Goal: Transaction & Acquisition: Purchase product/service

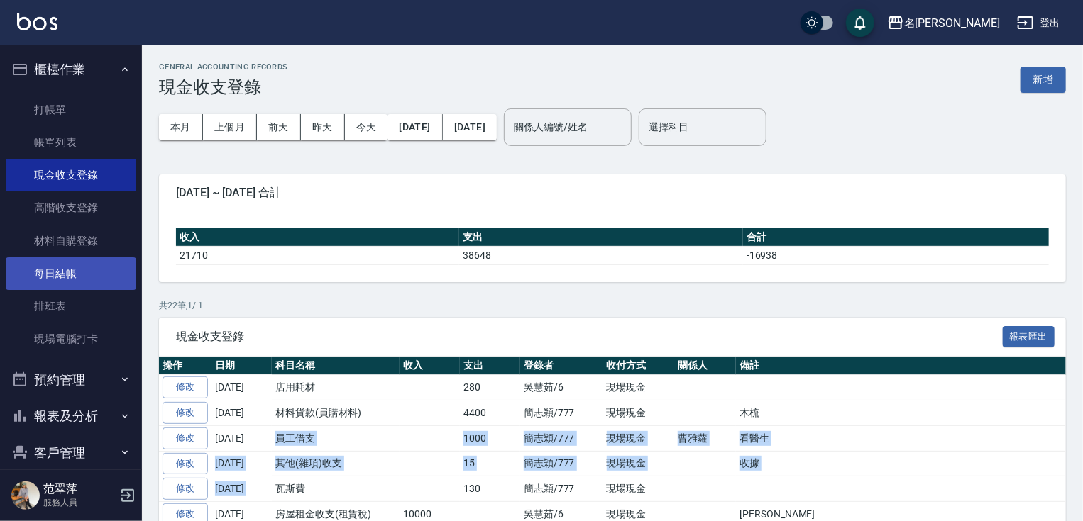
scroll to position [54, 0]
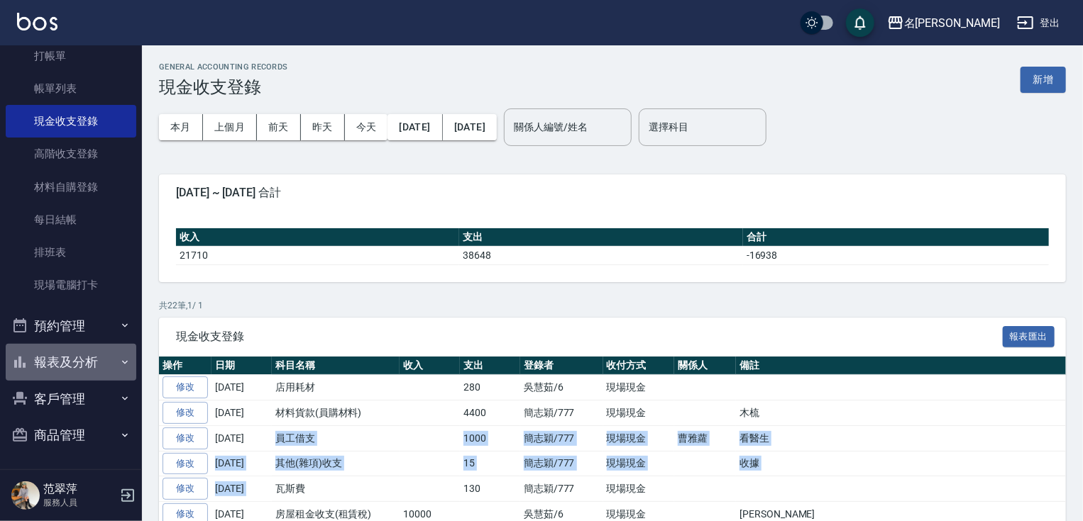
click at [75, 357] on button "報表及分析" at bounding box center [71, 362] width 131 height 37
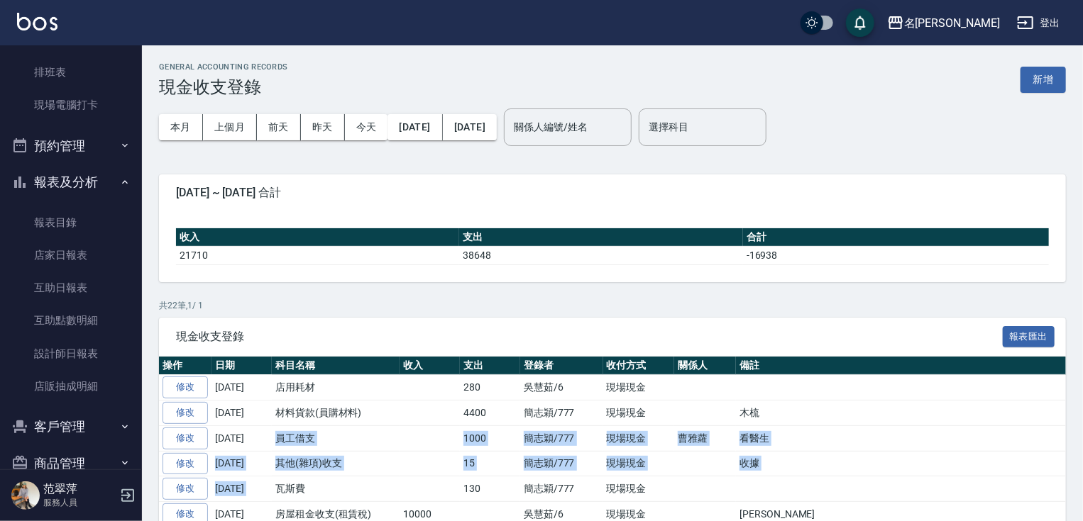
scroll to position [262, 0]
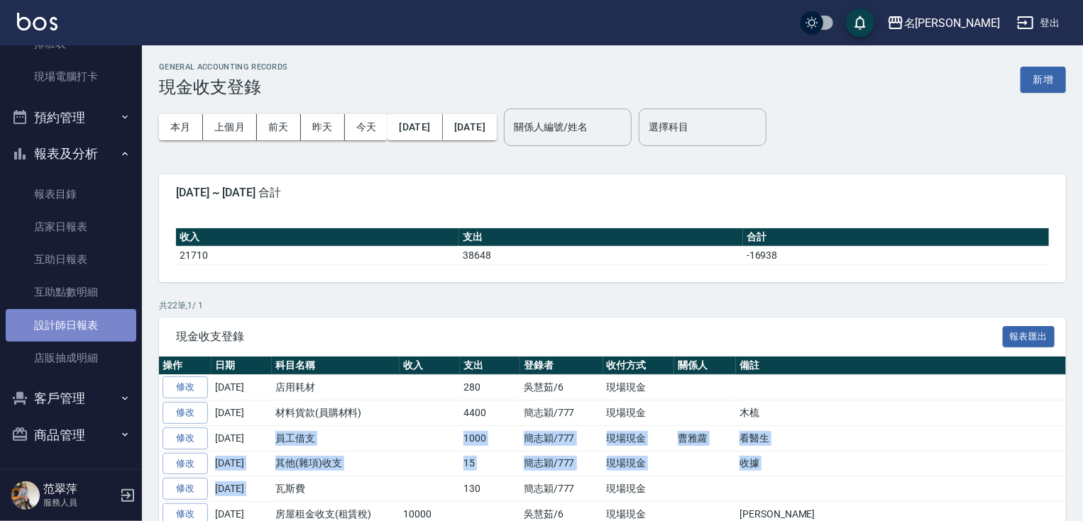
click at [79, 323] on link "設計師日報表" at bounding box center [71, 325] width 131 height 33
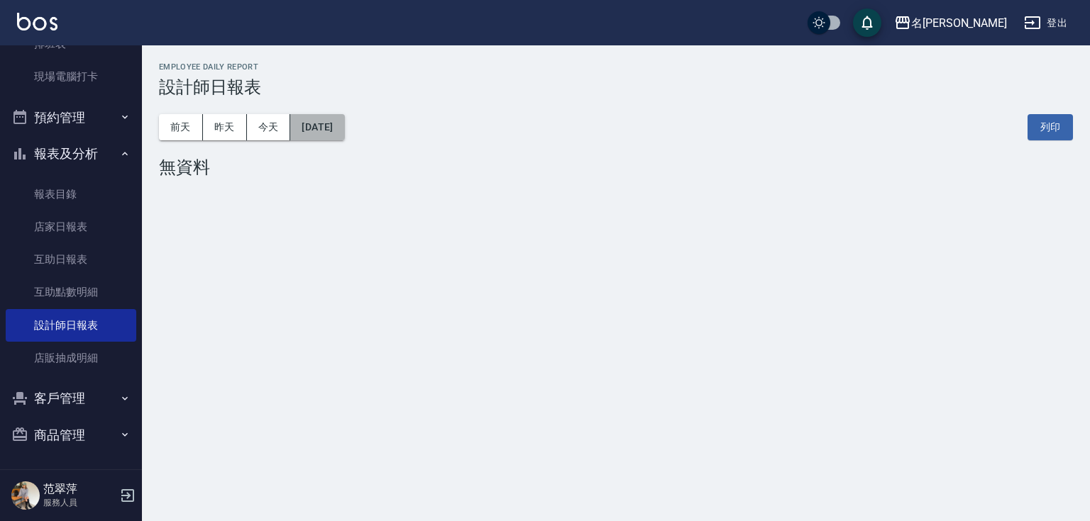
click at [344, 128] on button "[DATE]" at bounding box center [317, 127] width 54 height 26
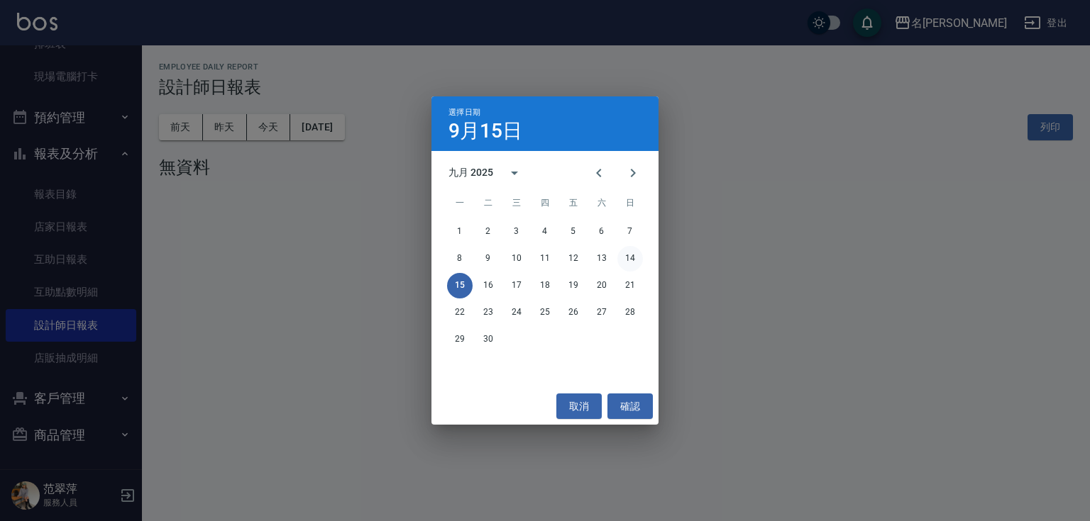
click at [629, 257] on button "14" at bounding box center [630, 259] width 26 height 26
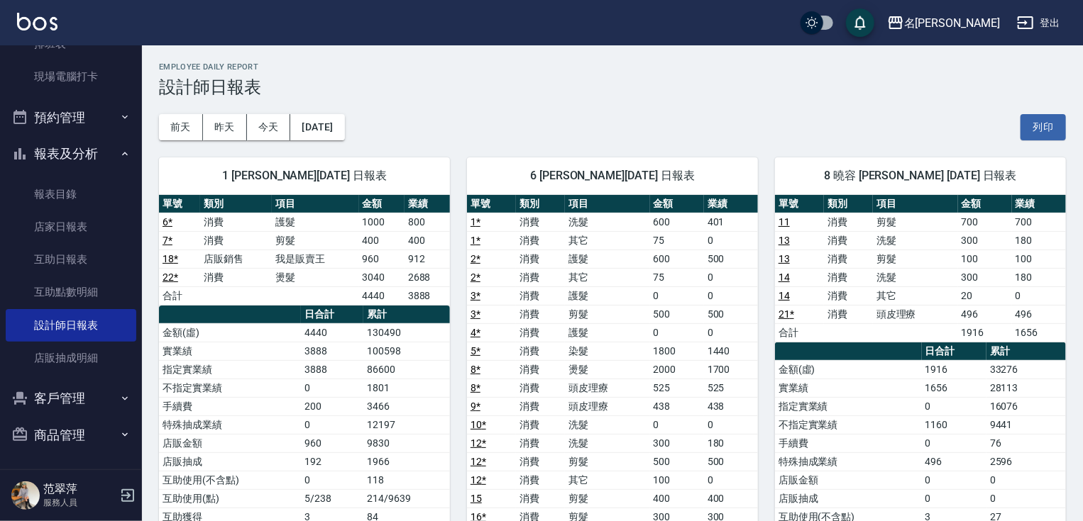
click at [133, 58] on nav "櫃檯作業 打帳單 帳單列表 現金收支登錄 高階收支登錄 材料自購登錄 每日結帳 排班表 現場電腦打卡 預約管理 預約管理 單日預約紀錄 單週預約紀錄 報表及分…" at bounding box center [71, 257] width 142 height 424
click at [134, 50] on nav "櫃檯作業 打帳單 帳單列表 現金收支登錄 高階收支登錄 材料自購登錄 每日結帳 排班表 現場電腦打卡 預約管理 預約管理 單日預約紀錄 單週預約紀錄 報表及分…" at bounding box center [71, 257] width 142 height 424
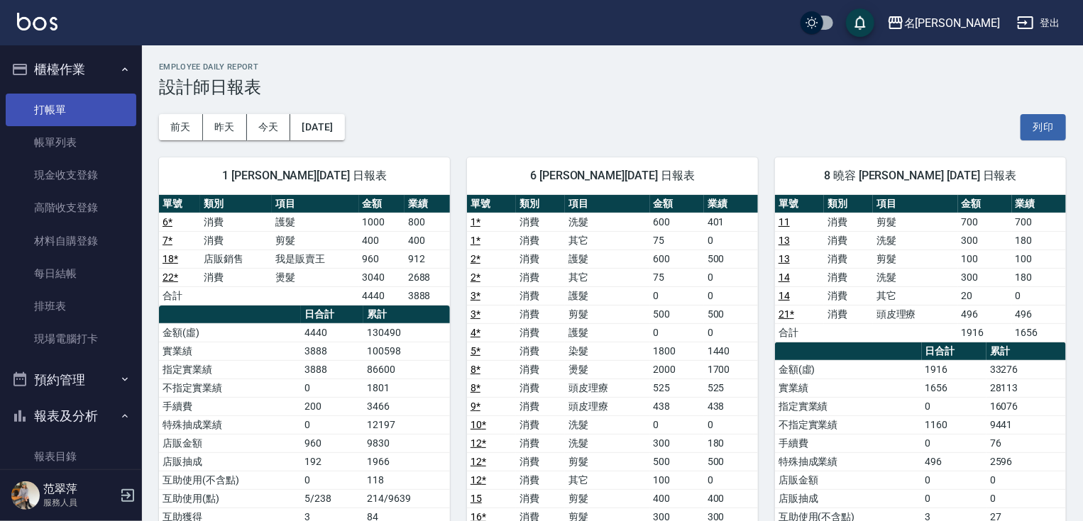
click at [54, 106] on link "打帳單" at bounding box center [71, 110] width 131 height 33
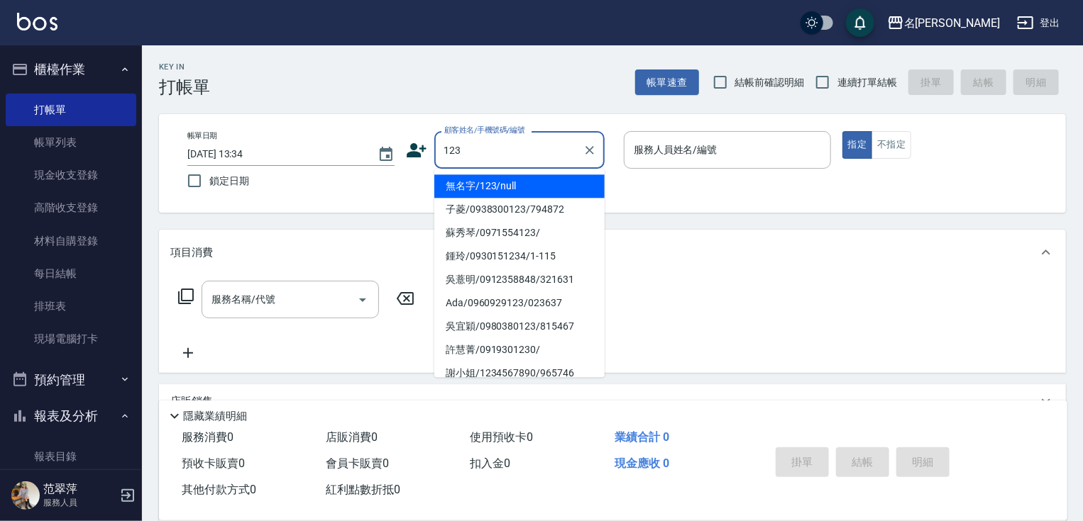
click at [499, 189] on li "無名字/123/null" at bounding box center [519, 186] width 170 height 23
type input "無名字/123/null"
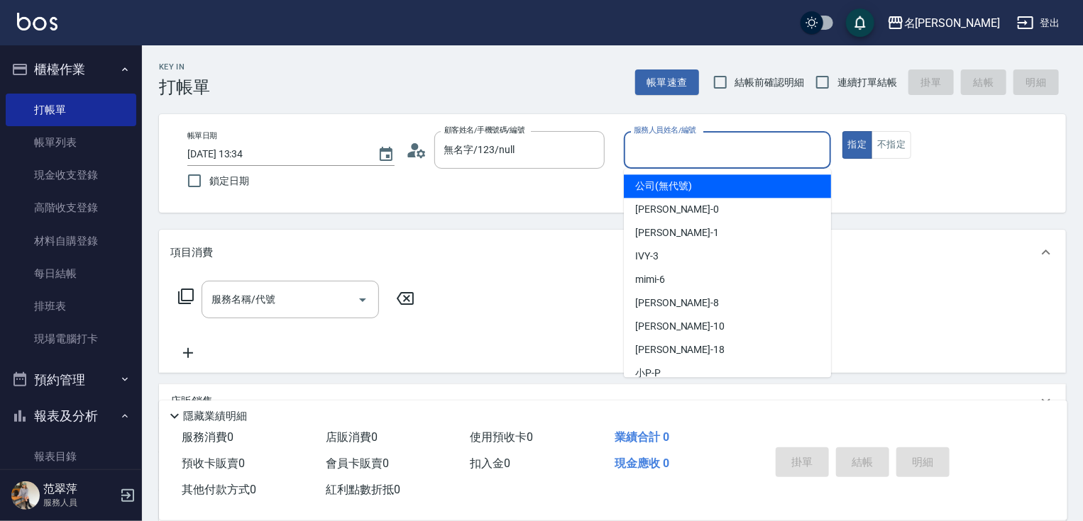
drag, startPoint x: 693, startPoint y: 155, endPoint x: 693, endPoint y: 171, distance: 15.6
click at [693, 156] on input "服務人員姓名/編號" at bounding box center [727, 150] width 194 height 25
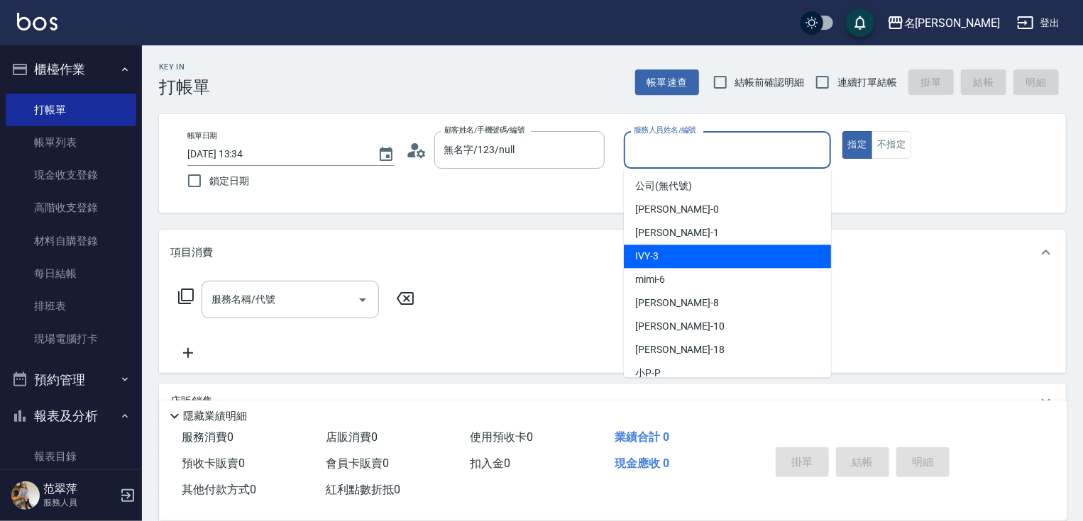
click at [672, 260] on div "IVY -3" at bounding box center [727, 256] width 207 height 23
type input "IVY-3"
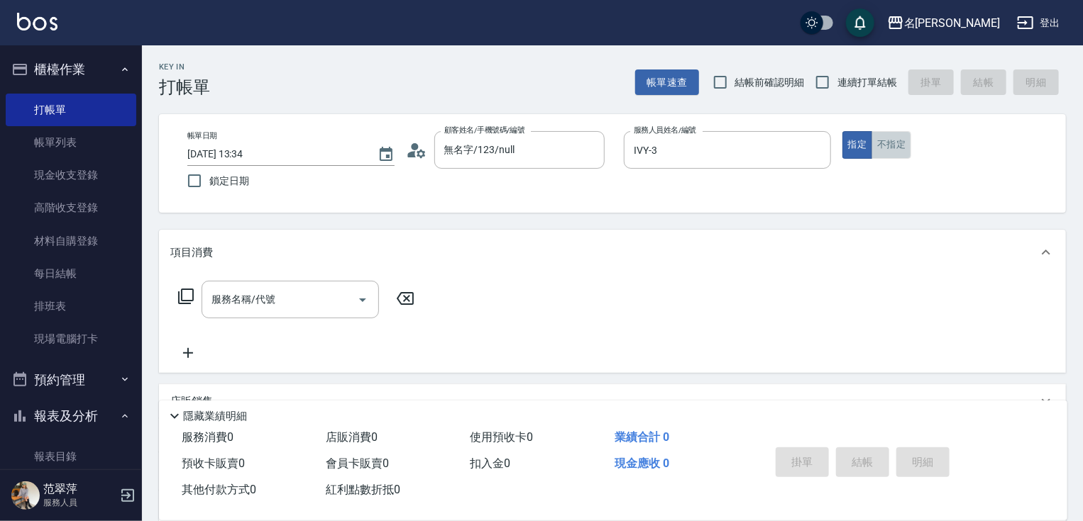
drag, startPoint x: 889, startPoint y: 148, endPoint x: 775, endPoint y: 182, distance: 119.2
click at [888, 149] on button "不指定" at bounding box center [891, 145] width 40 height 28
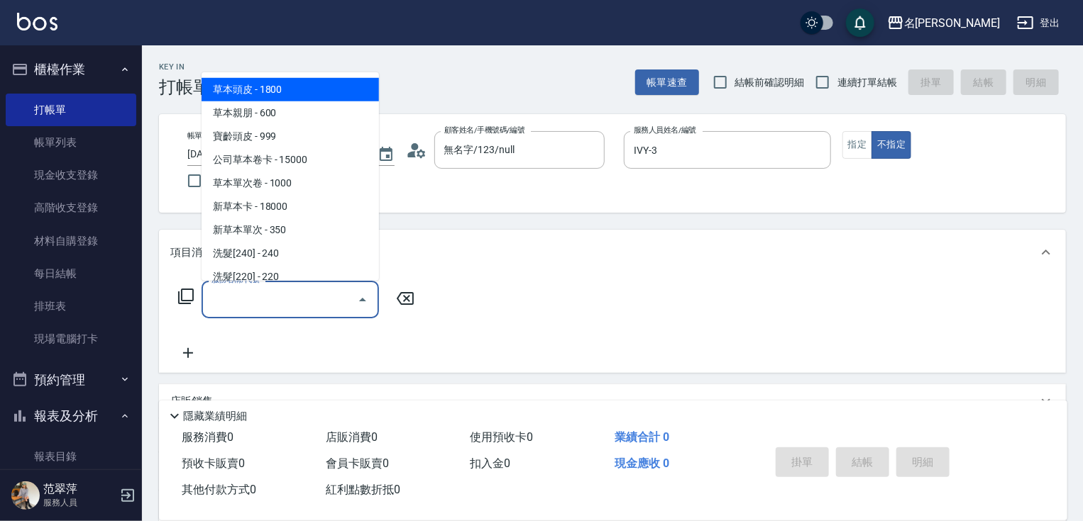
click at [312, 287] on input "服務名稱/代號" at bounding box center [279, 299] width 143 height 25
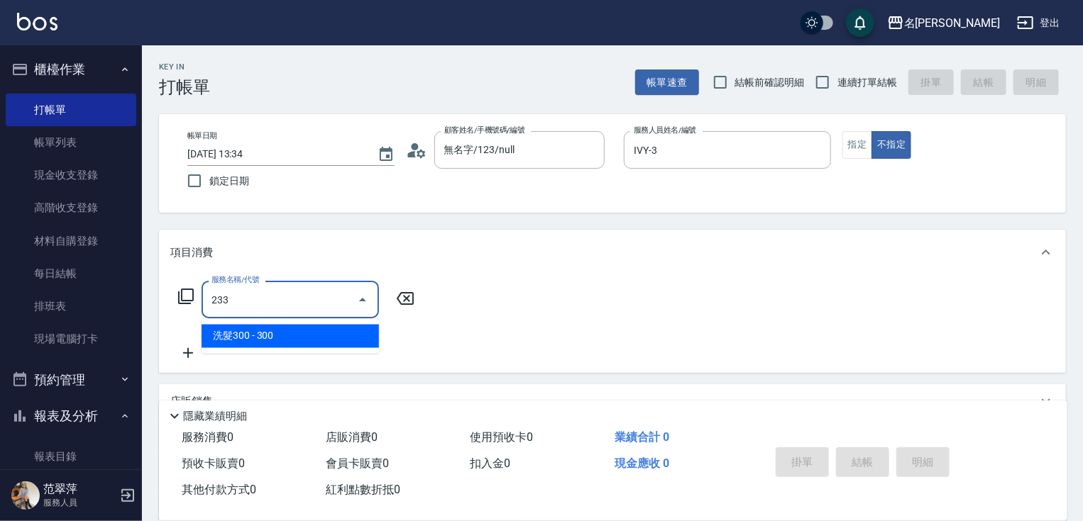
type input "洗髮300(233)"
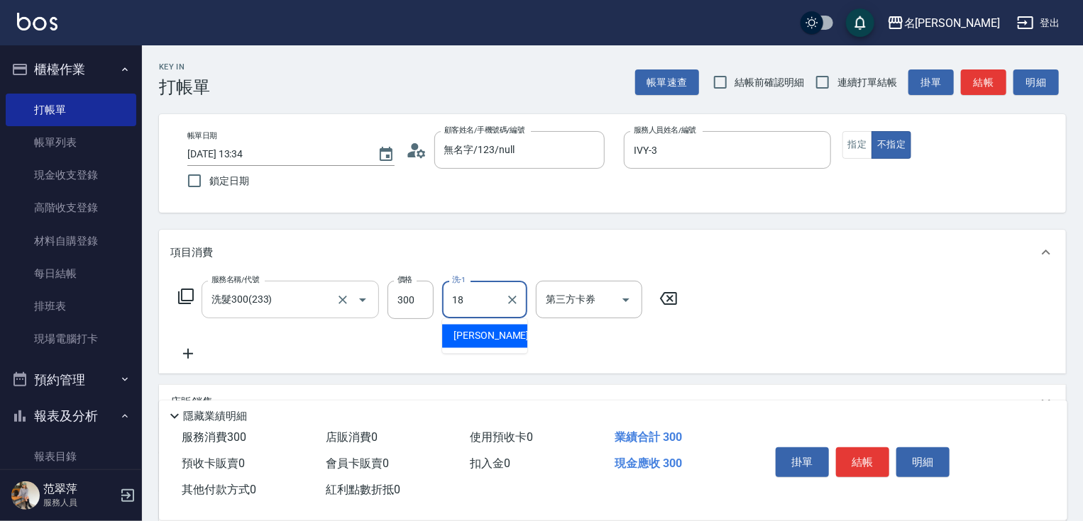
type input "[PERSON_NAME]-18"
click at [193, 355] on icon at bounding box center [187, 353] width 35 height 17
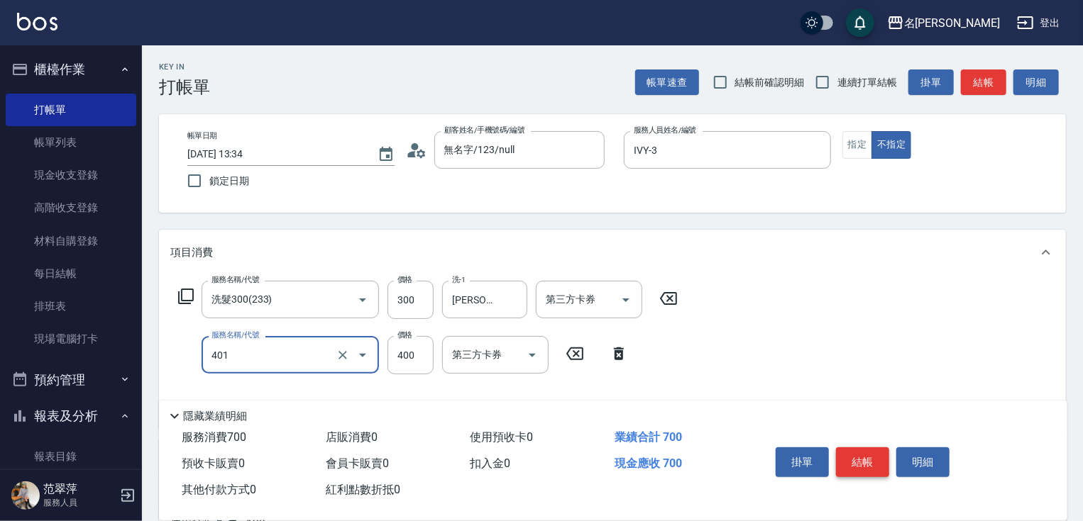
type input "剪髮(400)(401)"
click at [865, 465] on button "結帳" at bounding box center [862, 463] width 53 height 30
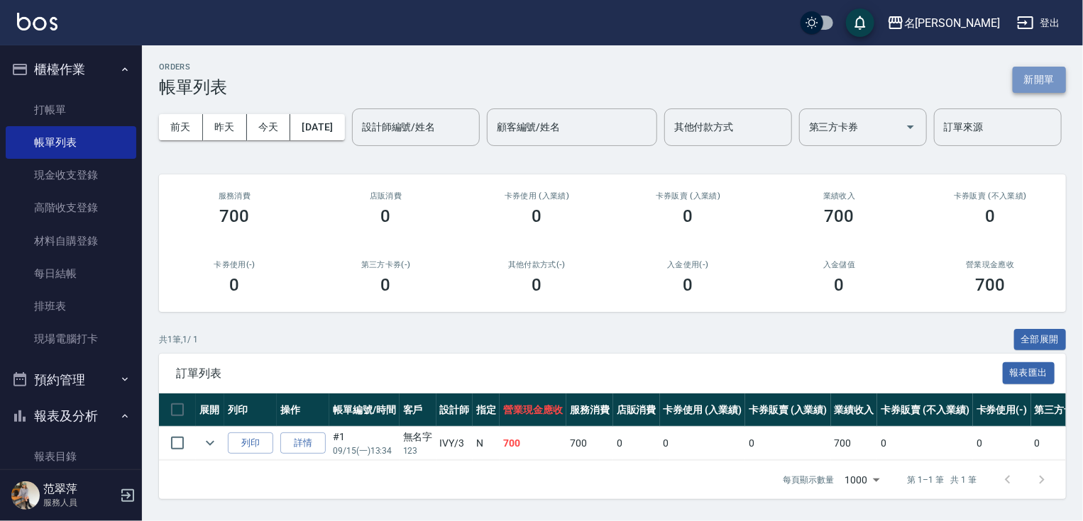
click at [1048, 82] on button "新開單" at bounding box center [1038, 80] width 53 height 26
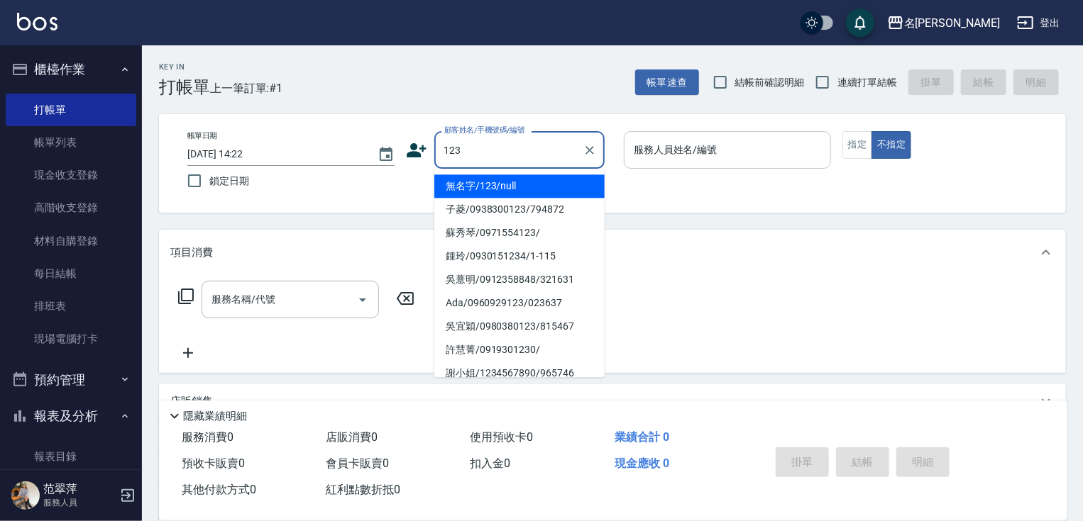
click at [533, 178] on li "無名字/123/null" at bounding box center [519, 186] width 170 height 23
type input "無名字/123/null"
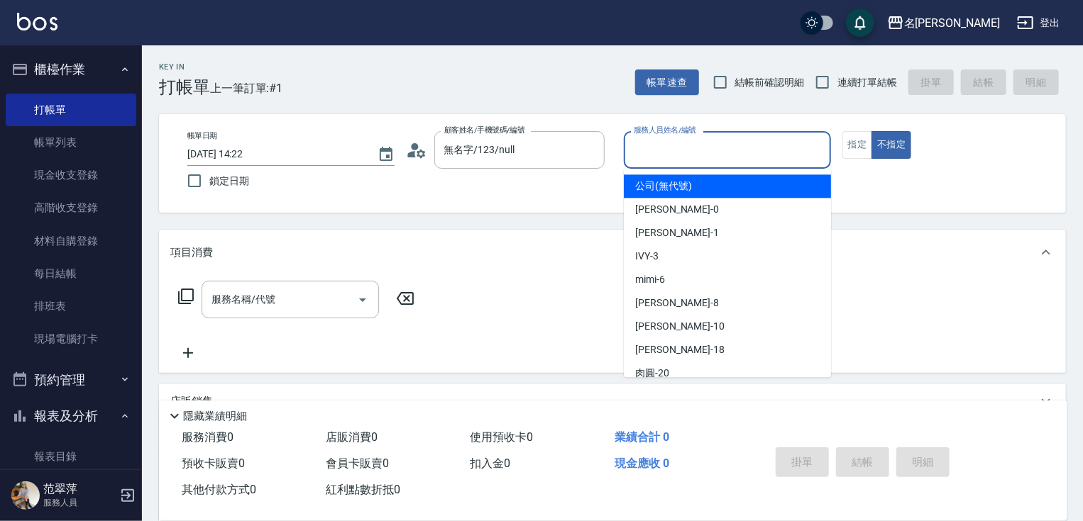
drag, startPoint x: 718, startPoint y: 145, endPoint x: 712, endPoint y: 179, distance: 33.9
click at [718, 145] on input "服務人員姓名/編號" at bounding box center [727, 150] width 194 height 25
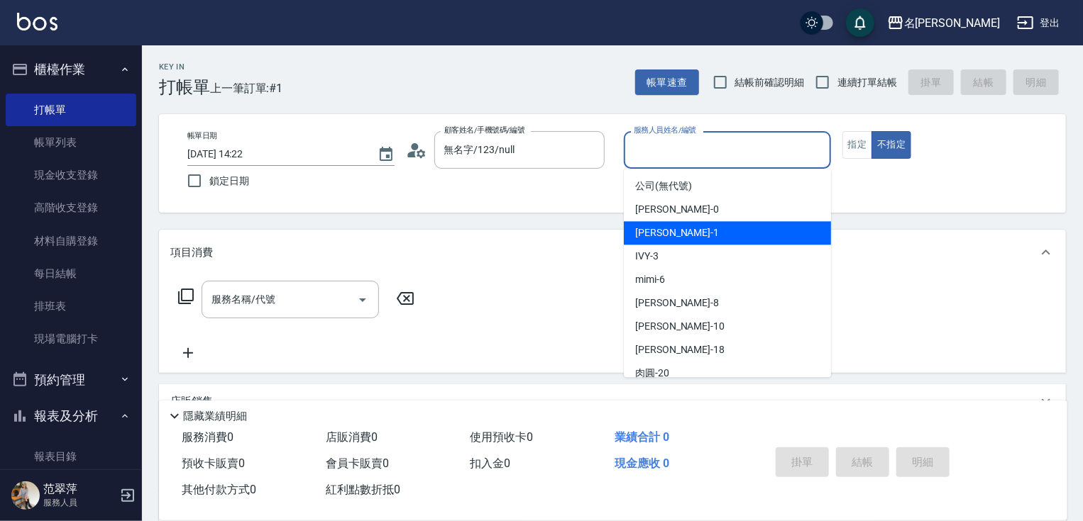
click at [701, 229] on div "[PERSON_NAME] -1" at bounding box center [727, 232] width 207 height 23
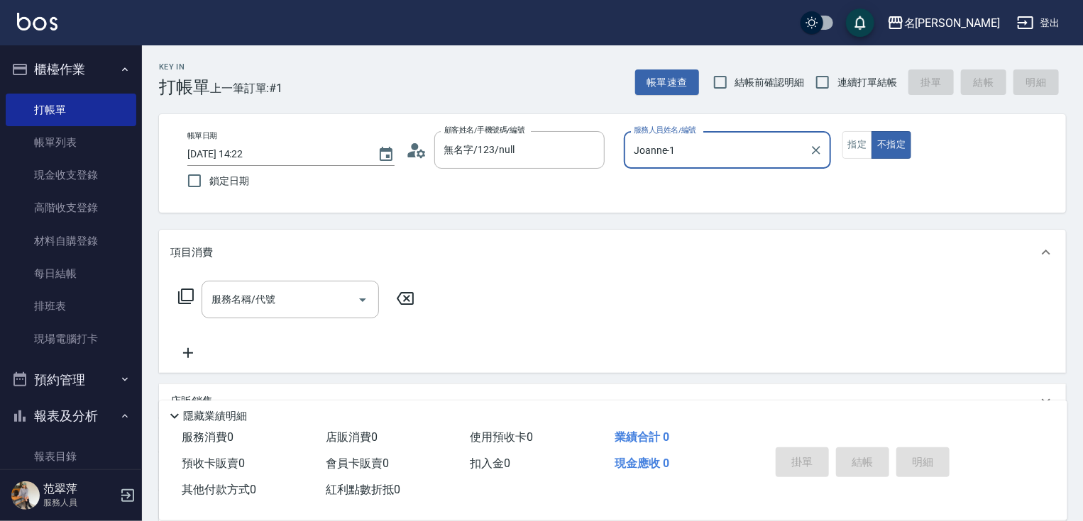
type input "Joanne-1"
drag, startPoint x: 856, startPoint y: 147, endPoint x: 732, endPoint y: 167, distance: 125.0
click at [854, 147] on button "指定" at bounding box center [857, 145] width 31 height 28
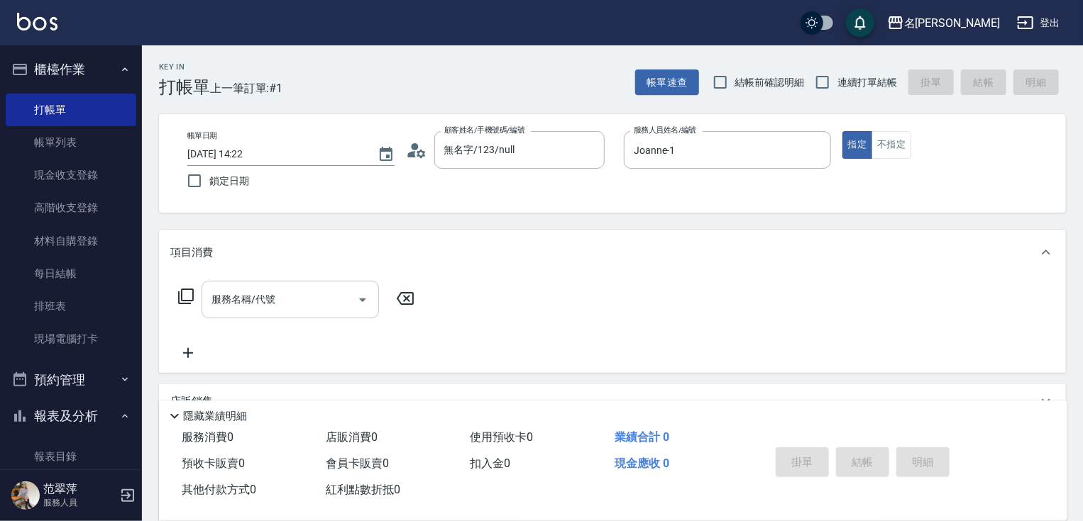
click at [293, 300] on input "服務名稱/代號" at bounding box center [279, 299] width 143 height 25
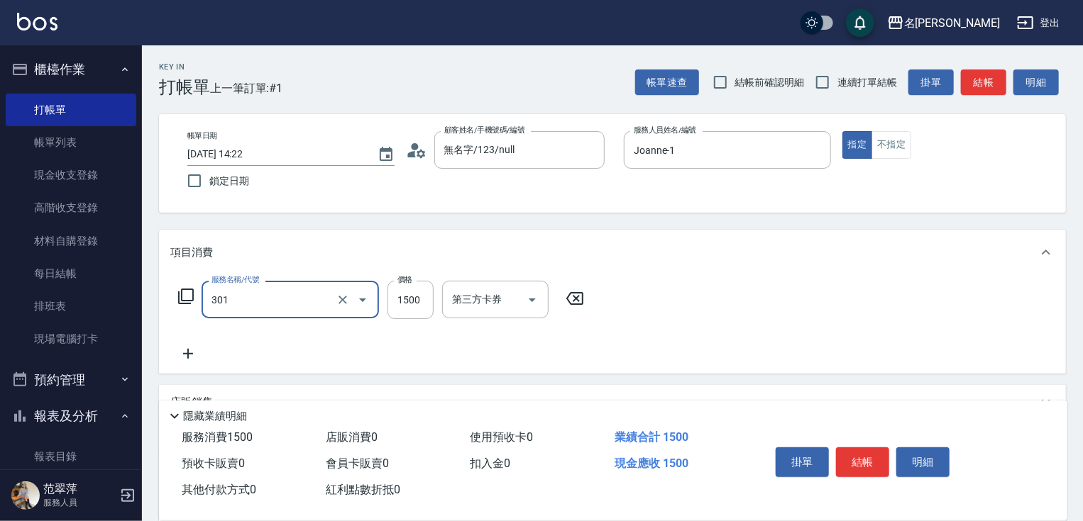
type input "燙髮(1500)(301)"
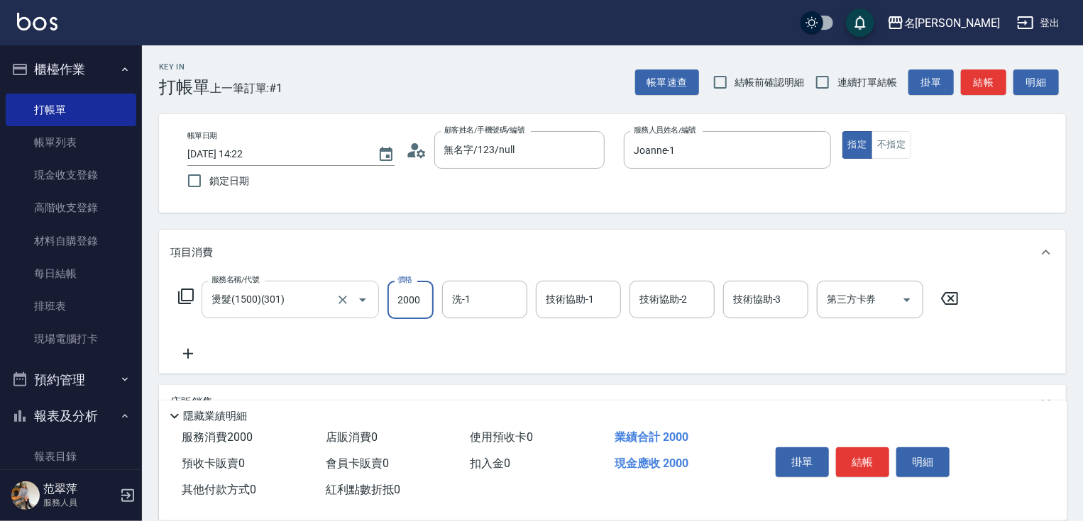
type input "2000"
type input "肉圓-20"
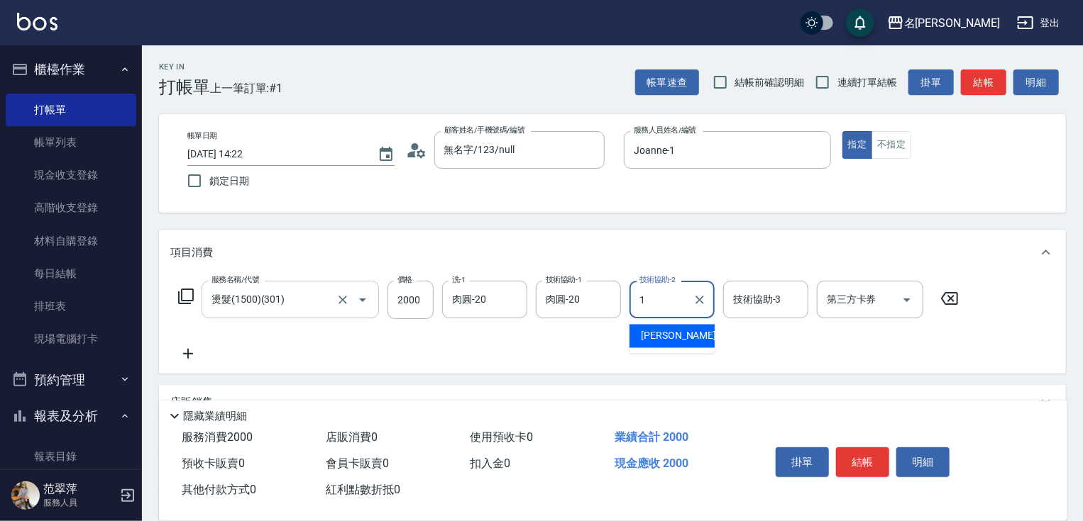
type input "Joanne-1"
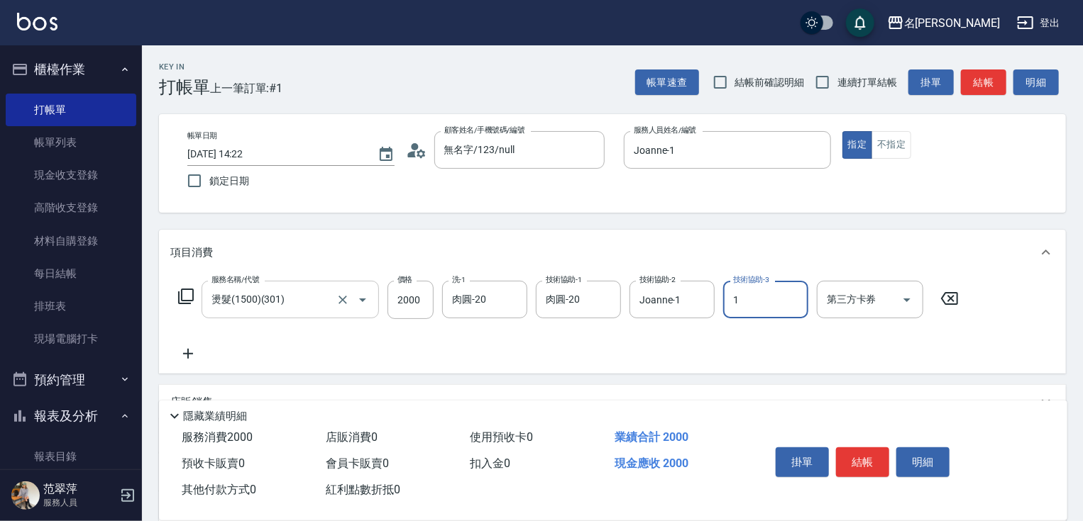
type input "Joanne-1"
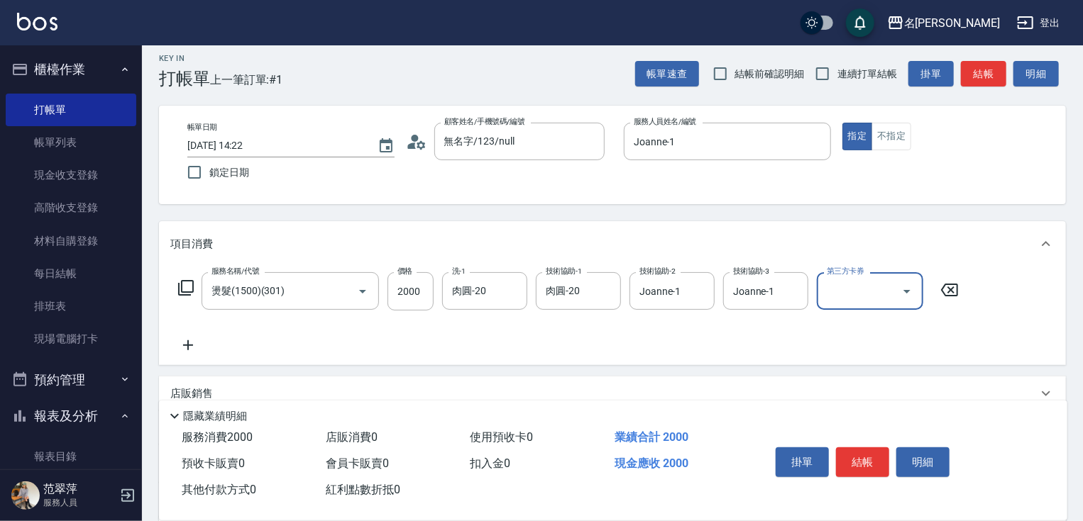
scroll to position [173, 0]
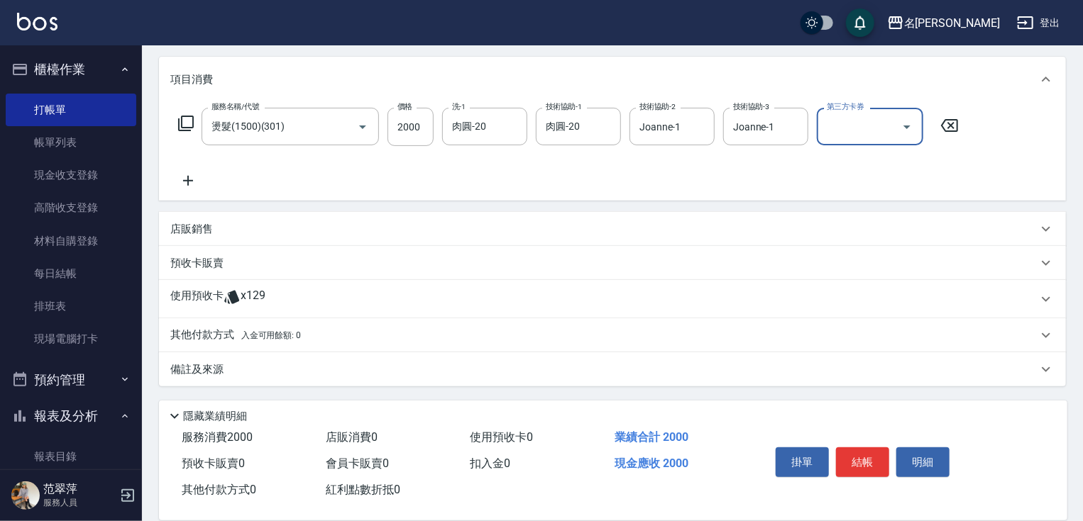
click at [204, 336] on p "其他付款方式 入金可用餘額: 0" at bounding box center [235, 336] width 131 height 16
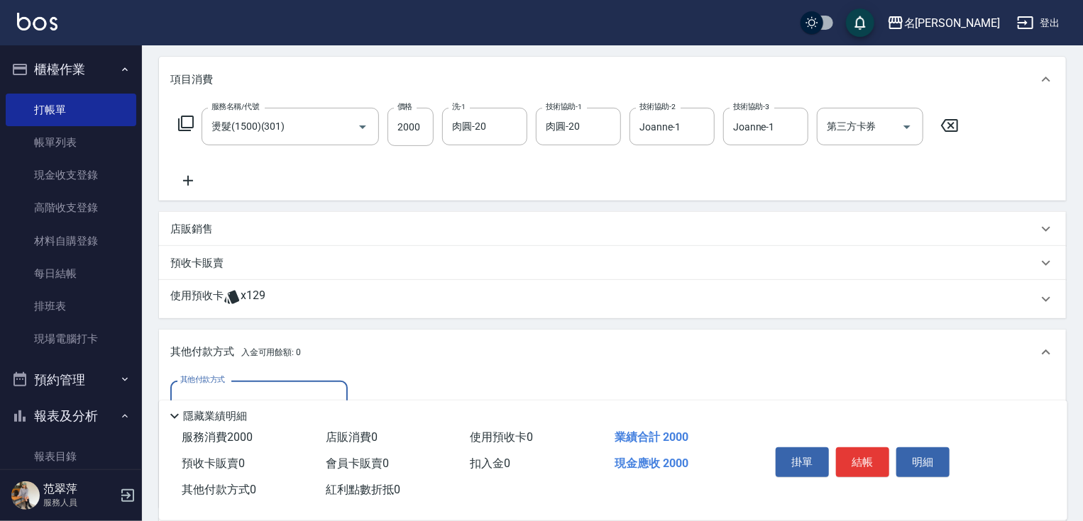
scroll to position [0, 0]
drag, startPoint x: 269, startPoint y: 392, endPoint x: 273, endPoint y: 406, distance: 14.8
click at [270, 392] on input "其他付款方式" at bounding box center [259, 399] width 165 height 25
click at [262, 462] on span "信用卡" at bounding box center [258, 459] width 177 height 23
type input "信用卡"
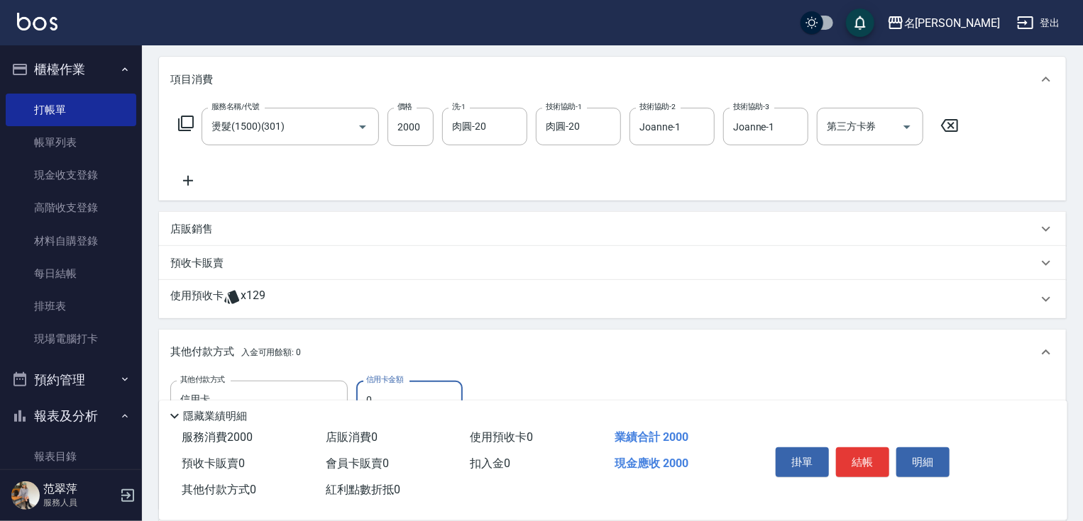
click at [367, 392] on input "0" at bounding box center [409, 400] width 106 height 38
type input "2000"
click at [865, 458] on button "結帳" at bounding box center [862, 463] width 53 height 30
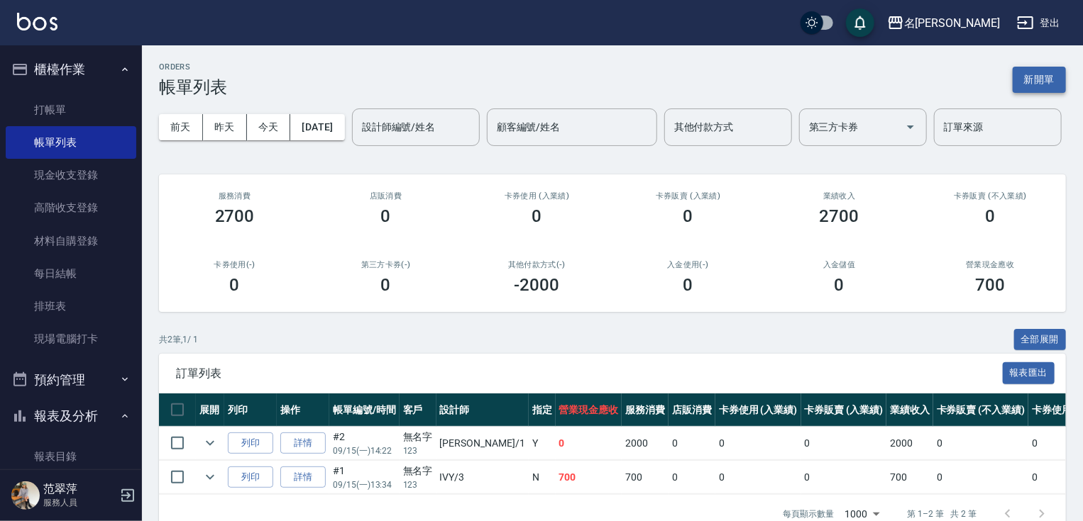
click at [1039, 70] on div "ORDERS 帳單列表 新開單" at bounding box center [612, 79] width 907 height 35
click at [1036, 76] on button "新開單" at bounding box center [1038, 80] width 53 height 26
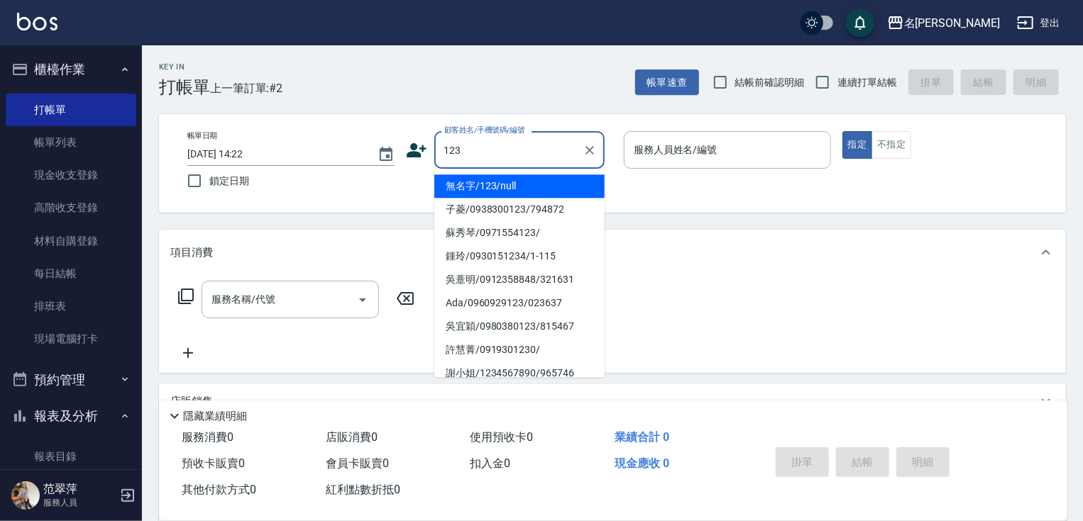
click at [526, 190] on li "無名字/123/null" at bounding box center [519, 186] width 170 height 23
type input "無名字/123/null"
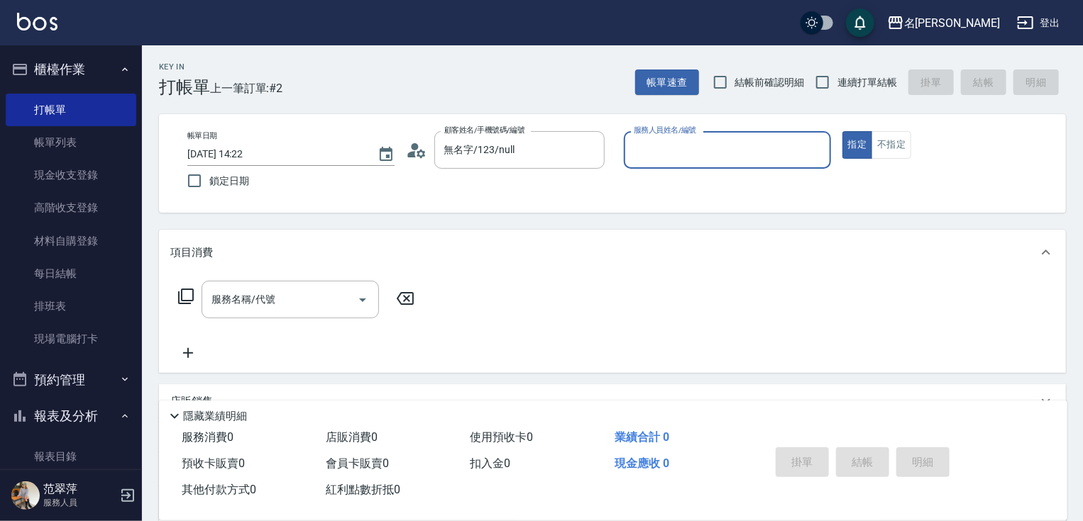
click at [637, 162] on input "服務人員姓名/編號" at bounding box center [727, 150] width 194 height 25
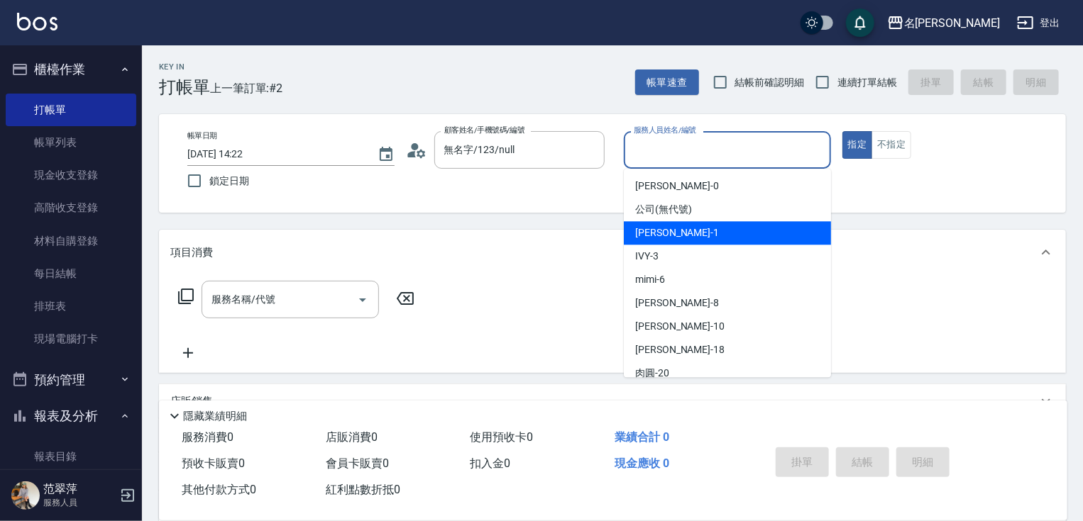
click at [667, 227] on span "[PERSON_NAME] -1" at bounding box center [677, 233] width 84 height 15
type input "Joanne-1"
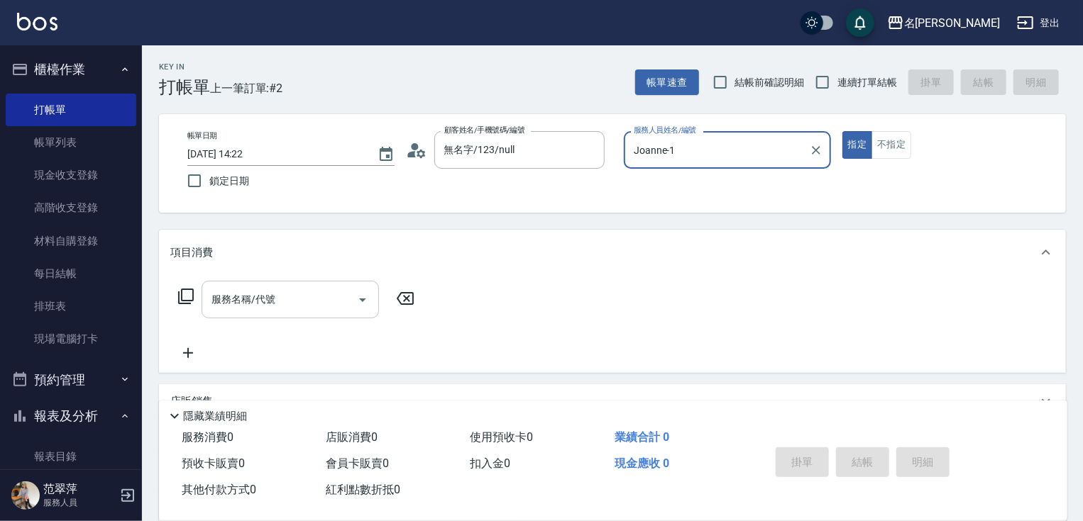
click at [293, 297] on input "服務名稱/代號" at bounding box center [279, 299] width 143 height 25
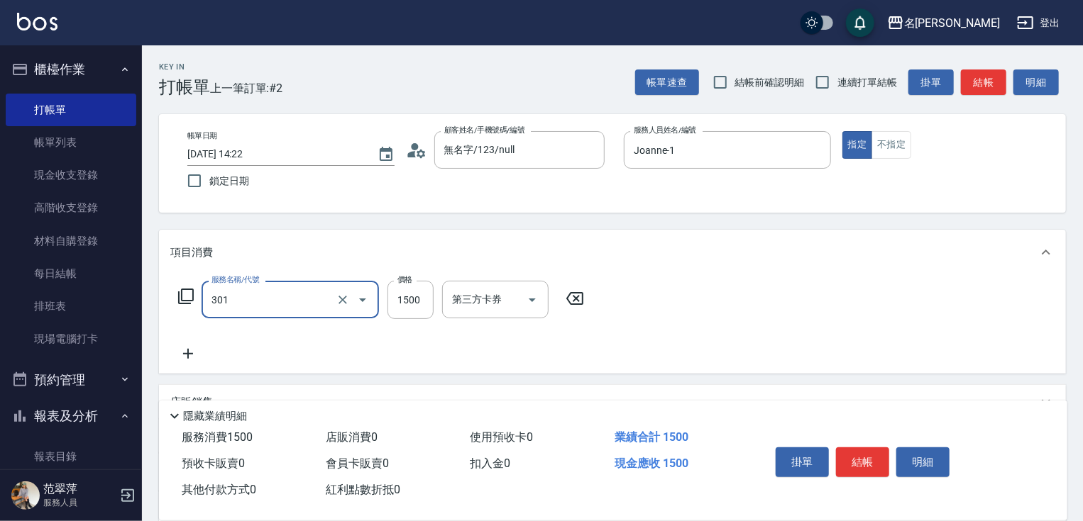
type input "燙髮(1500)(301)"
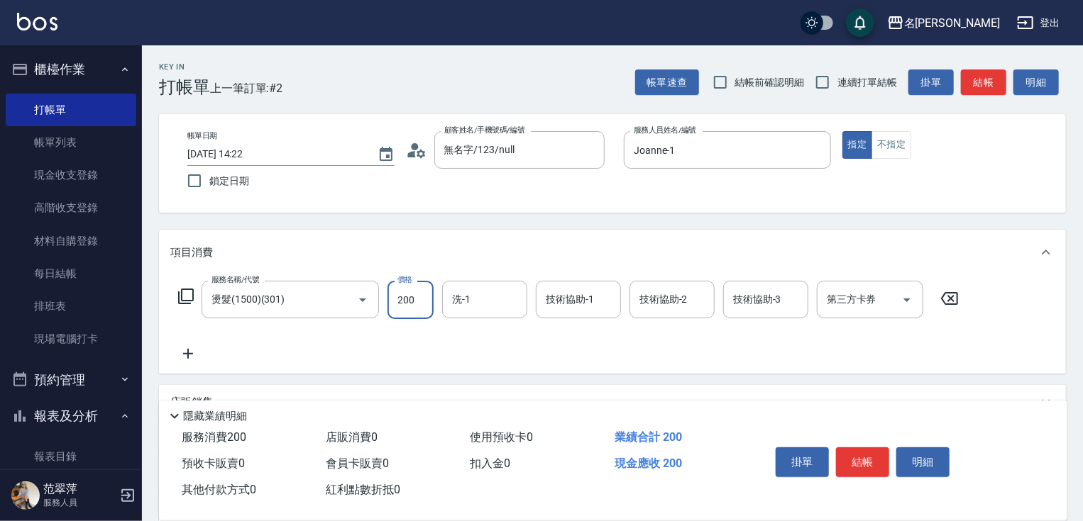
click at [414, 302] on input "200" at bounding box center [410, 300] width 46 height 38
type input "2000"
type input "[PERSON_NAME]-18"
type input "Joanne-1"
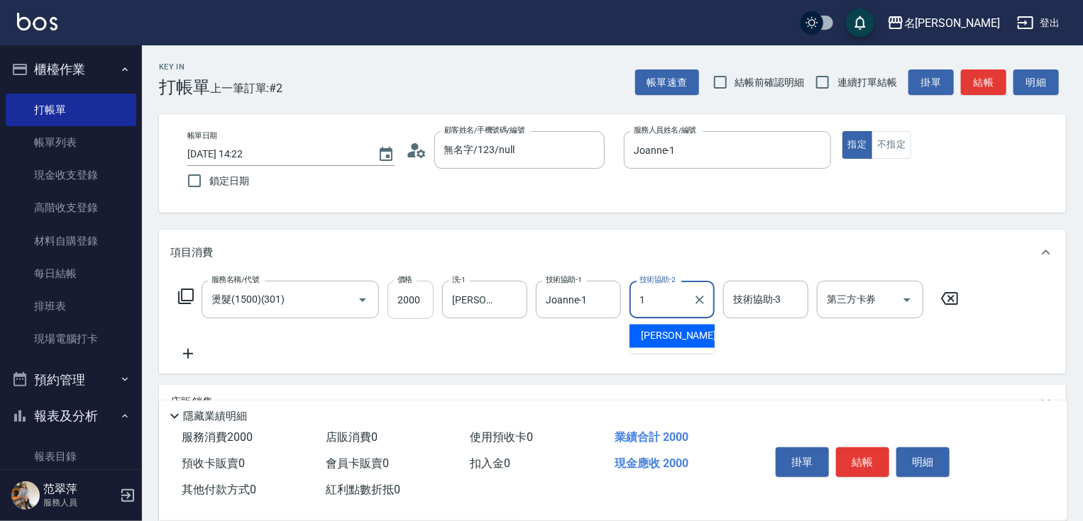
type input "Joanne-1"
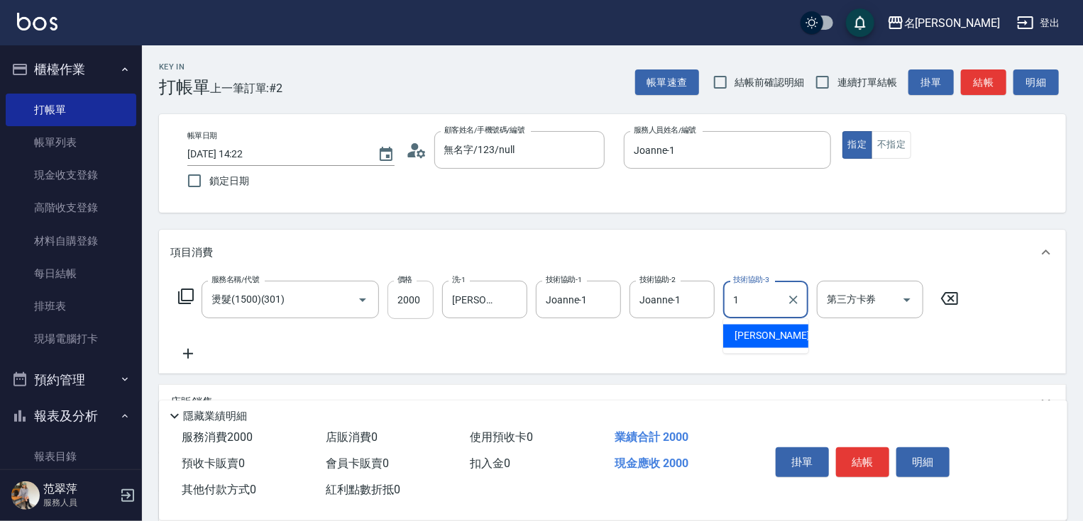
type input "Joanne-1"
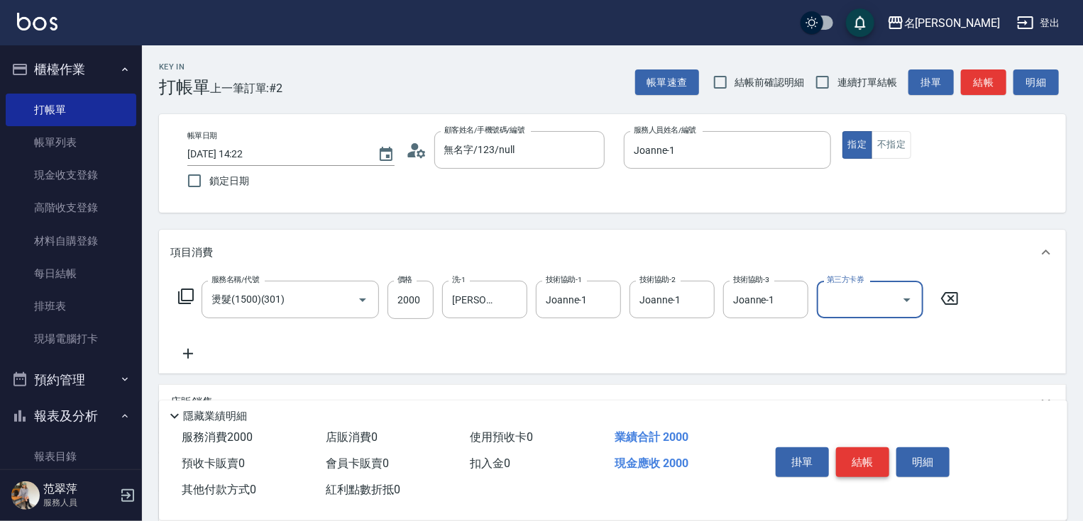
click at [868, 448] on button "結帳" at bounding box center [862, 463] width 53 height 30
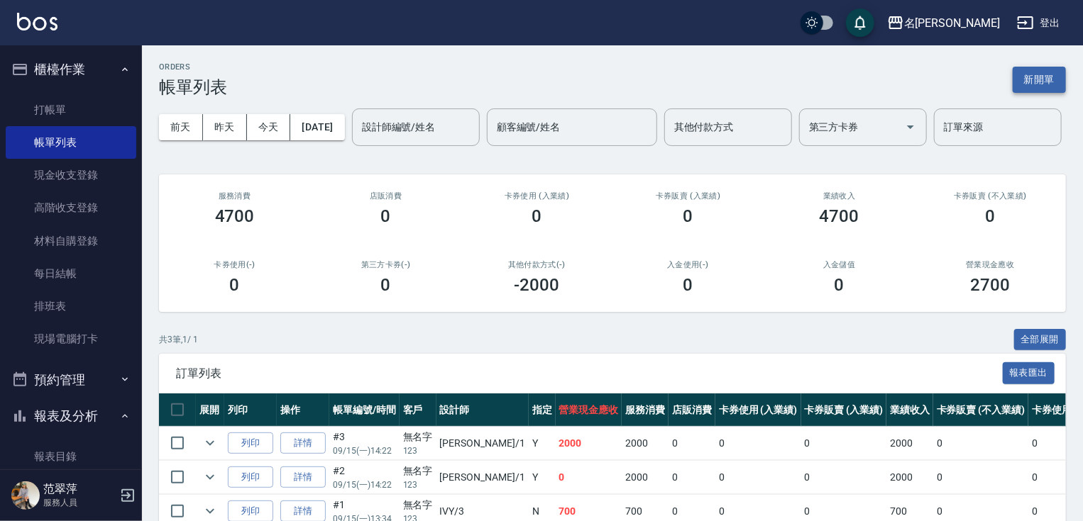
click at [1044, 75] on button "新開單" at bounding box center [1038, 80] width 53 height 26
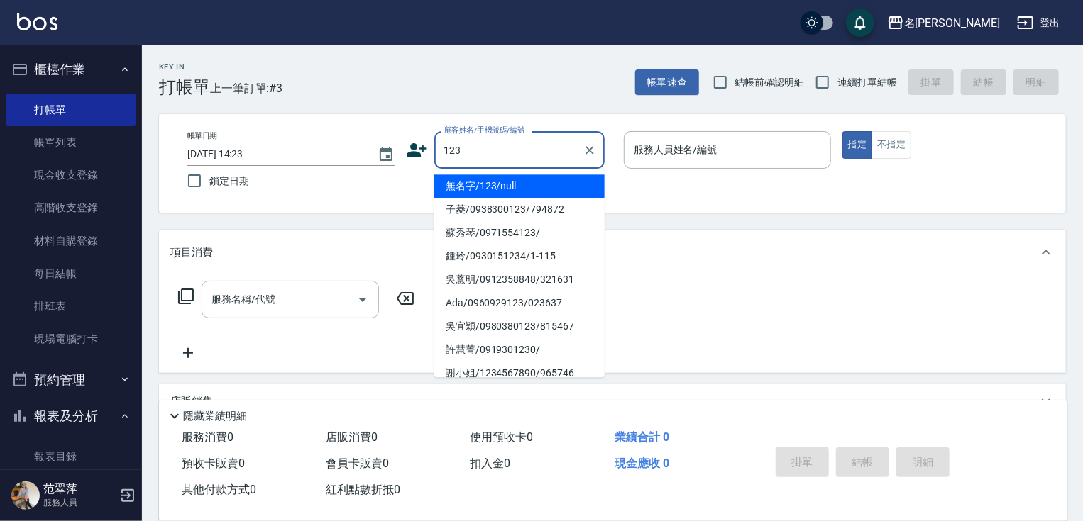
click at [533, 184] on li "無名字/123/null" at bounding box center [519, 186] width 170 height 23
type input "無名字/123/null"
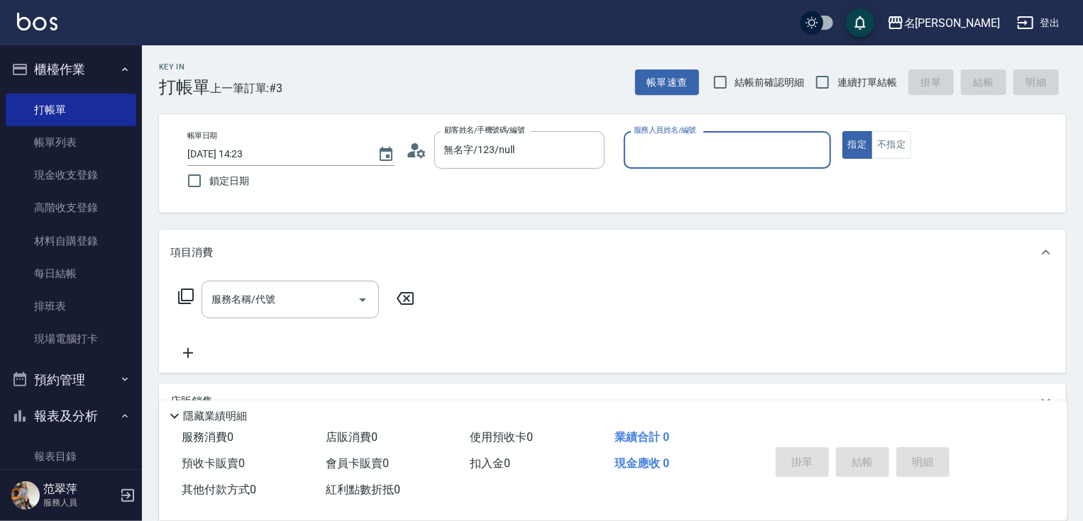
click at [680, 140] on input "服務人員姓名/編號" at bounding box center [727, 150] width 194 height 25
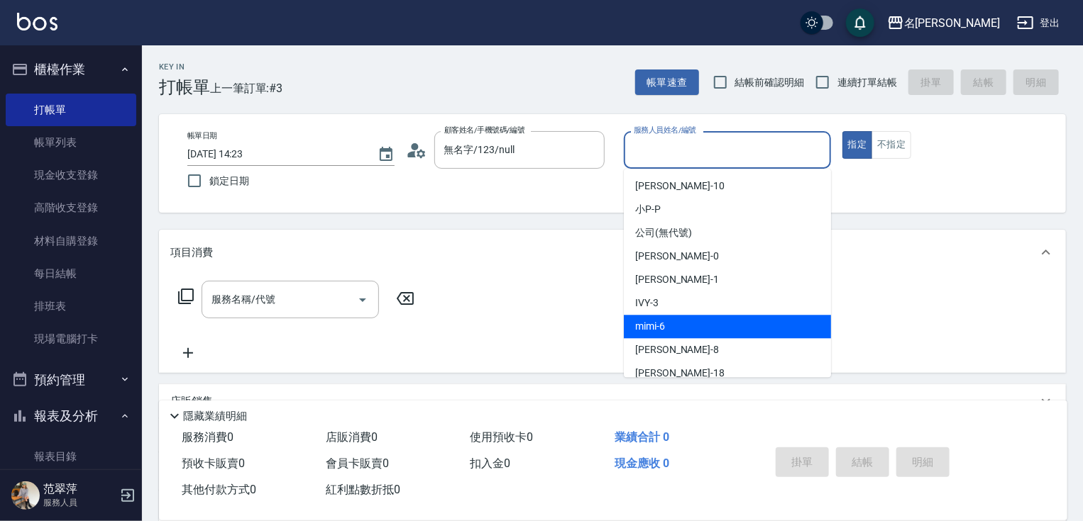
click at [676, 323] on div "mimi -6" at bounding box center [727, 326] width 207 height 23
type input "mimi-6"
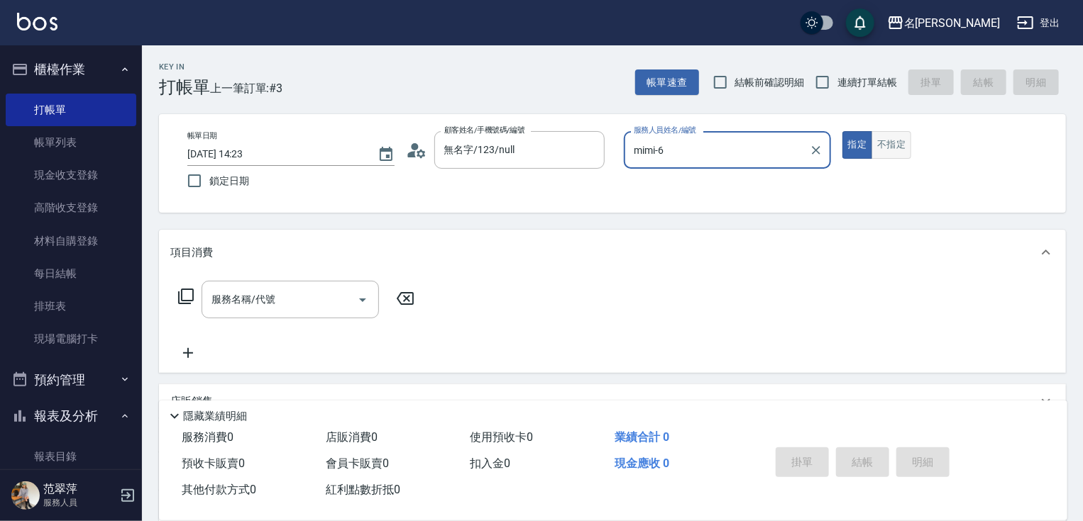
drag, startPoint x: 890, startPoint y: 148, endPoint x: 872, endPoint y: 157, distance: 20.6
click at [889, 149] on button "不指定" at bounding box center [891, 145] width 40 height 28
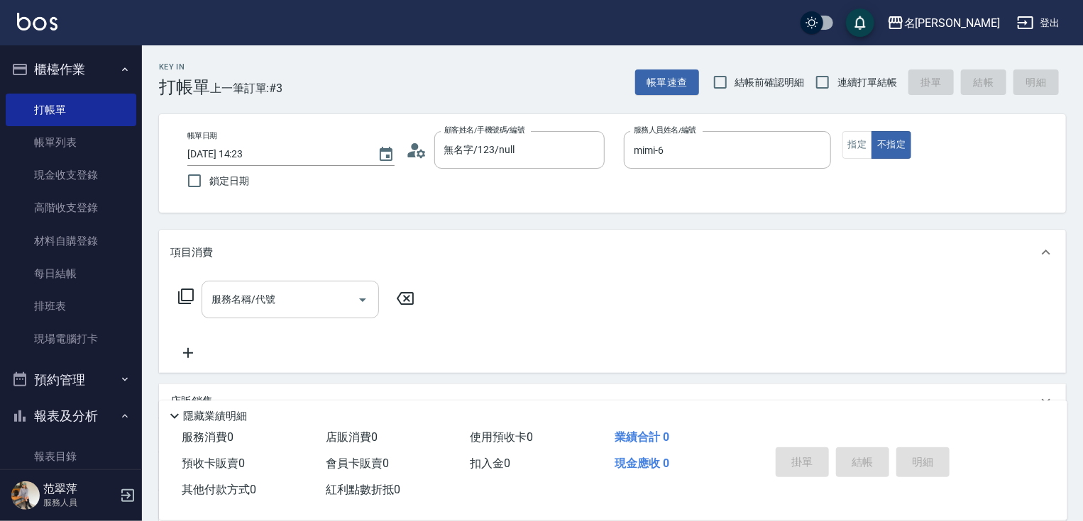
click at [307, 298] on input "服務名稱/代號" at bounding box center [279, 299] width 143 height 25
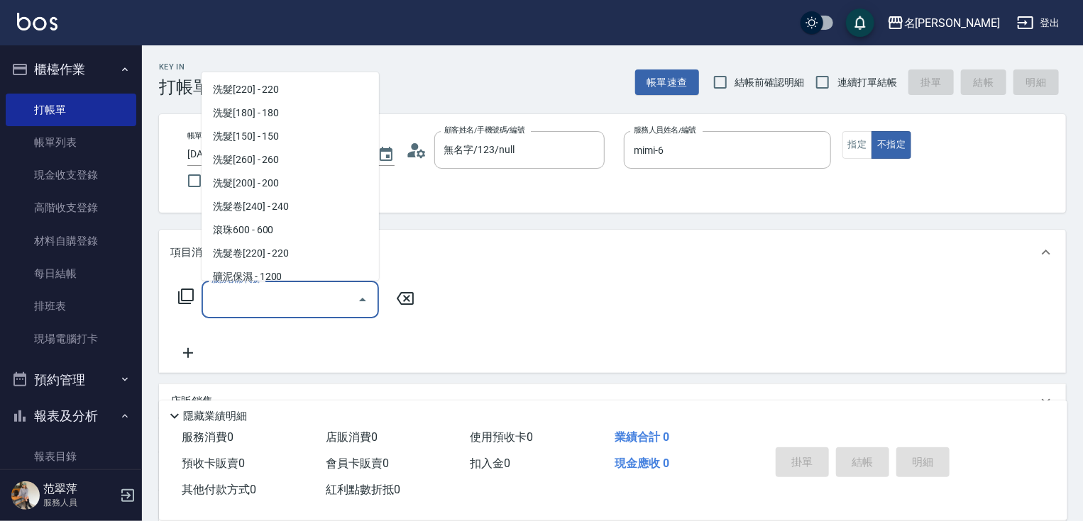
scroll to position [210, 0]
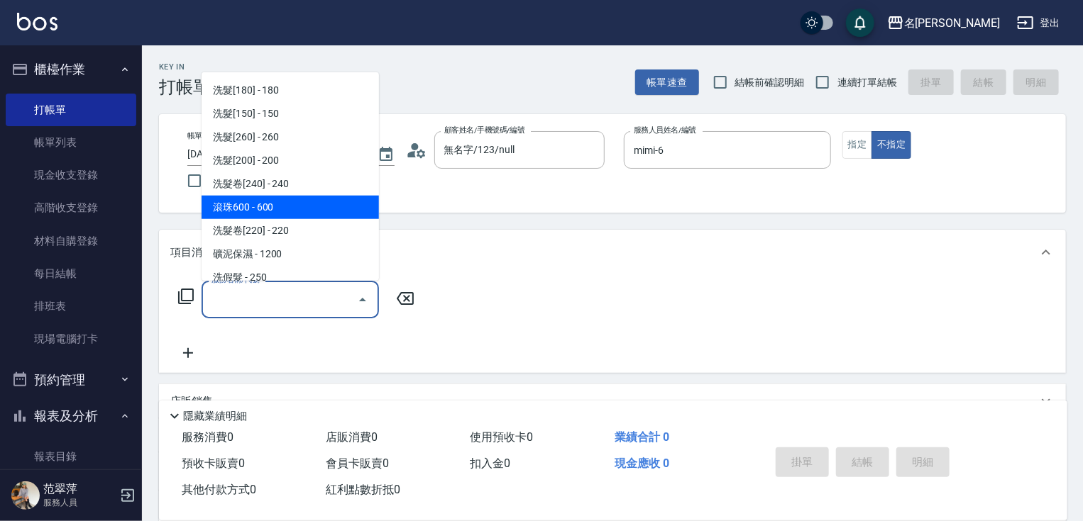
click at [261, 199] on span "滾珠600 - 600" at bounding box center [289, 207] width 177 height 23
type input "滾珠600(208)"
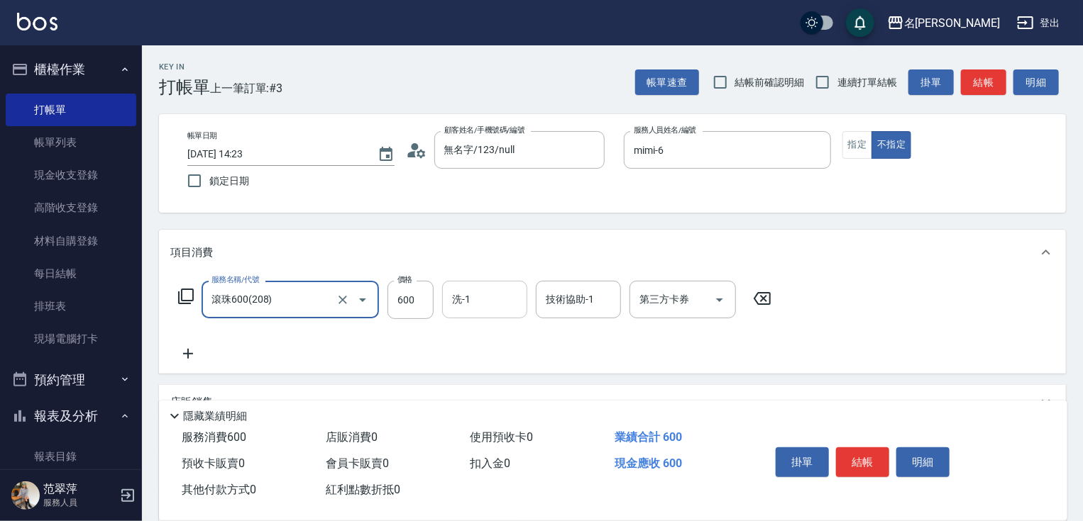
click at [472, 284] on div "洗-1" at bounding box center [484, 300] width 85 height 38
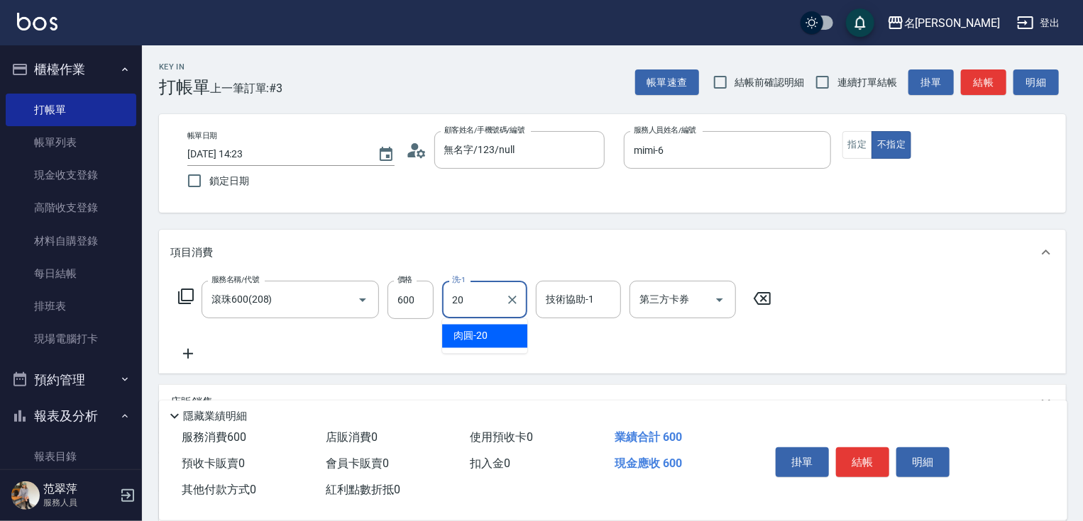
type input "肉圓-20"
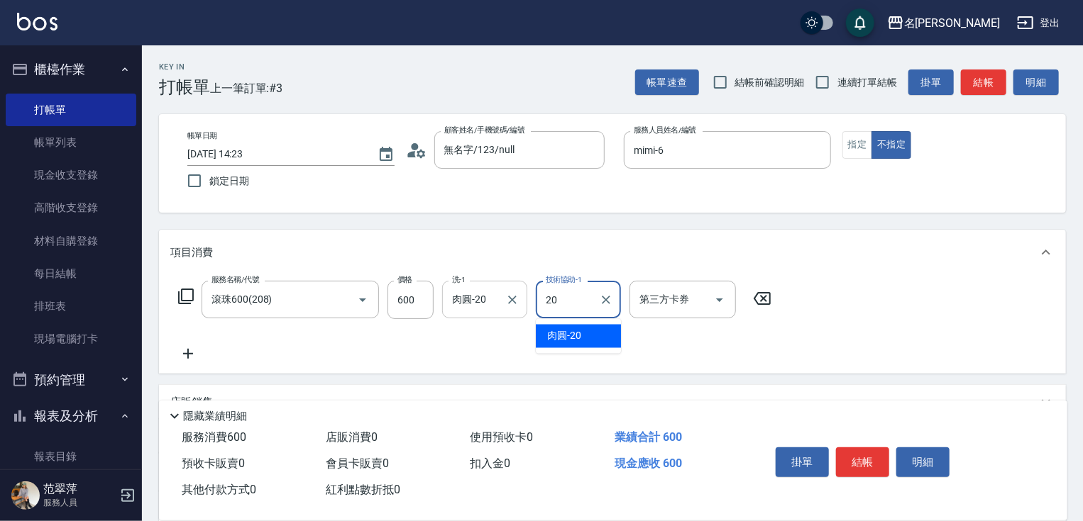
type input "肉圓-20"
click at [184, 350] on icon at bounding box center [187, 353] width 35 height 17
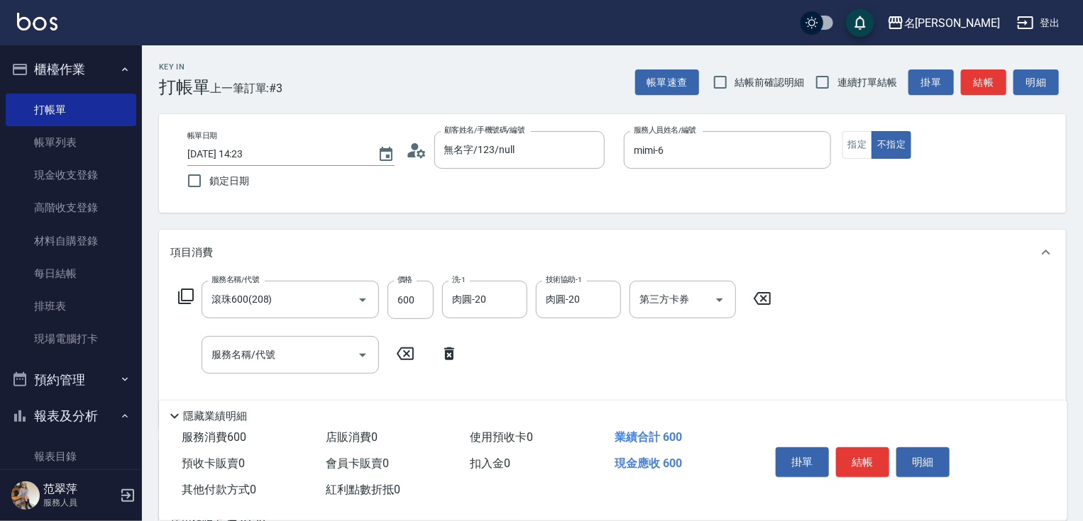
click at [184, 300] on icon at bounding box center [186, 297] width 16 height 16
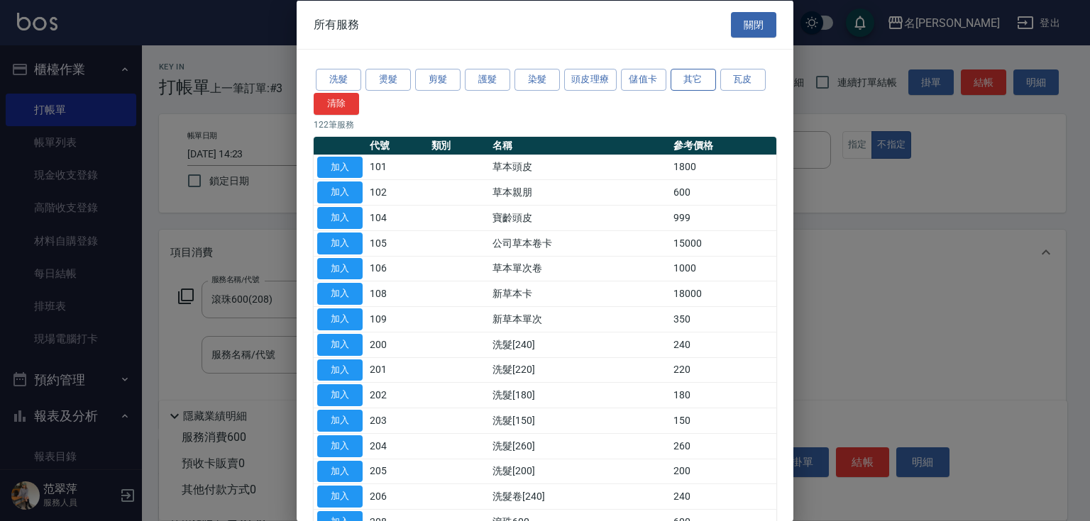
click at [711, 77] on button "其它" at bounding box center [692, 80] width 45 height 22
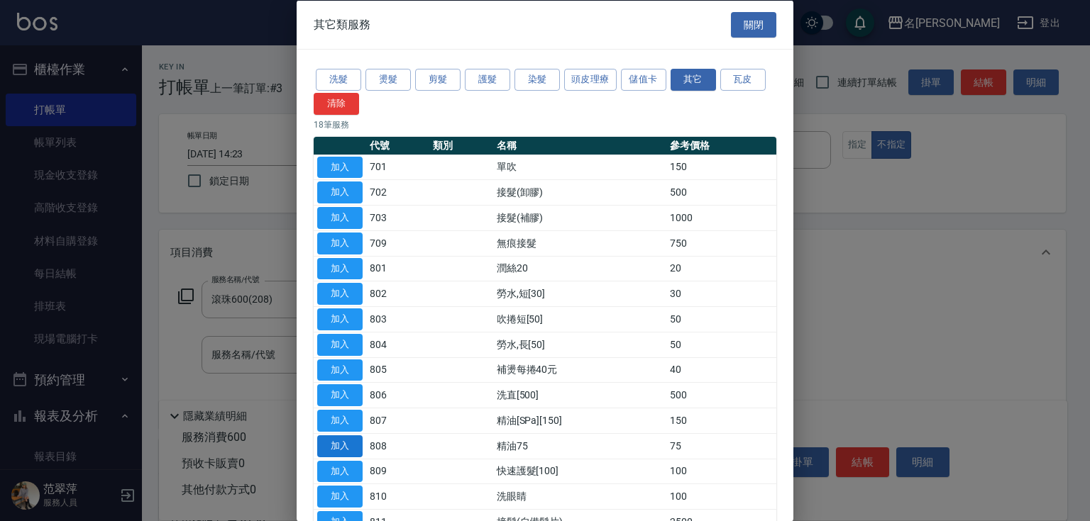
click at [353, 442] on button "加入" at bounding box center [339, 446] width 45 height 22
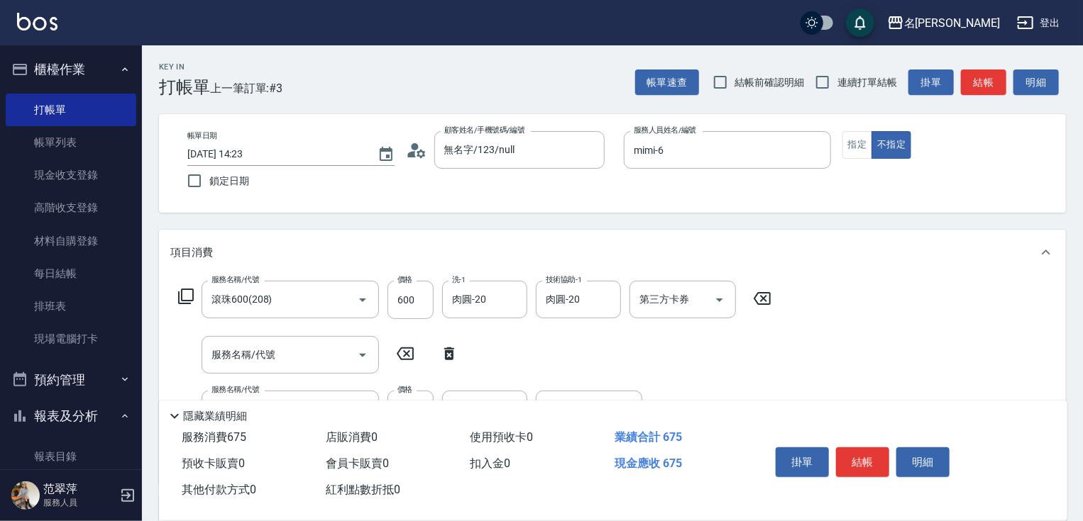
scroll to position [101, 0]
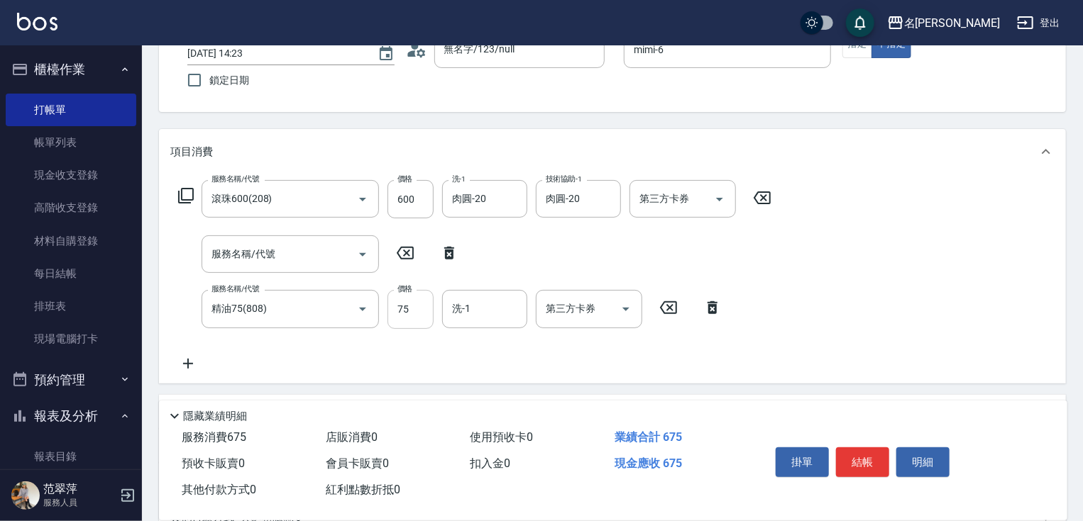
click at [405, 312] on input "75" at bounding box center [410, 309] width 46 height 38
type input "825"
click at [867, 455] on button "結帳" at bounding box center [862, 463] width 53 height 30
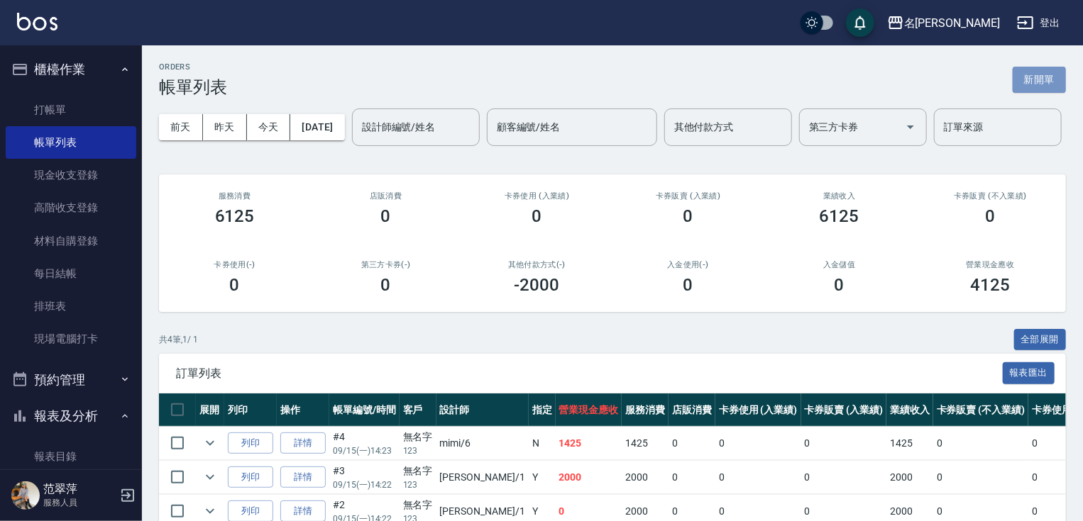
click at [1029, 78] on button "新開單" at bounding box center [1038, 80] width 53 height 26
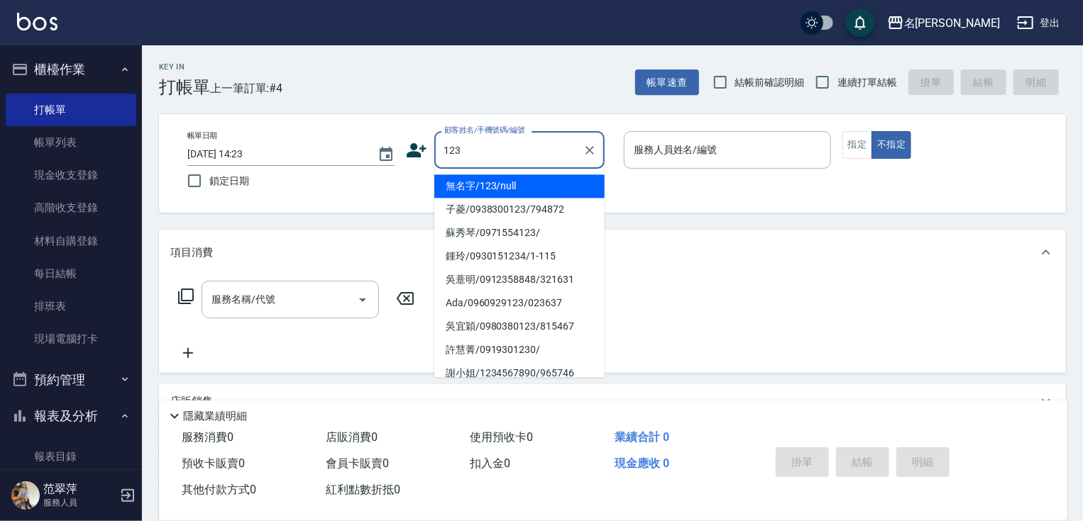
drag, startPoint x: 555, startPoint y: 181, endPoint x: 673, endPoint y: 150, distance: 121.0
click at [561, 181] on li "無名字/123/null" at bounding box center [519, 186] width 170 height 23
type input "無名字/123/null"
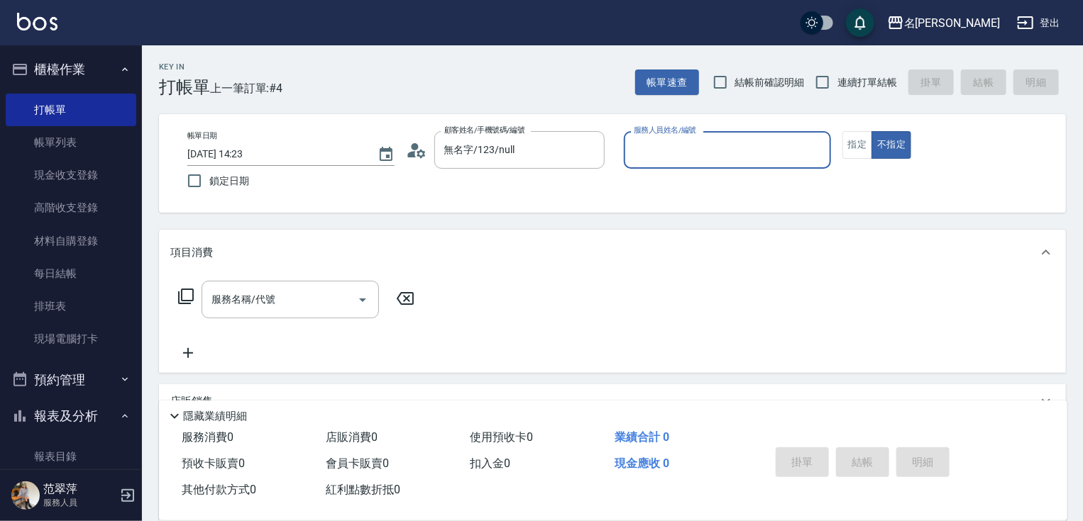
drag, startPoint x: 673, startPoint y: 148, endPoint x: 673, endPoint y: 157, distance: 9.2
click at [673, 154] on input "服務人員姓名/編號" at bounding box center [727, 150] width 194 height 25
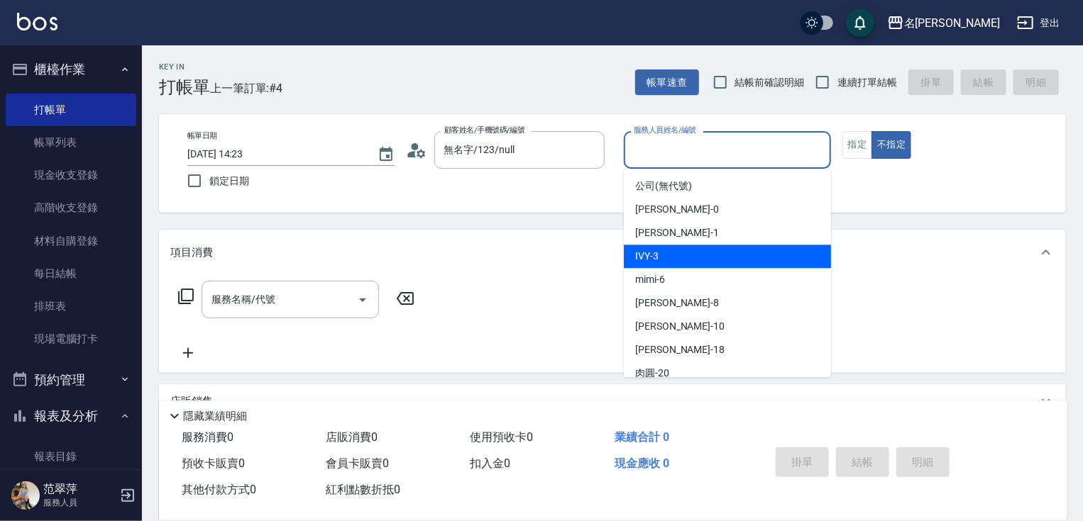
click at [658, 251] on span "IVY -3" at bounding box center [646, 256] width 23 height 15
type input "IVY-3"
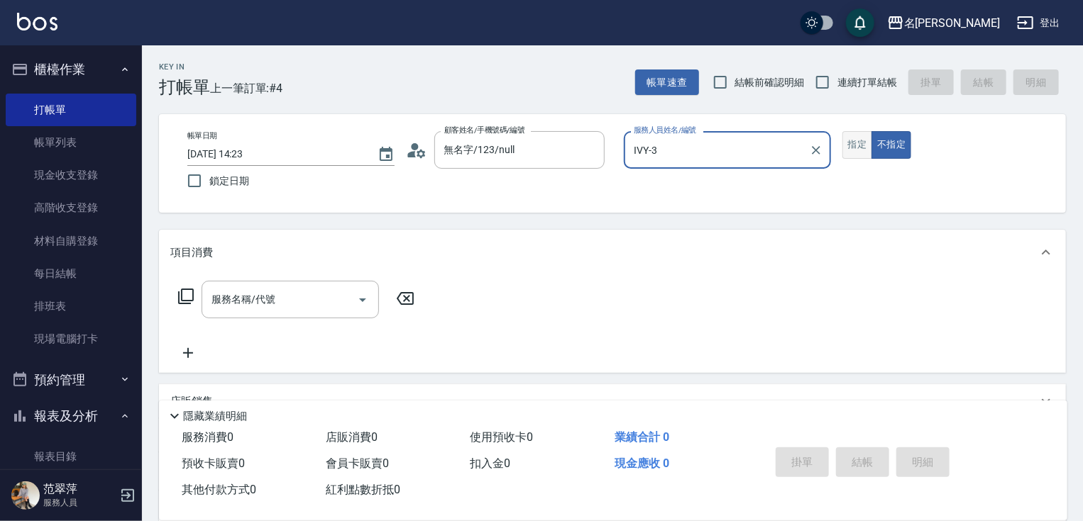
drag, startPoint x: 857, startPoint y: 146, endPoint x: 846, endPoint y: 152, distance: 12.7
click at [856, 147] on button "指定" at bounding box center [857, 145] width 31 height 28
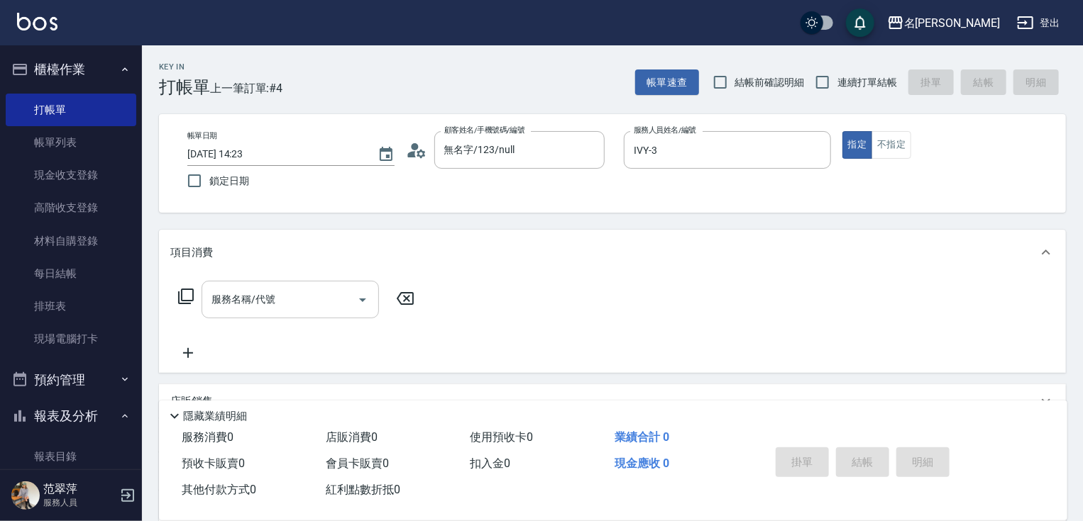
click at [284, 296] on input "服務名稱/代號" at bounding box center [279, 299] width 143 height 25
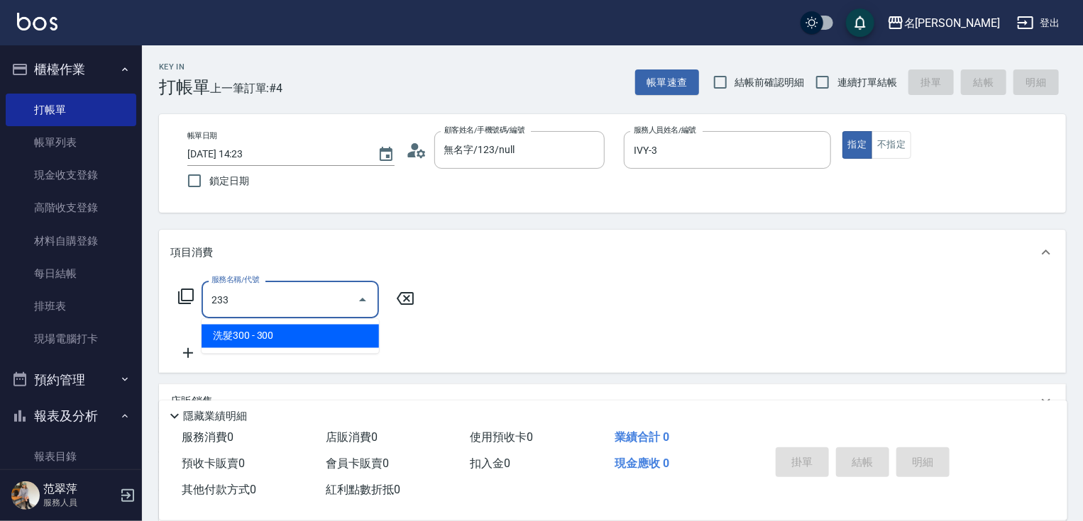
type input "洗髮300(233)"
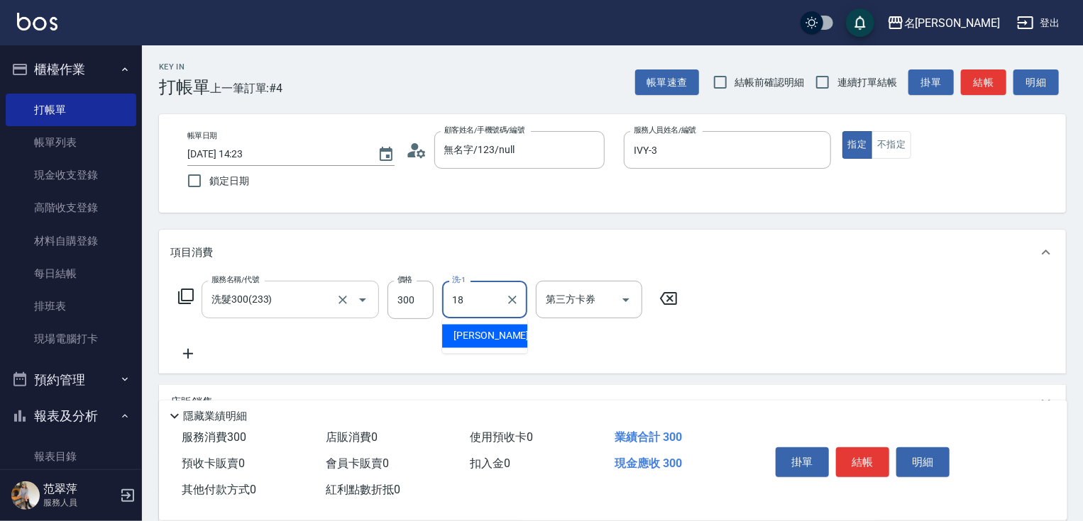
type input "[PERSON_NAME]-18"
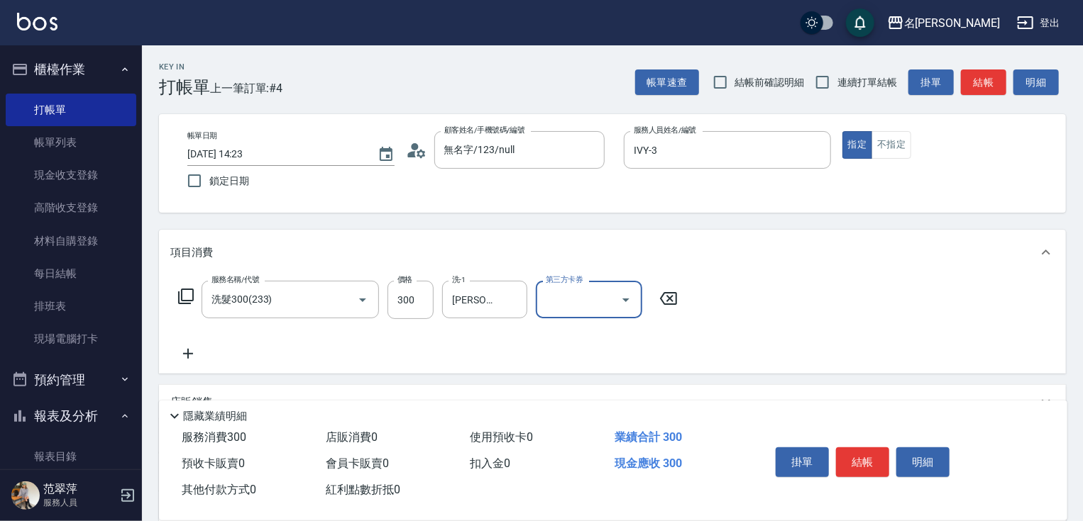
click at [857, 452] on button "結帳" at bounding box center [862, 463] width 53 height 30
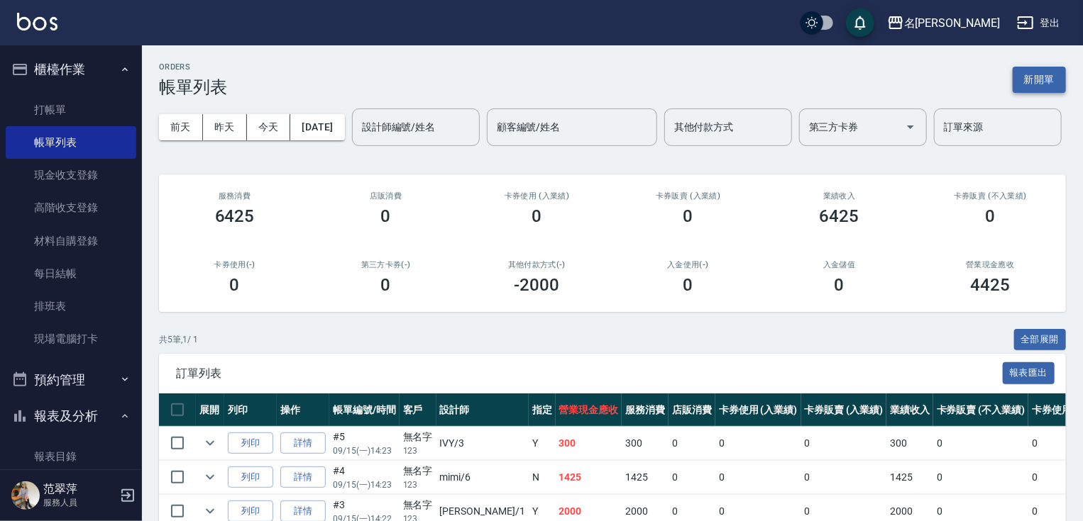
click at [1041, 73] on button "新開單" at bounding box center [1038, 80] width 53 height 26
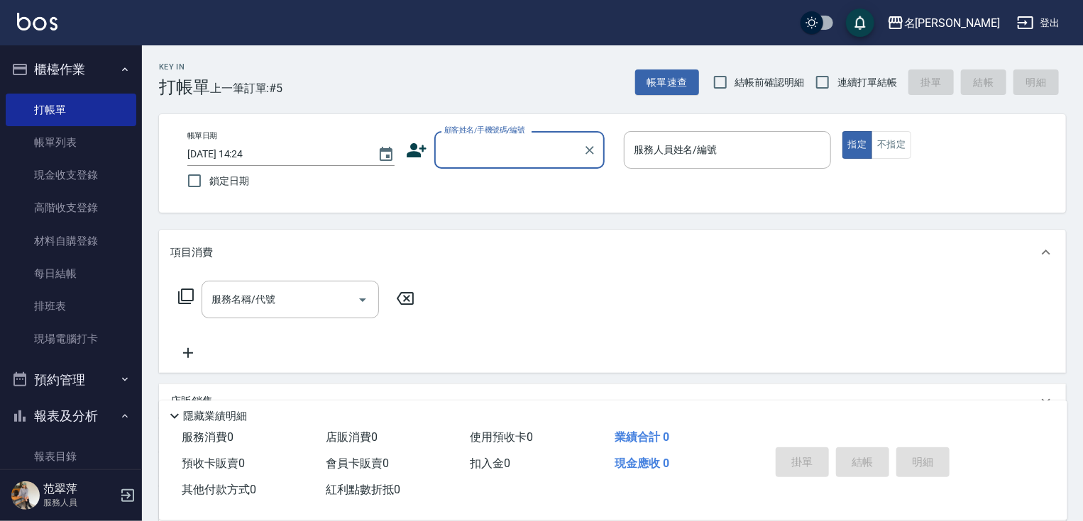
click at [841, 80] on span "連續打單結帳" at bounding box center [867, 82] width 60 height 15
click at [837, 80] on input "連續打單結帳" at bounding box center [822, 82] width 30 height 30
checkbox input "true"
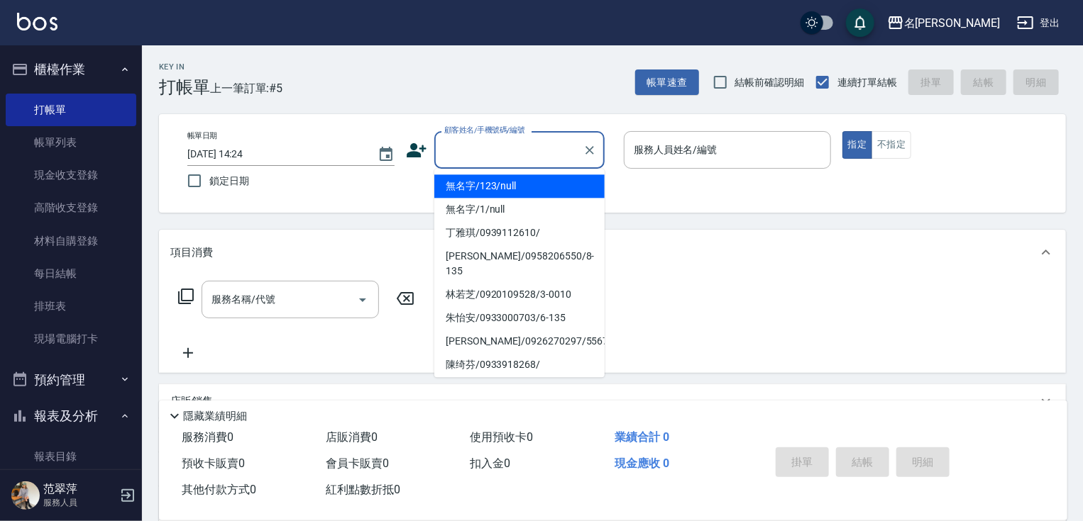
drag, startPoint x: 533, startPoint y: 148, endPoint x: 541, endPoint y: 147, distance: 7.1
click at [533, 147] on input "顧客姓名/手機號碼/編號" at bounding box center [509, 150] width 136 height 25
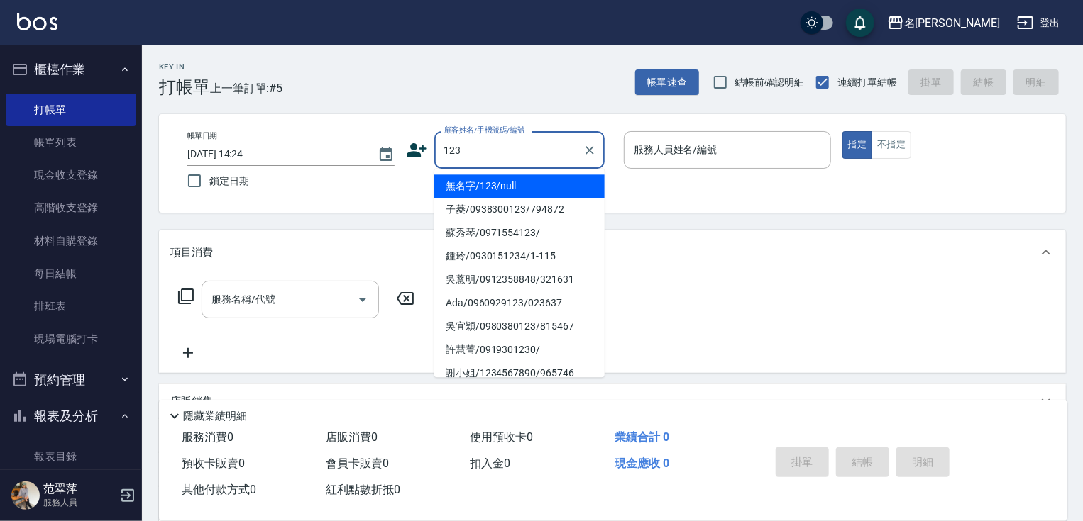
click at [494, 182] on li "無名字/123/null" at bounding box center [519, 186] width 170 height 23
type input "無名字/123/null"
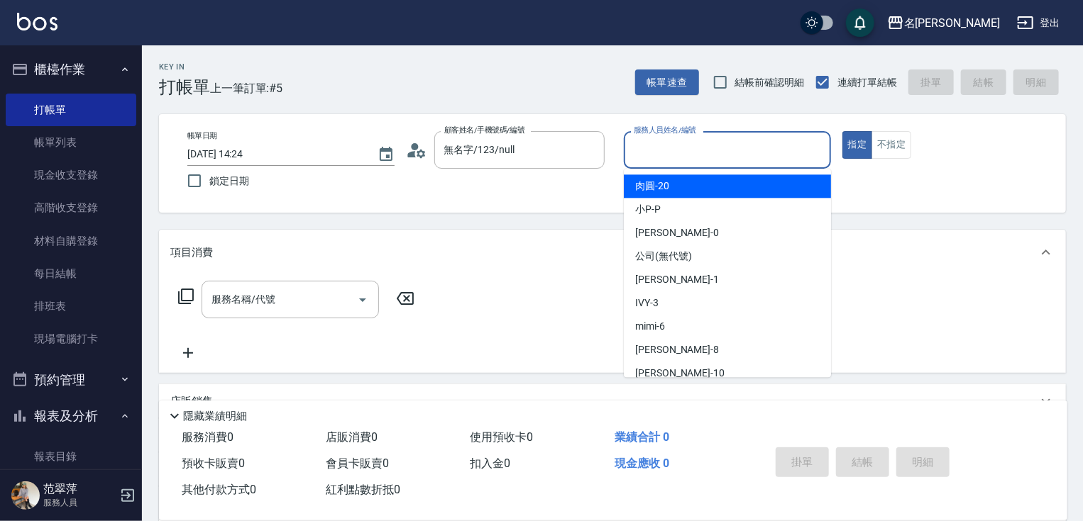
drag, startPoint x: 670, startPoint y: 141, endPoint x: 673, endPoint y: 189, distance: 47.6
click at [671, 153] on input "服務人員姓名/編號" at bounding box center [727, 150] width 194 height 25
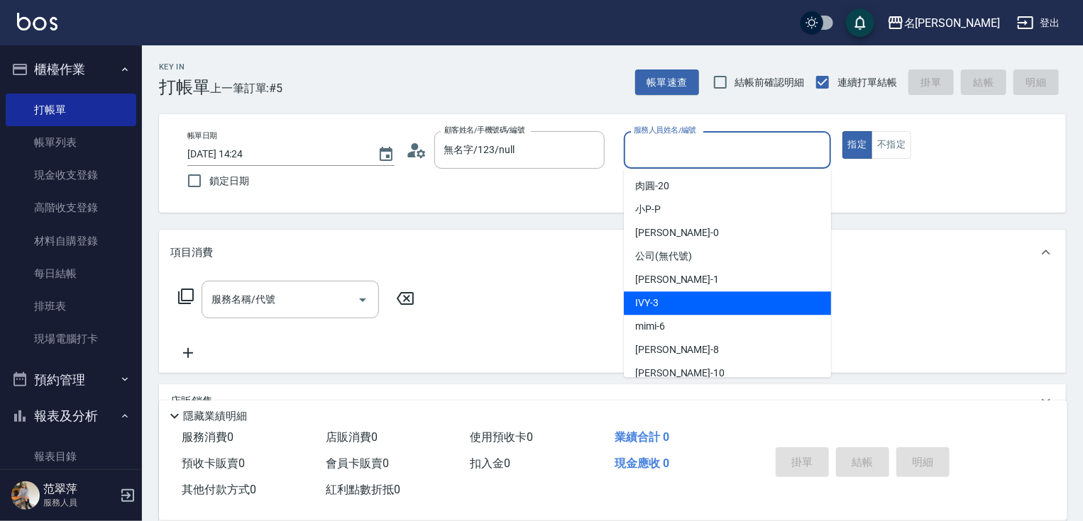
drag, startPoint x: 658, startPoint y: 296, endPoint x: 639, endPoint y: 296, distance: 19.2
click at [655, 296] on div "IVY -3" at bounding box center [727, 303] width 207 height 23
type input "IVY-3"
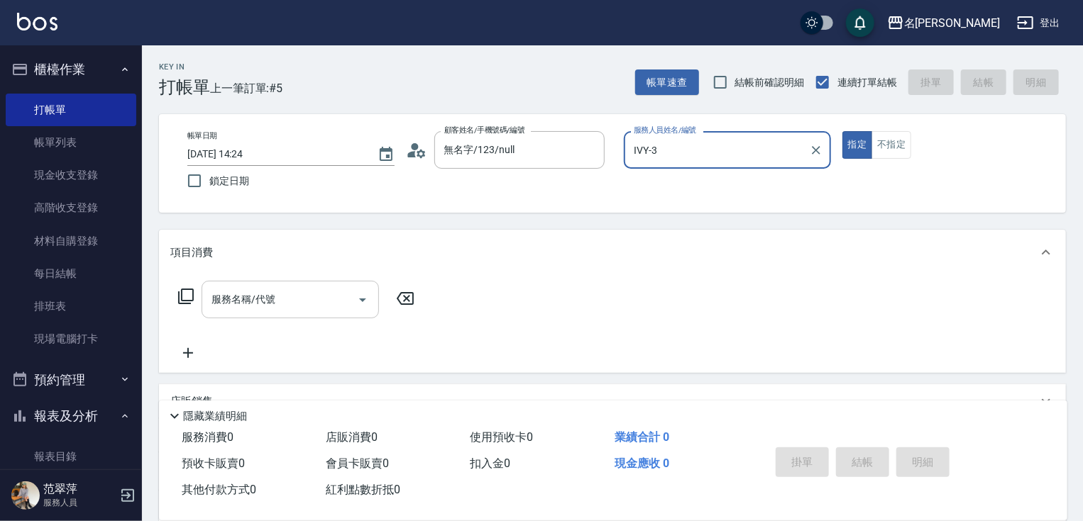
click at [307, 292] on input "服務名稱/代號" at bounding box center [279, 299] width 143 height 25
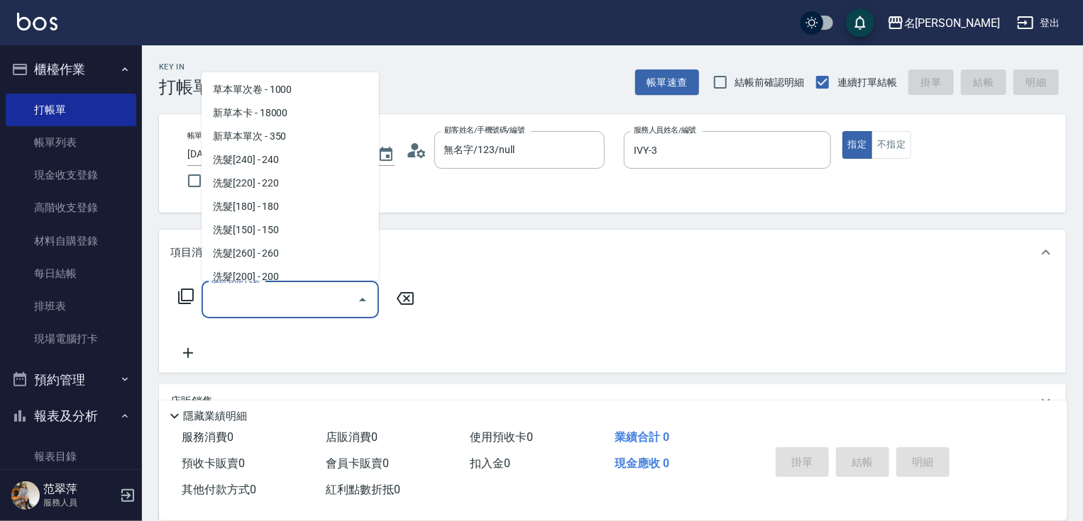
scroll to position [116, 0]
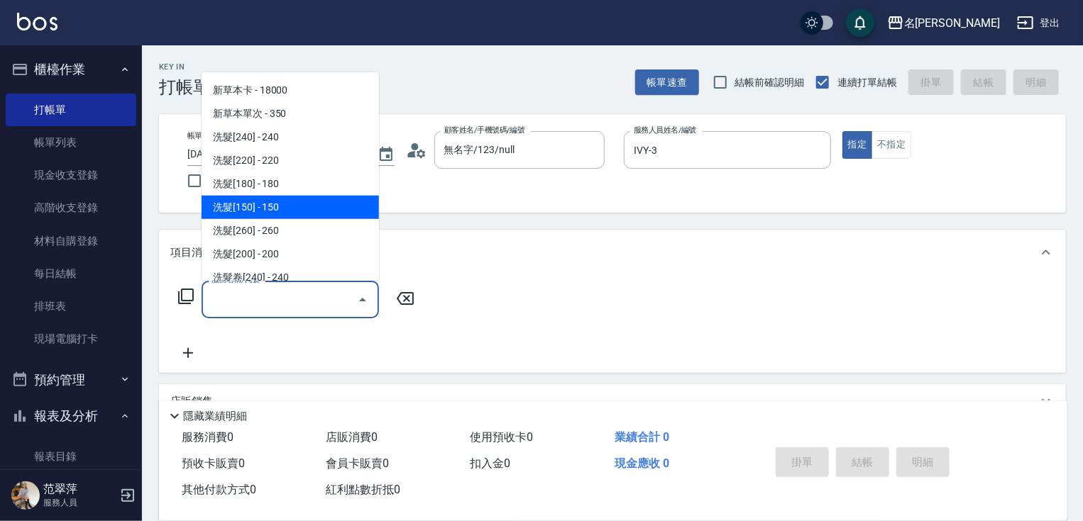
drag, startPoint x: 282, startPoint y: 210, endPoint x: 298, endPoint y: 227, distance: 23.6
click at [282, 211] on span "洗髮[150] - 150" at bounding box center [289, 207] width 177 height 23
type input "洗髮[150](203)"
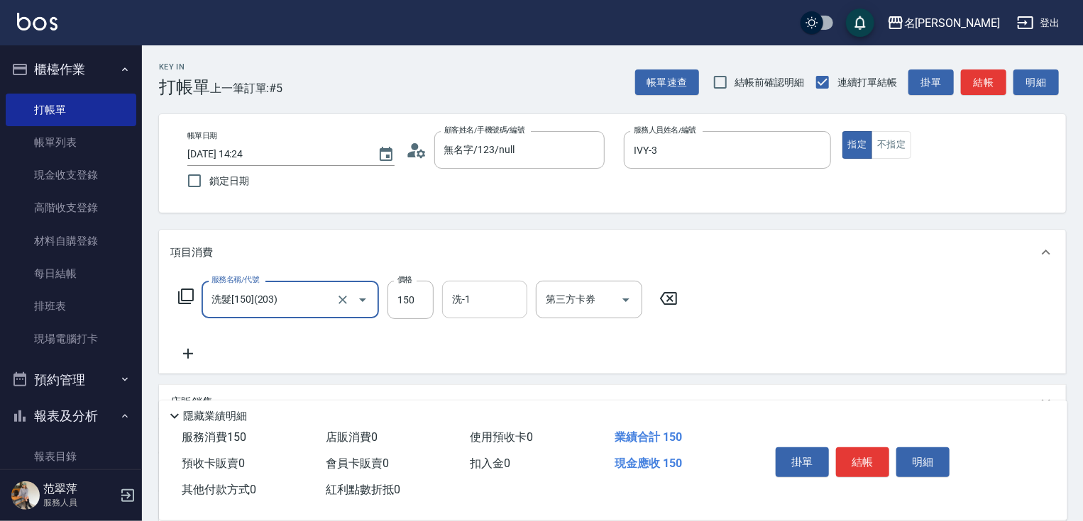
click at [483, 304] on input "洗-1" at bounding box center [484, 299] width 72 height 25
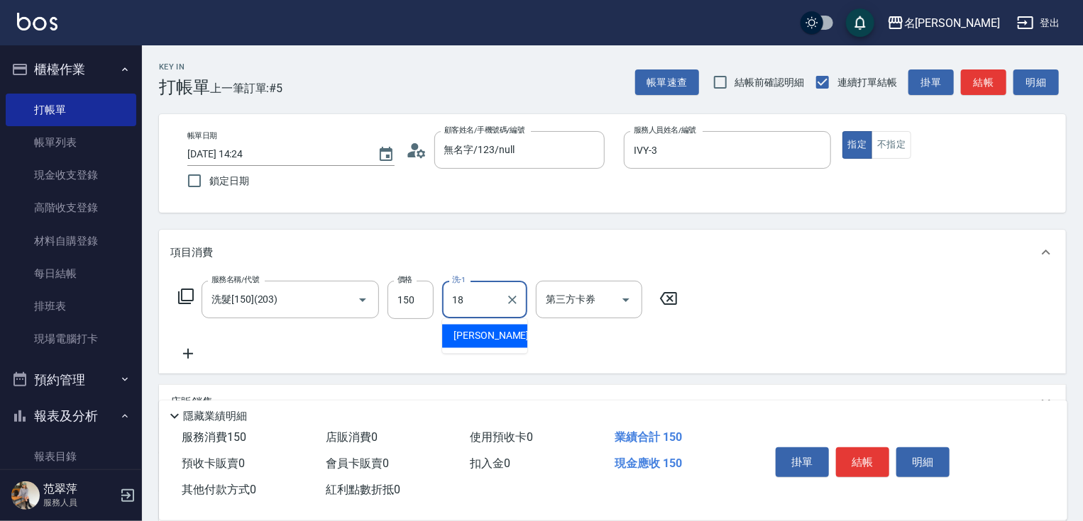
type input "[PERSON_NAME]-18"
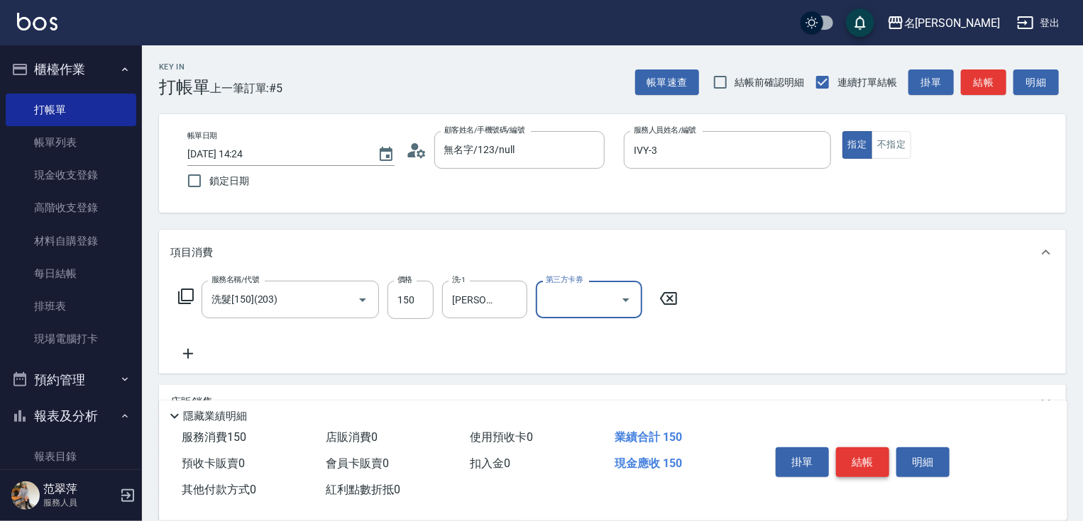
click at [863, 455] on button "結帳" at bounding box center [862, 463] width 53 height 30
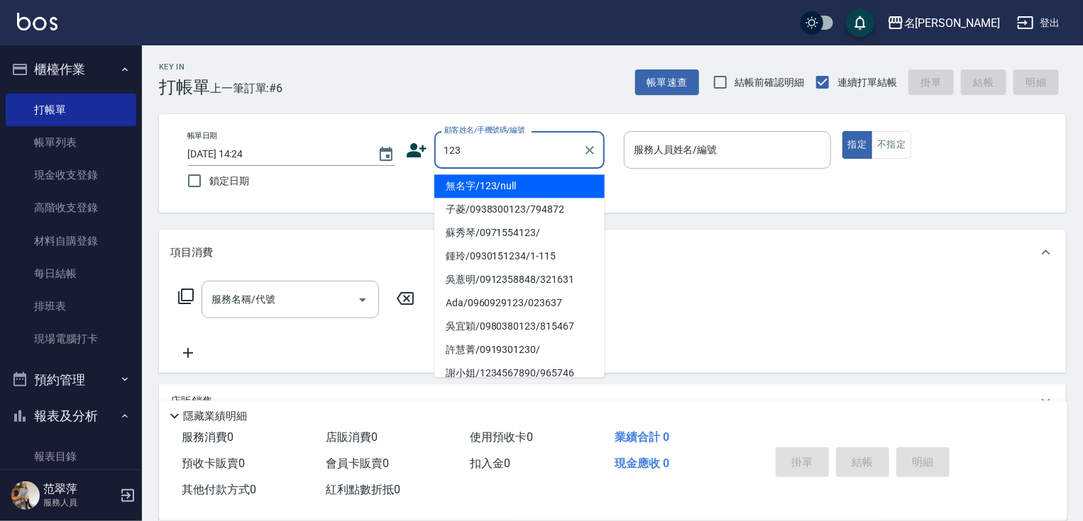
drag, startPoint x: 533, startPoint y: 187, endPoint x: 639, endPoint y: 174, distance: 107.2
click at [541, 187] on li "無名字/123/null" at bounding box center [519, 186] width 170 height 23
type input "無名字/123/null"
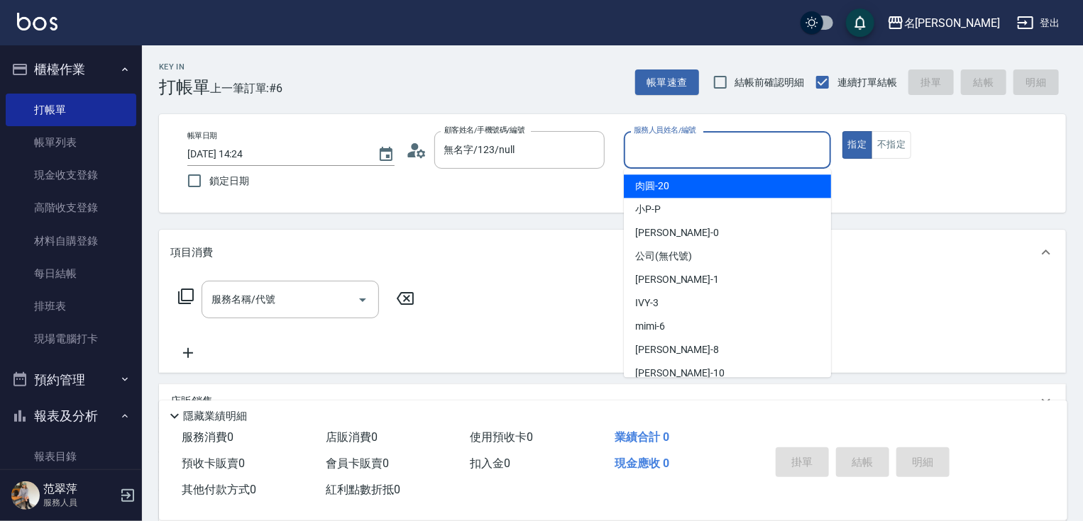
click at [658, 149] on input "服務人員姓名/編號" at bounding box center [727, 150] width 194 height 25
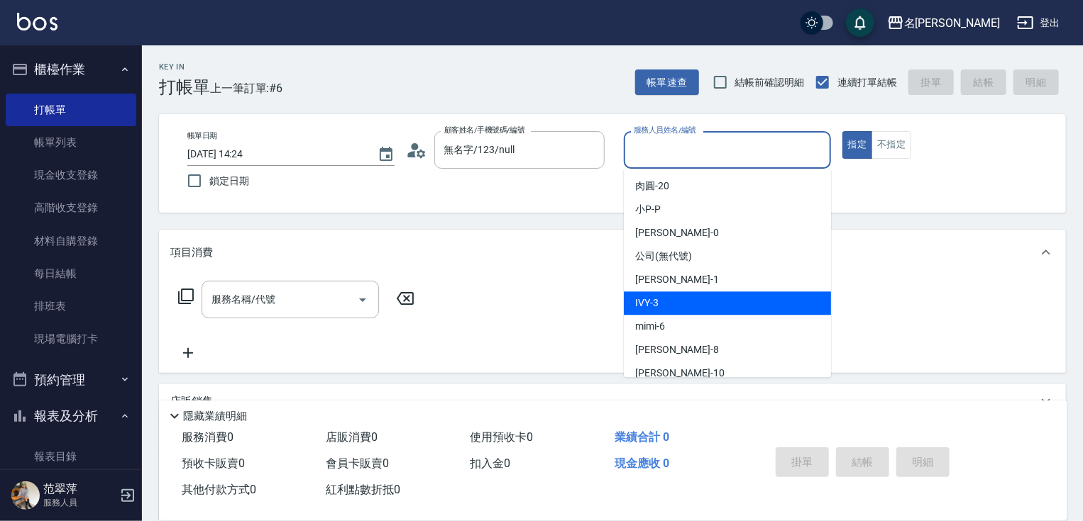
click at [676, 301] on div "IVY -3" at bounding box center [727, 303] width 207 height 23
type input "IVY-3"
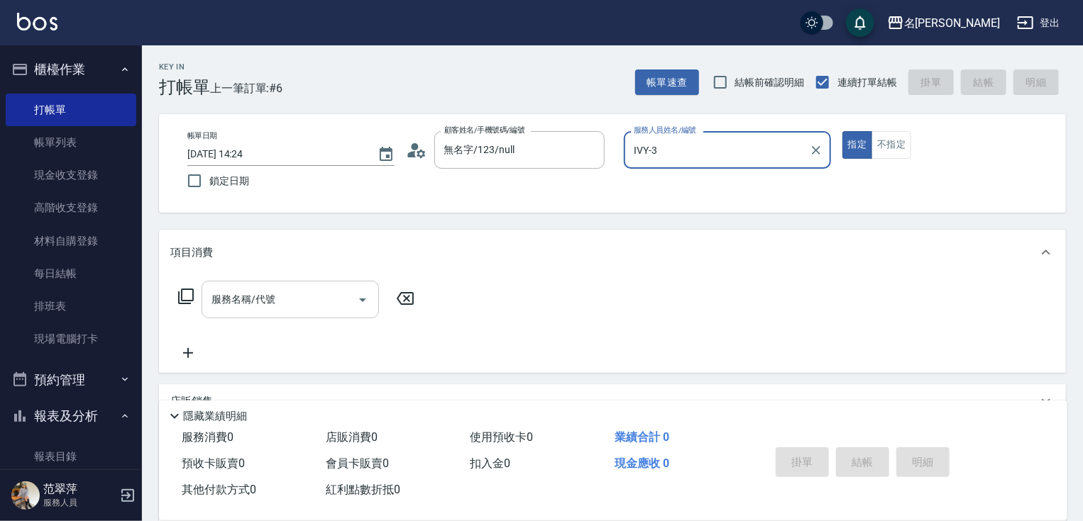
click at [306, 291] on input "服務名稱/代號" at bounding box center [279, 299] width 143 height 25
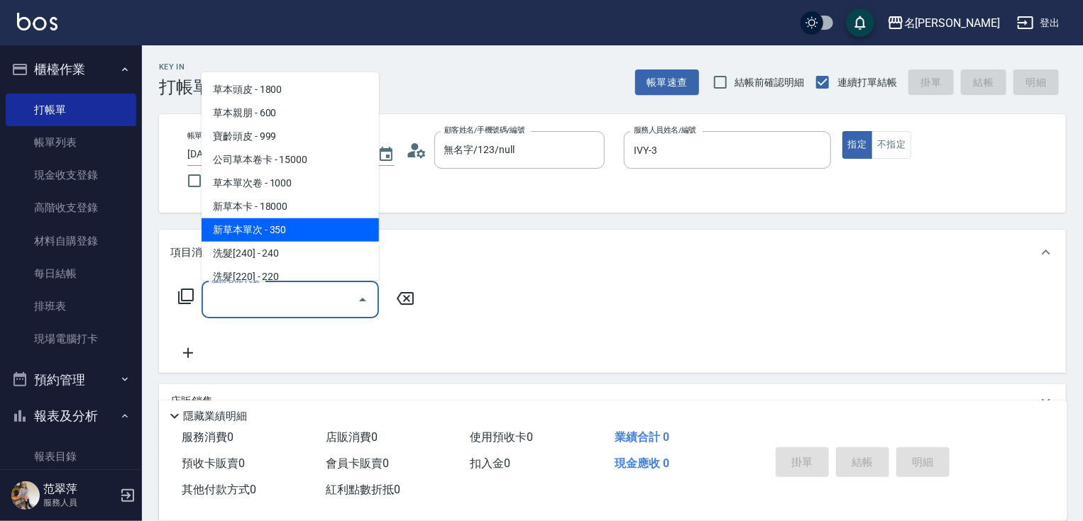
click at [287, 233] on span "新草本單次 - 350" at bounding box center [289, 229] width 177 height 23
type input "新草本單次(109)"
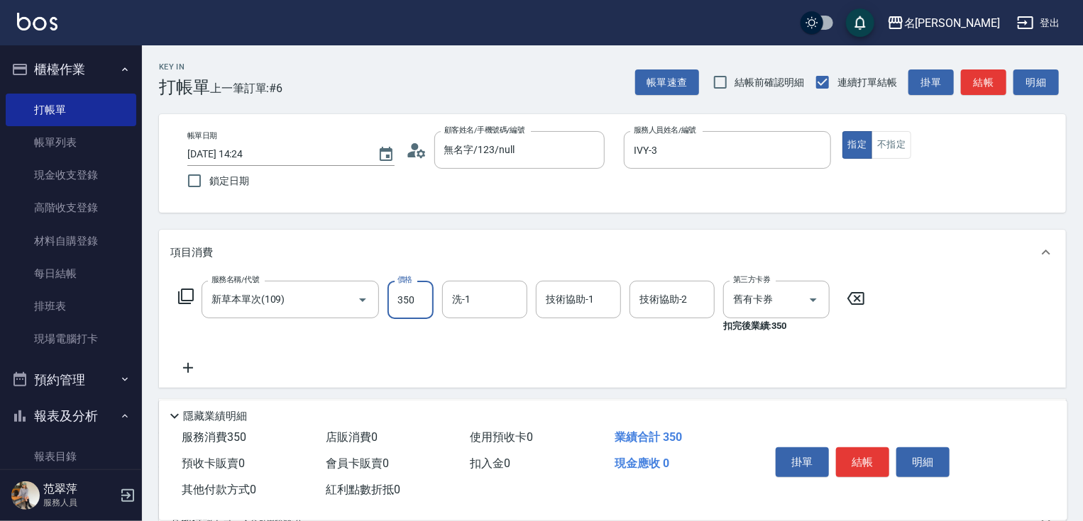
click at [398, 307] on input "350" at bounding box center [410, 300] width 46 height 38
type input "525"
type input "IVY-3"
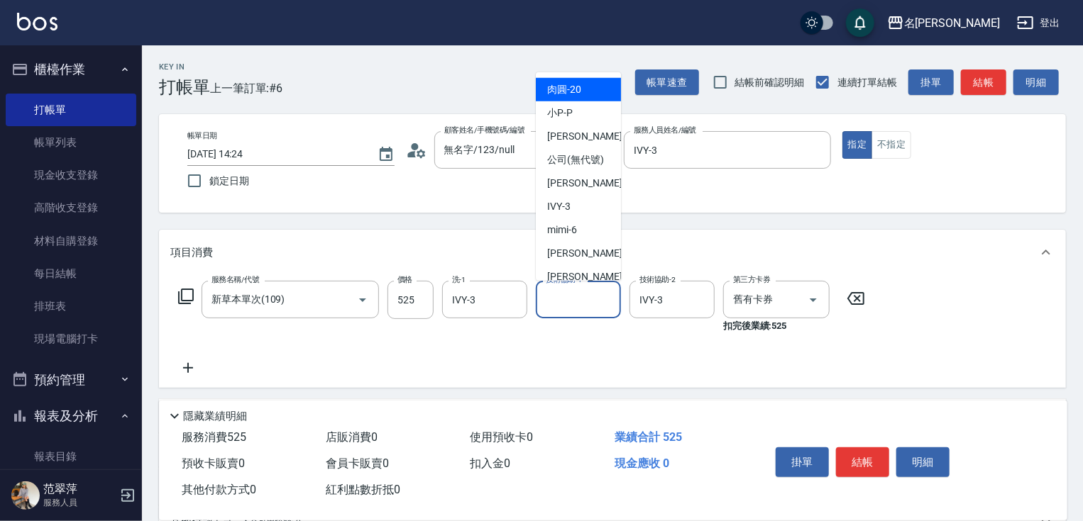
click at [575, 293] on input "技術協助-1" at bounding box center [578, 299] width 72 height 25
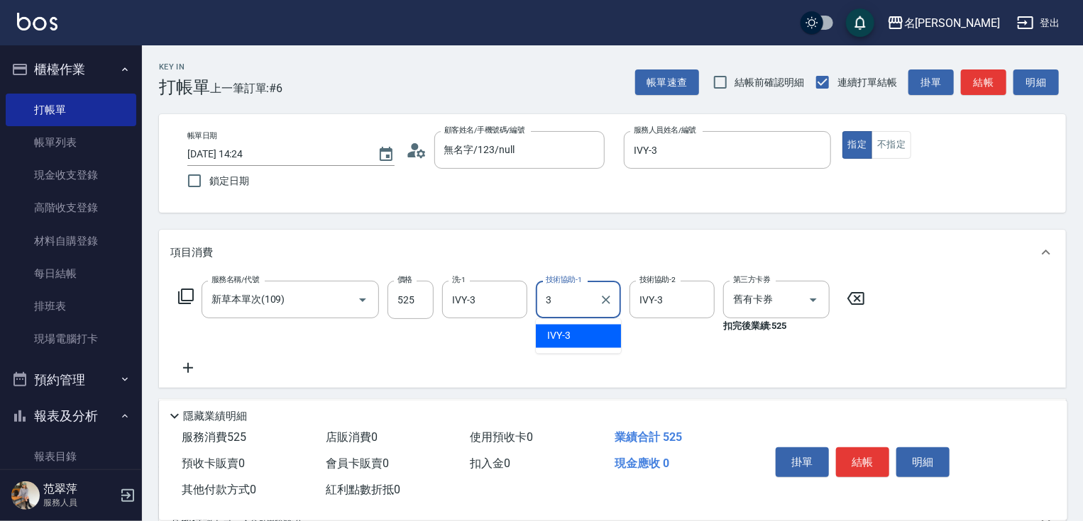
type input "IVY-3"
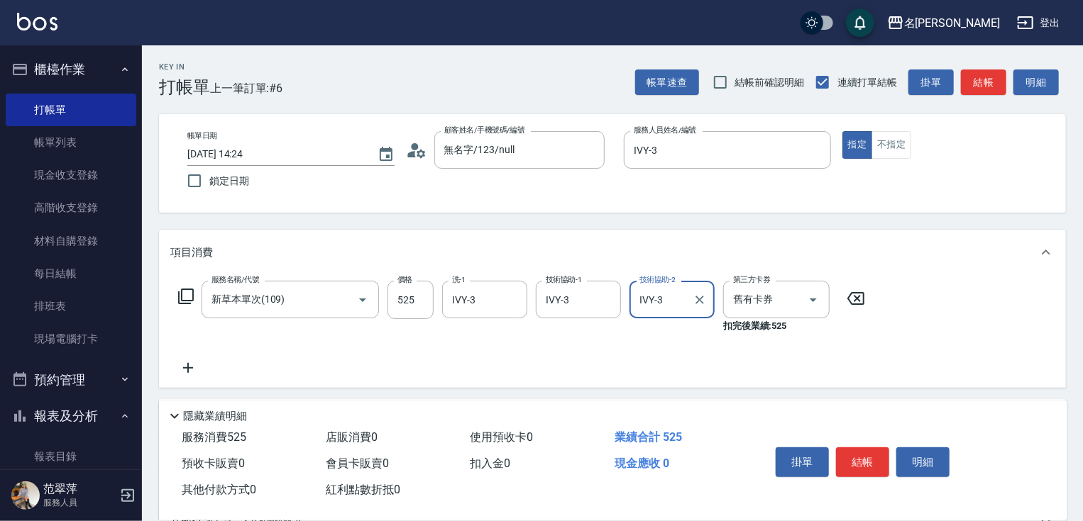
drag, startPoint x: 853, startPoint y: 460, endPoint x: 860, endPoint y: 485, distance: 25.8
click at [854, 463] on button "結帳" at bounding box center [862, 463] width 53 height 30
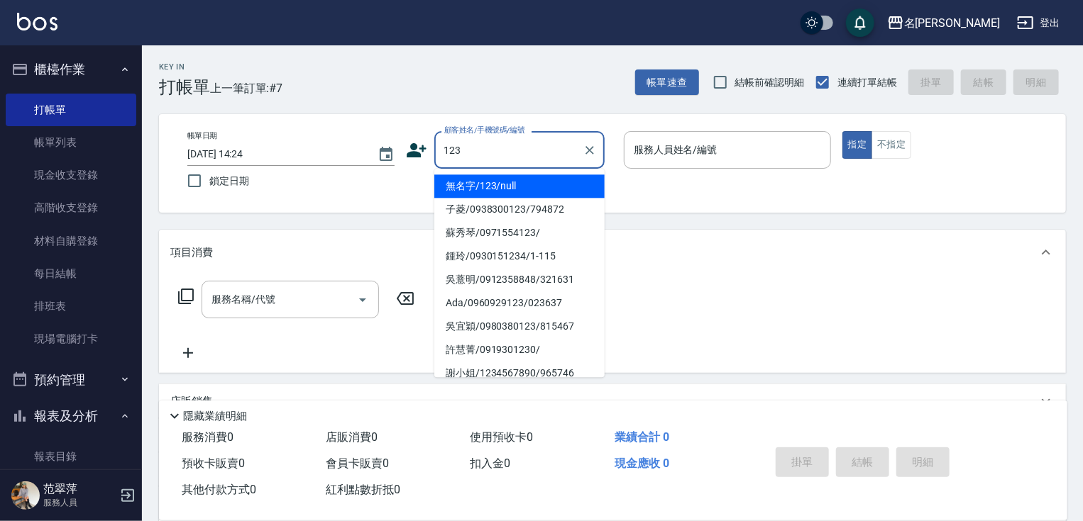
click at [566, 181] on li "無名字/123/null" at bounding box center [519, 186] width 170 height 23
type input "無名字/123/null"
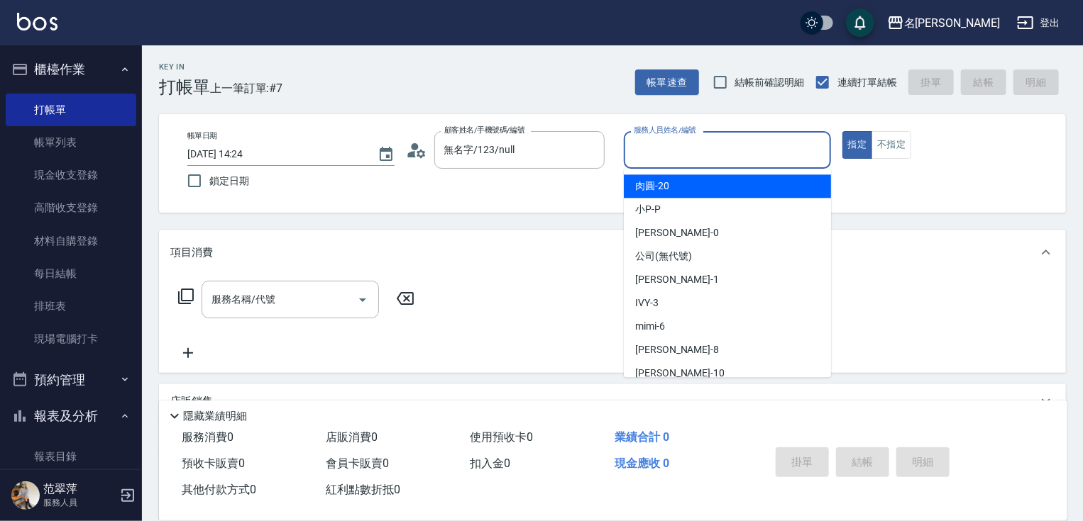
drag, startPoint x: 675, startPoint y: 150, endPoint x: 687, endPoint y: 198, distance: 49.7
click at [677, 154] on input "服務人員姓名/編號" at bounding box center [727, 150] width 194 height 25
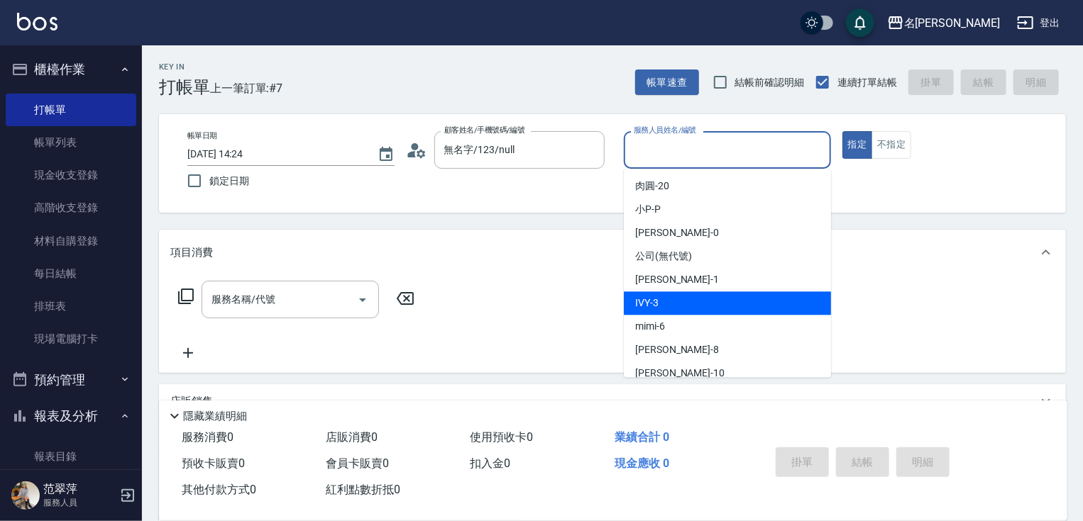
drag, startPoint x: 663, startPoint y: 299, endPoint x: 582, endPoint y: 299, distance: 80.9
click at [658, 299] on div "IVY -3" at bounding box center [727, 303] width 207 height 23
type input "IVY-3"
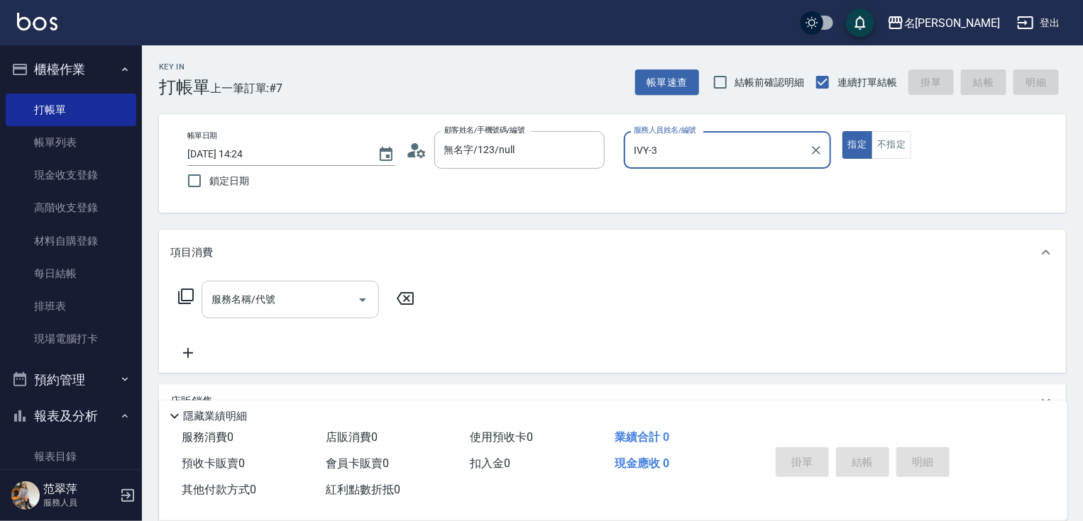
click at [294, 304] on input "服務名稱/代號" at bounding box center [279, 299] width 143 height 25
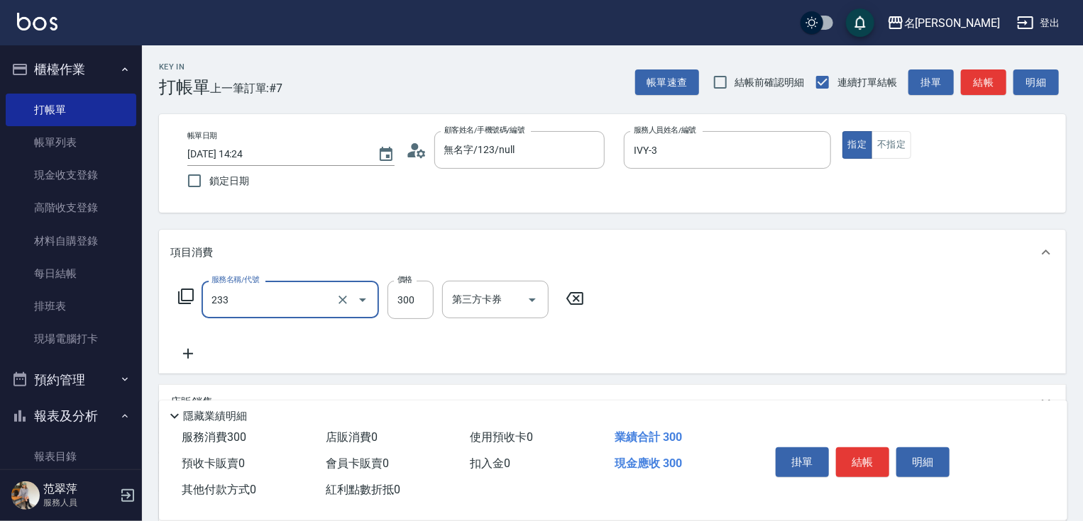
type input "洗髮300(233)"
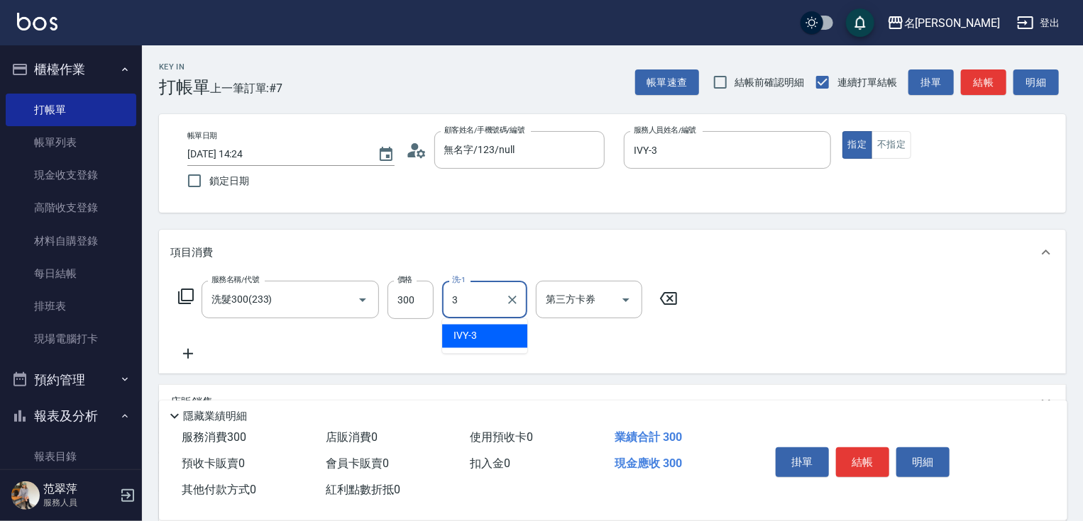
type input "IVY-3"
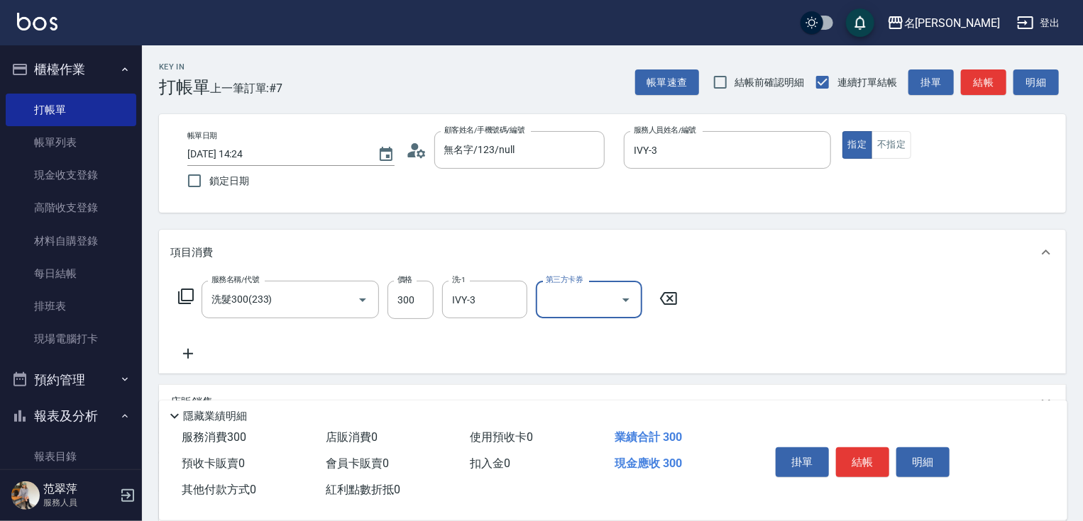
click at [868, 460] on button "結帳" at bounding box center [862, 463] width 53 height 30
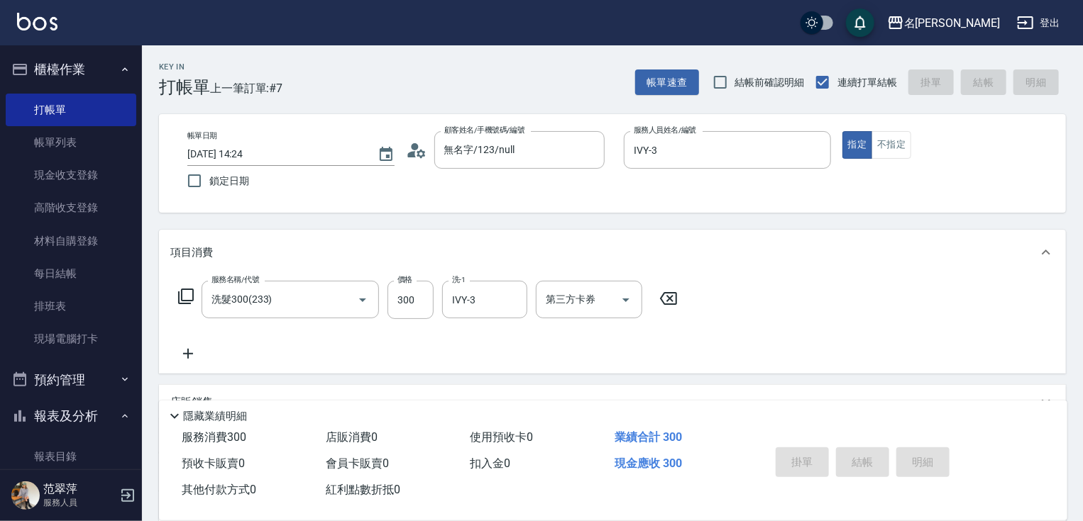
type input "[DATE] 14:25"
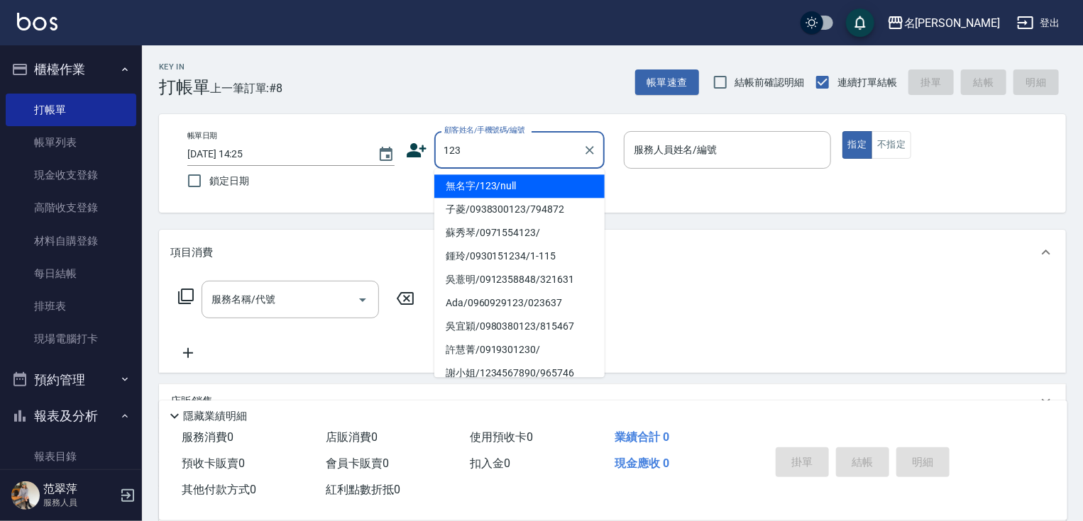
click at [547, 186] on li "無名字/123/null" at bounding box center [519, 186] width 170 height 23
type input "無名字/123/null"
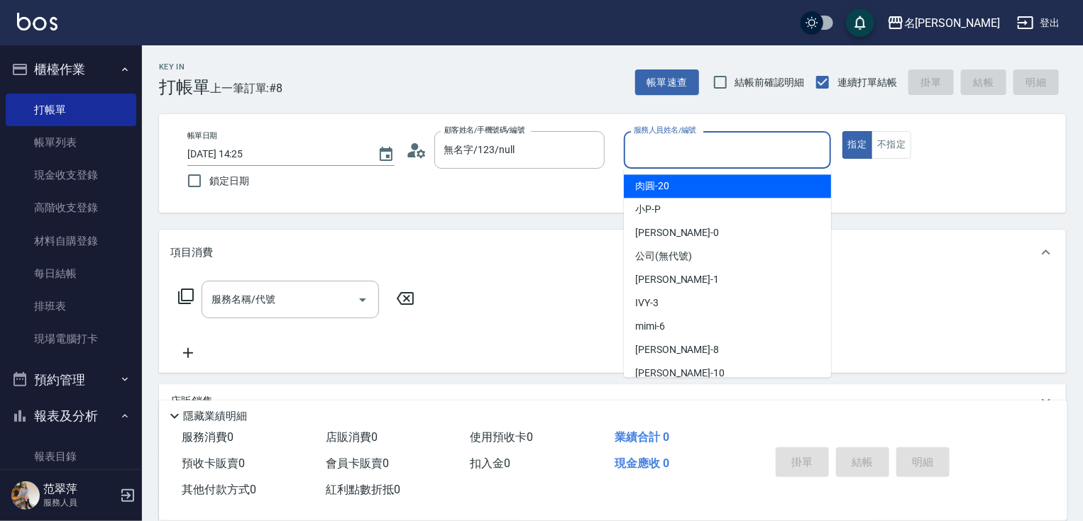
drag, startPoint x: 665, startPoint y: 153, endPoint x: 675, endPoint y: 209, distance: 56.3
click at [665, 155] on input "服務人員姓名/編號" at bounding box center [727, 150] width 194 height 25
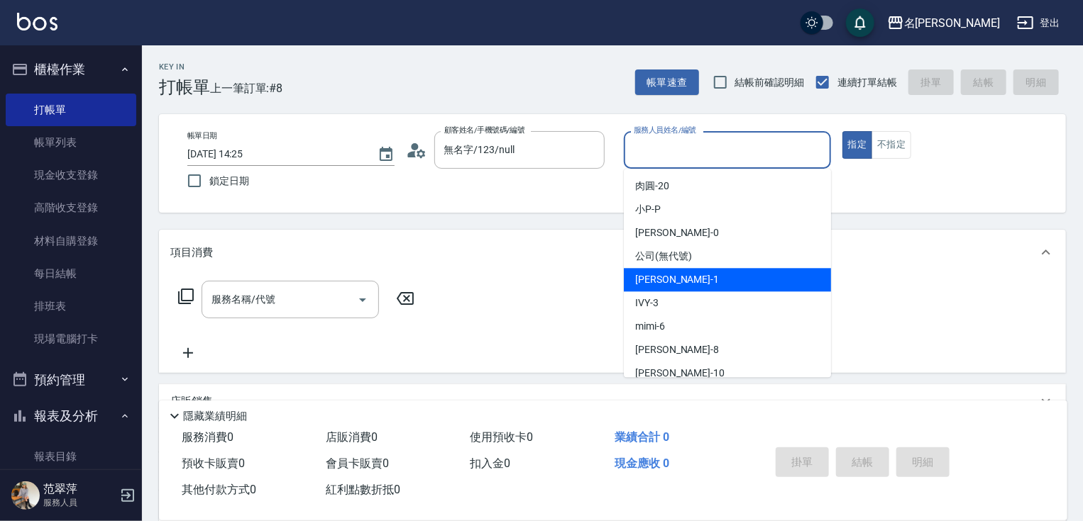
click at [681, 276] on div "[PERSON_NAME] -1" at bounding box center [727, 279] width 207 height 23
type input "Joanne-1"
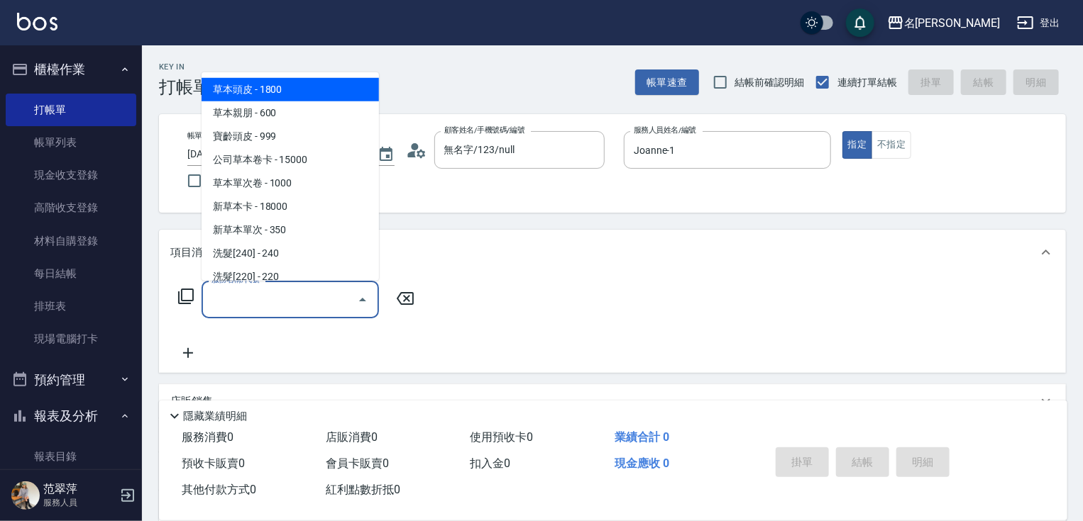
click at [311, 289] on input "服務名稱/代號" at bounding box center [279, 299] width 143 height 25
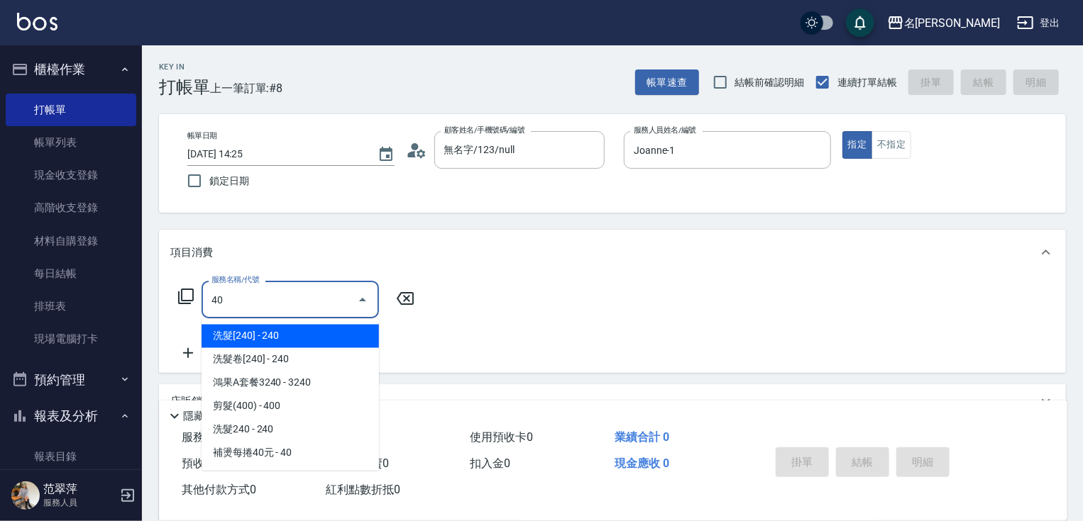
type input "401"
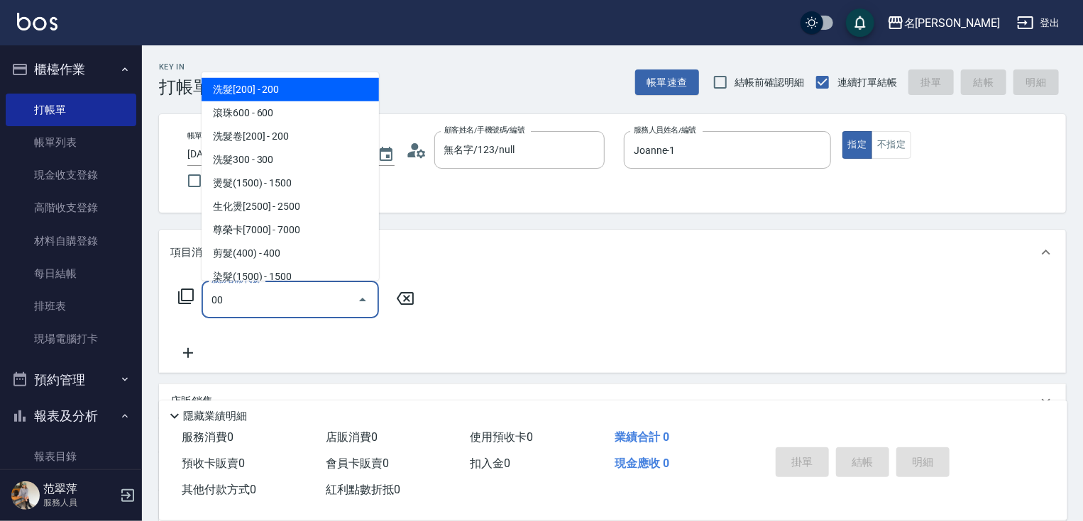
type input "0"
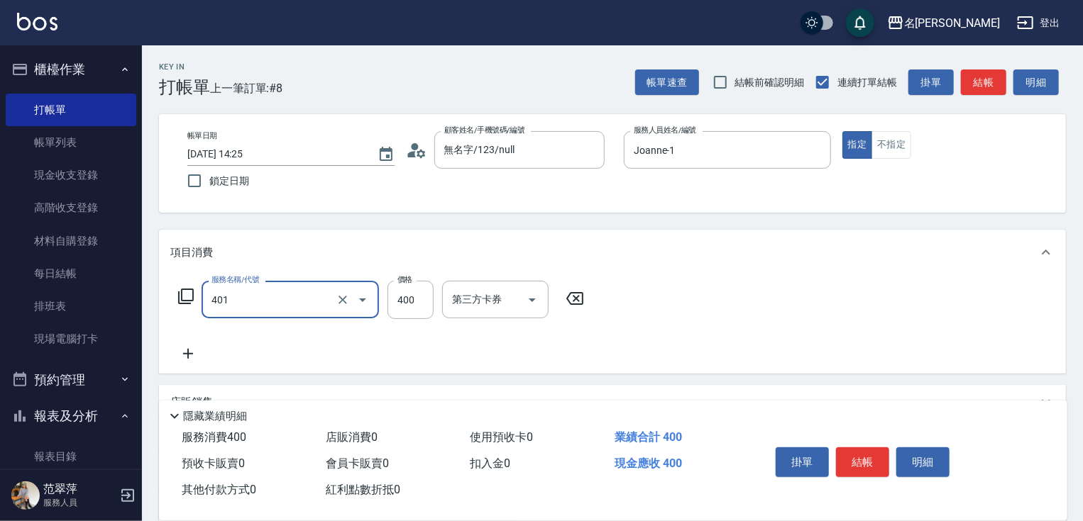
type input "剪髮(400)(401)"
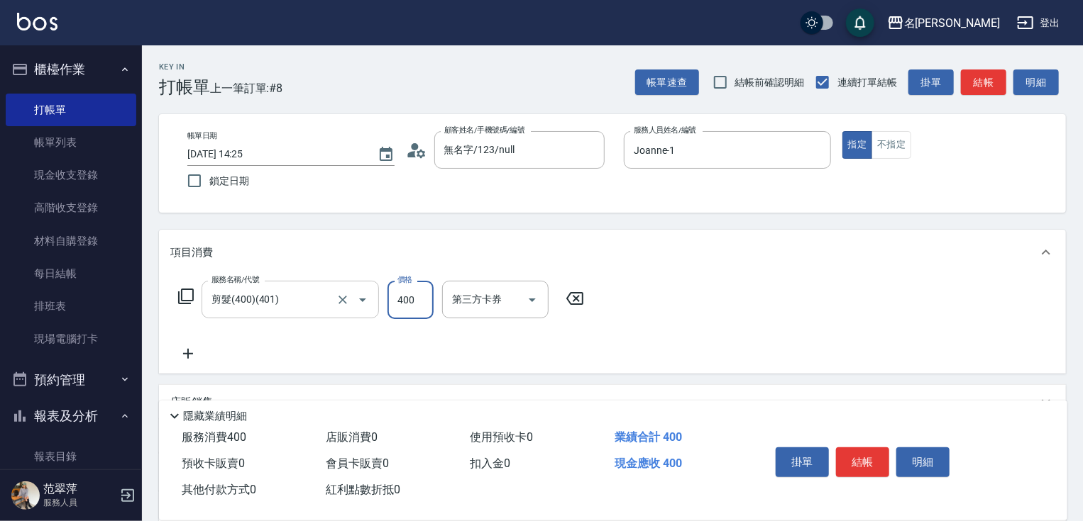
type input "3"
type input "300"
click at [860, 453] on button "結帳" at bounding box center [862, 463] width 53 height 30
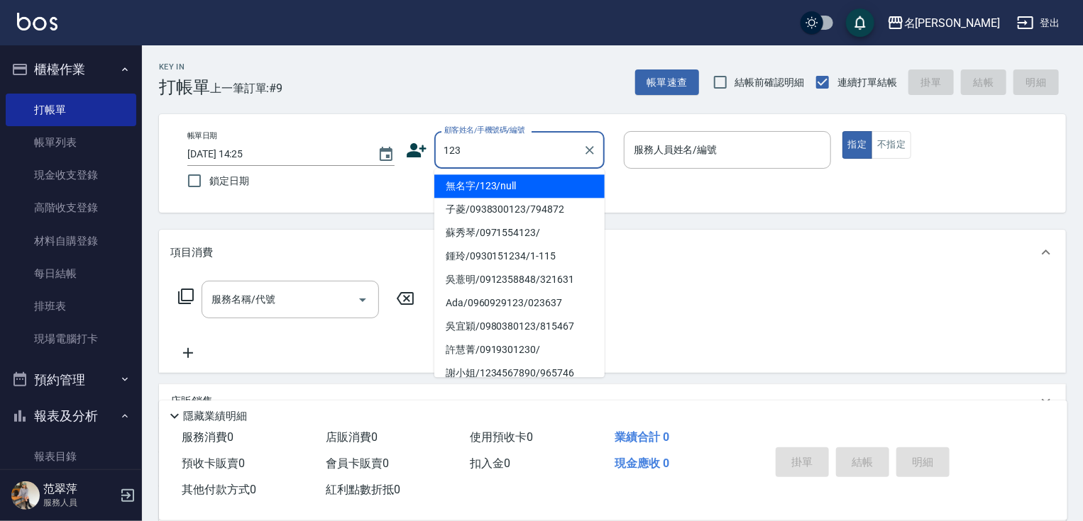
click at [521, 180] on li "無名字/123/null" at bounding box center [519, 186] width 170 height 23
type input "無名字/123/null"
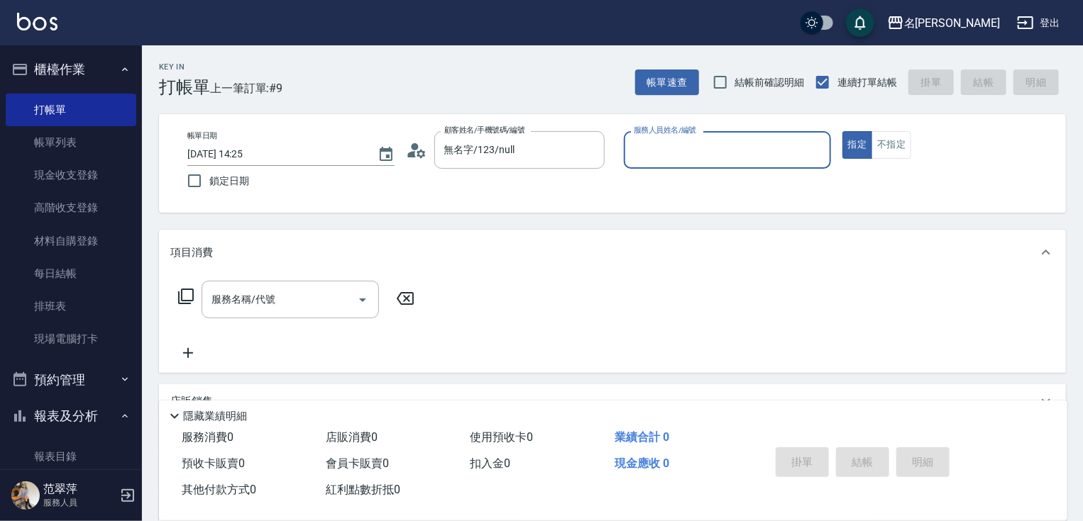
click at [685, 153] on input "服務人員姓名/編號" at bounding box center [727, 150] width 194 height 25
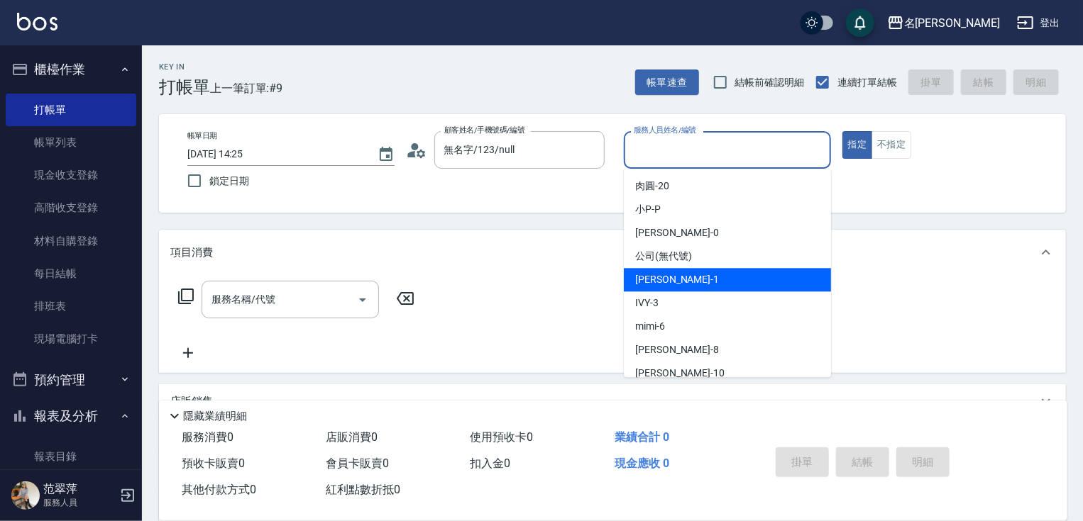
click at [671, 280] on span "[PERSON_NAME] -1" at bounding box center [677, 279] width 84 height 15
type input "Joanne-1"
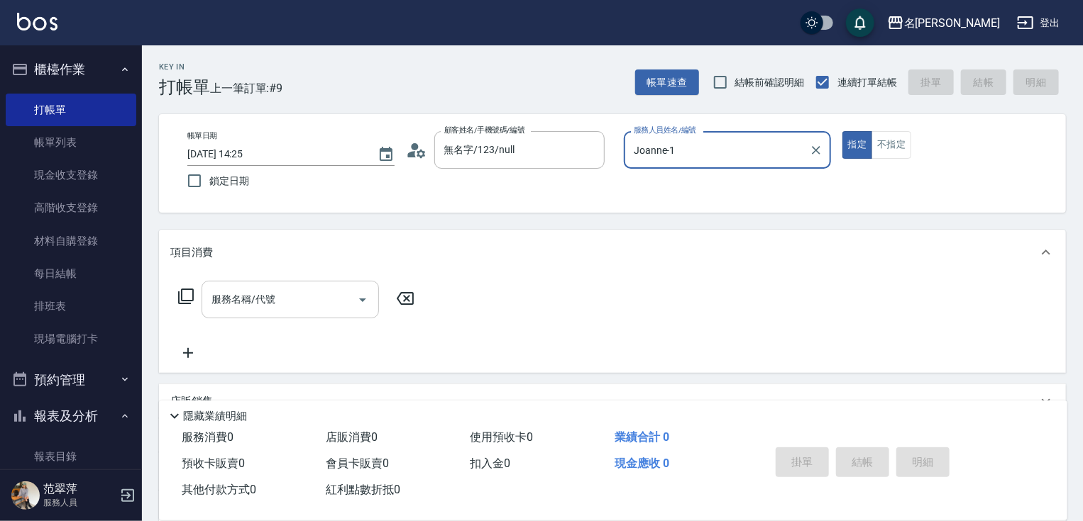
click at [318, 309] on input "服務名稱/代號" at bounding box center [279, 299] width 143 height 25
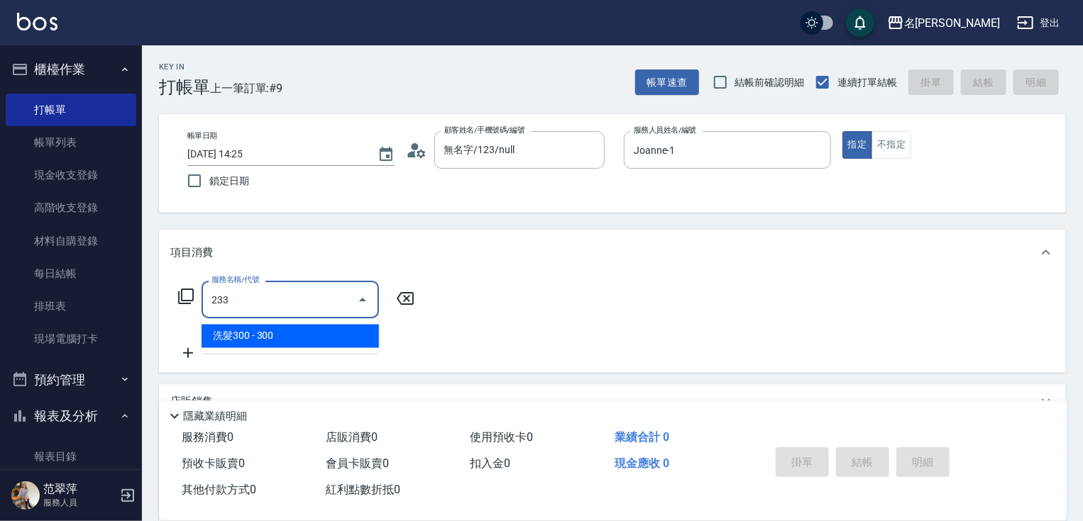
type input "洗髮300(233)"
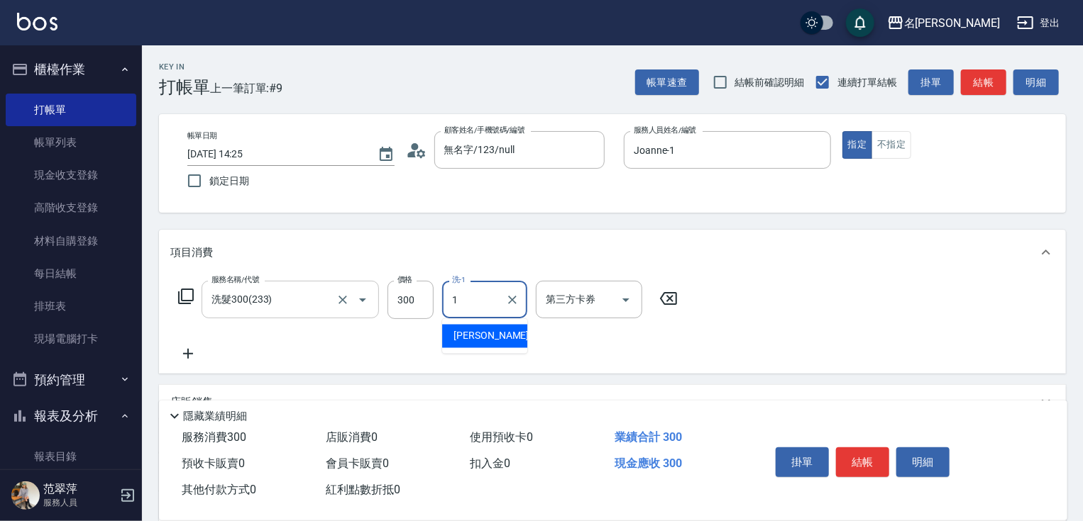
type input "Joanne-1"
click at [187, 350] on icon at bounding box center [188, 354] width 10 height 10
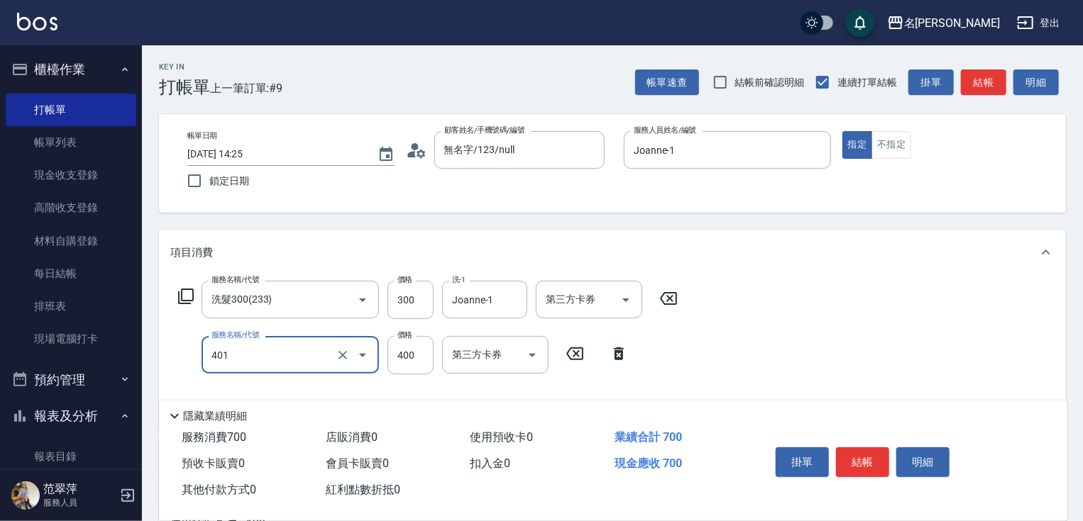
type input "剪髮(400)(401)"
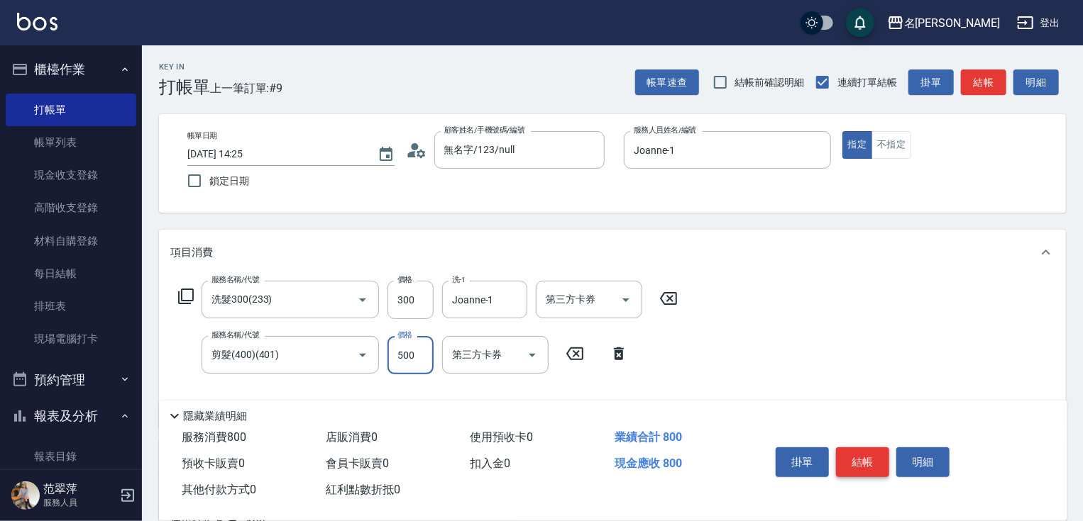
type input "500"
click at [858, 448] on button "結帳" at bounding box center [862, 463] width 53 height 30
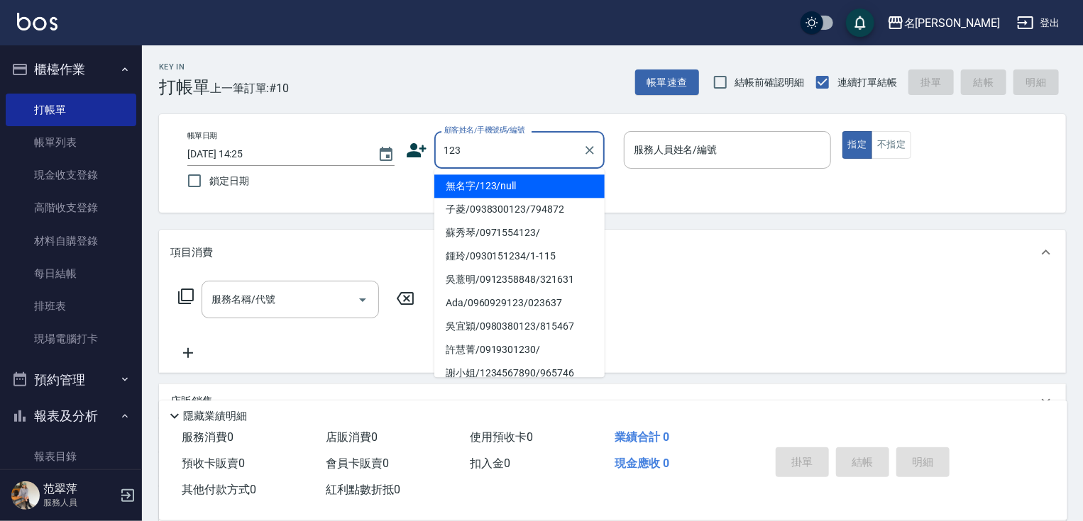
drag, startPoint x: 487, startPoint y: 193, endPoint x: 653, endPoint y: 152, distance: 171.0
click at [491, 193] on li "無名字/123/null" at bounding box center [519, 186] width 170 height 23
type input "無名字/123/null"
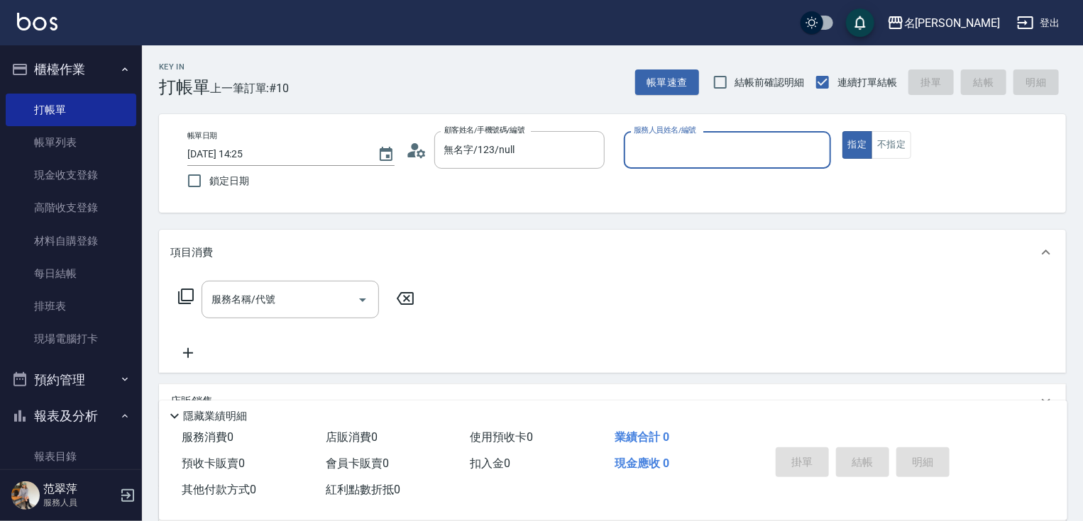
click at [663, 148] on input "服務人員姓名/編號" at bounding box center [727, 150] width 194 height 25
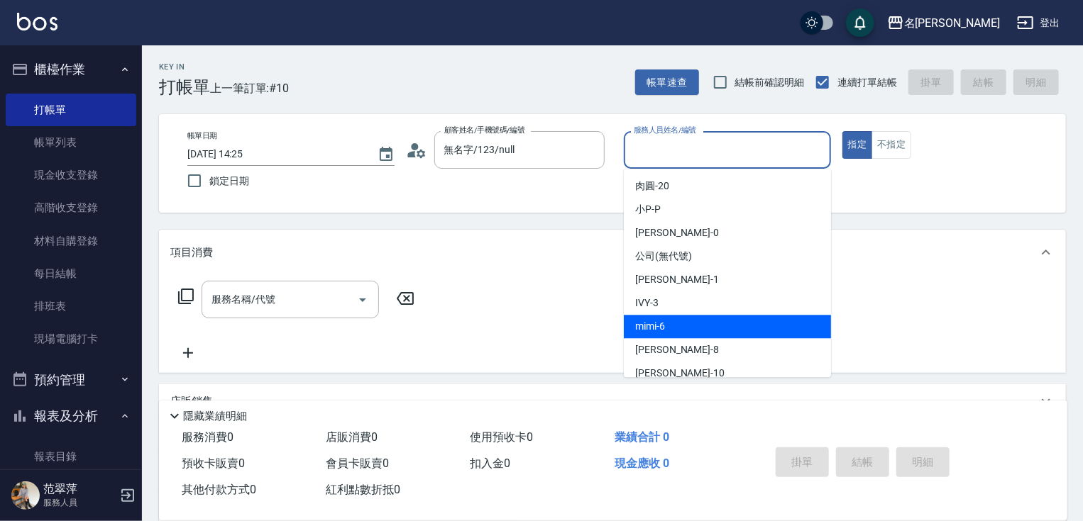
click at [662, 324] on span "mimi -6" at bounding box center [650, 326] width 30 height 15
type input "mimi-6"
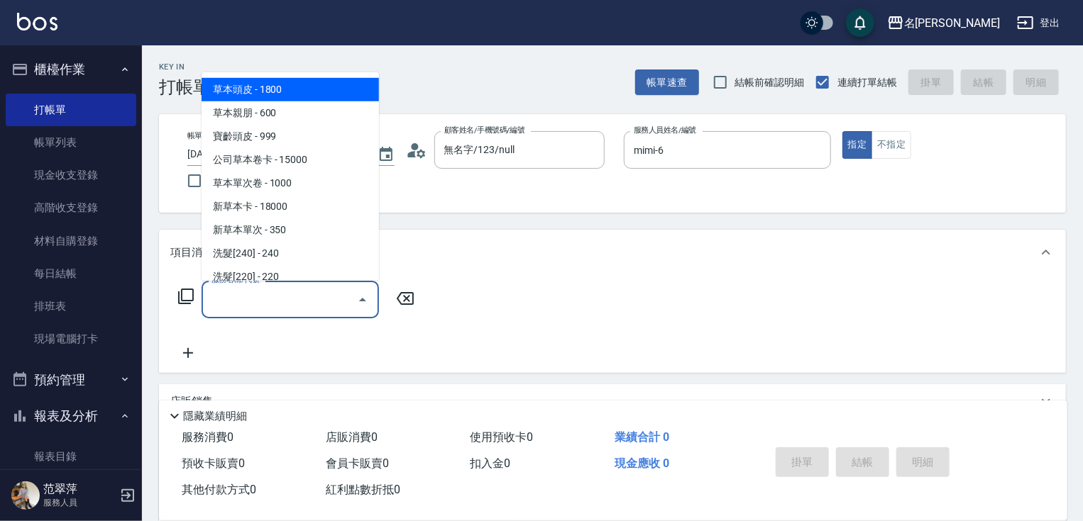
click at [315, 303] on input "服務名稱/代號" at bounding box center [279, 299] width 143 height 25
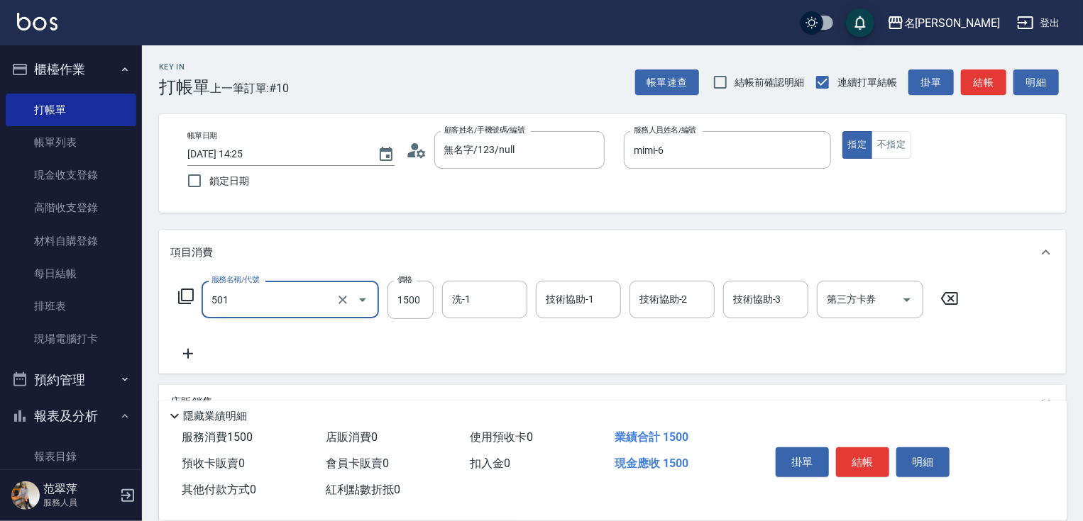
type input "染髮(1500)(501)"
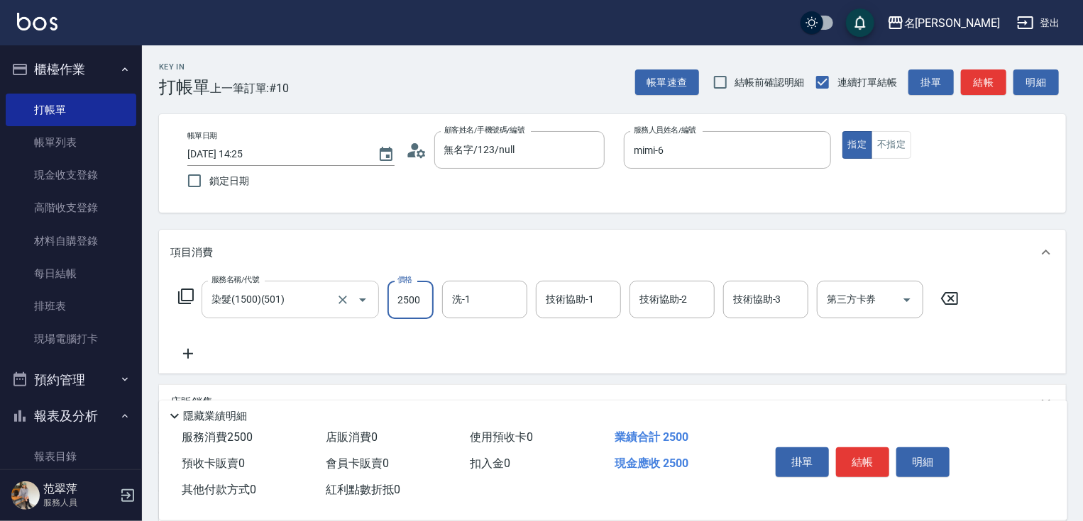
type input "2500"
type input "mimi-6"
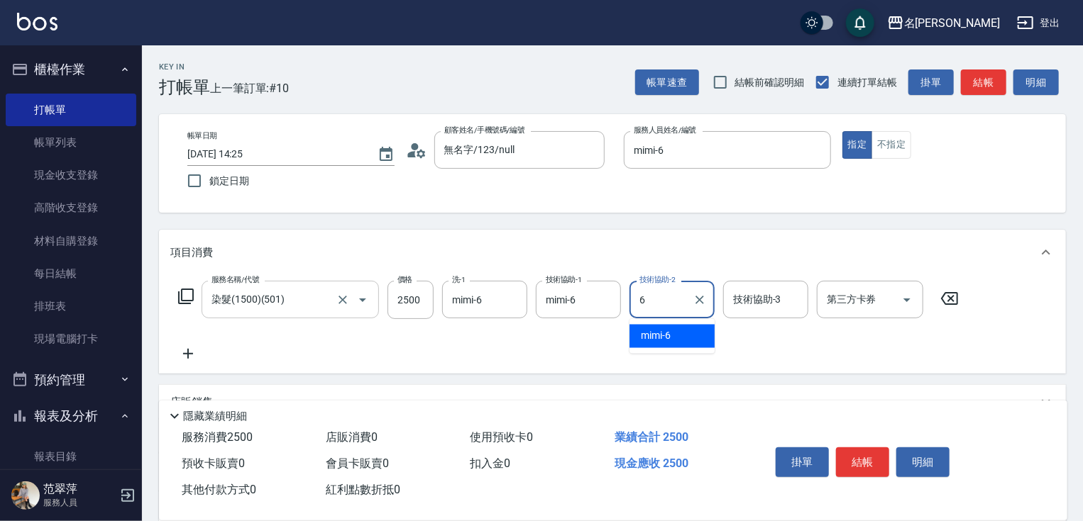
type input "mimi-6"
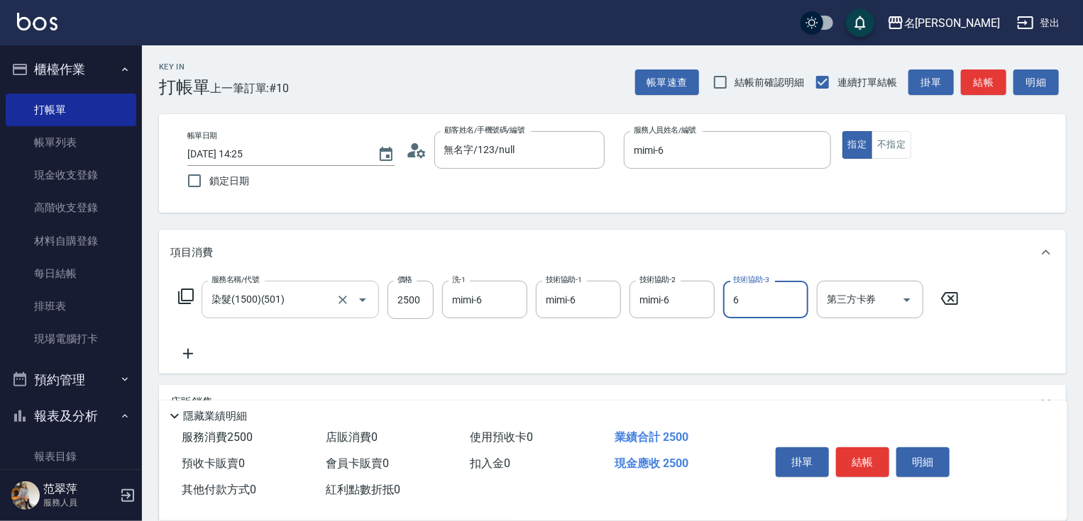
type input "mimi-6"
click at [869, 455] on button "結帳" at bounding box center [862, 463] width 53 height 30
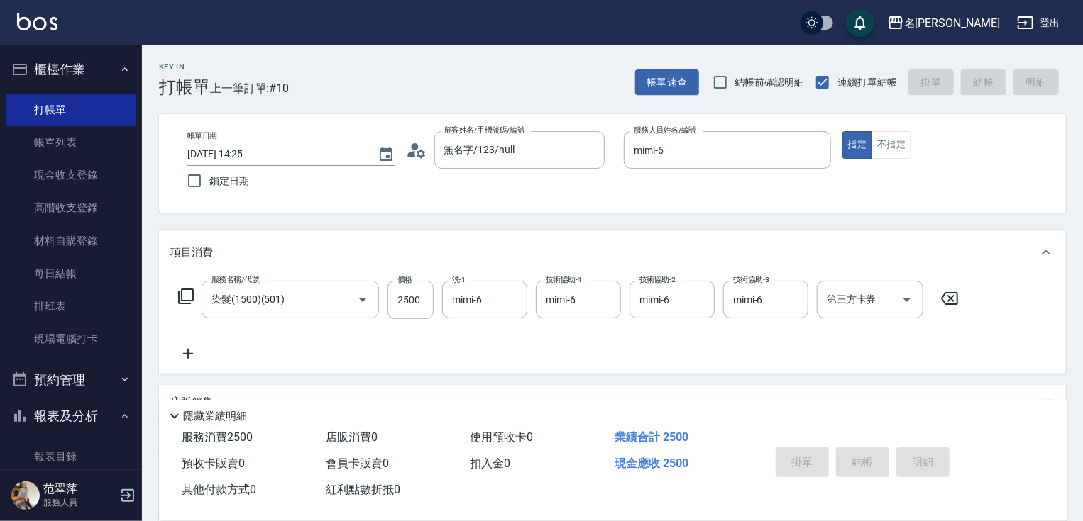
type input "[DATE] 14:26"
